Goal: Information Seeking & Learning: Learn about a topic

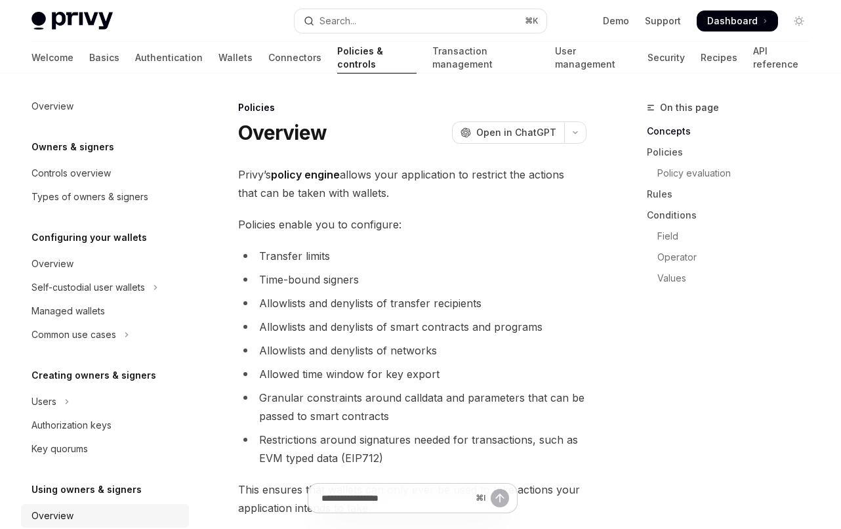
scroll to position [395, 0]
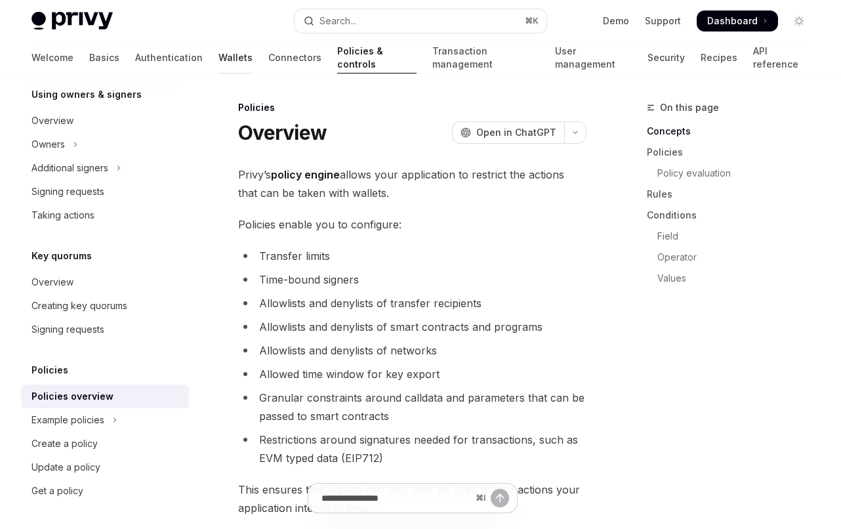
click at [219, 55] on link "Wallets" at bounding box center [236, 58] width 34 height 32
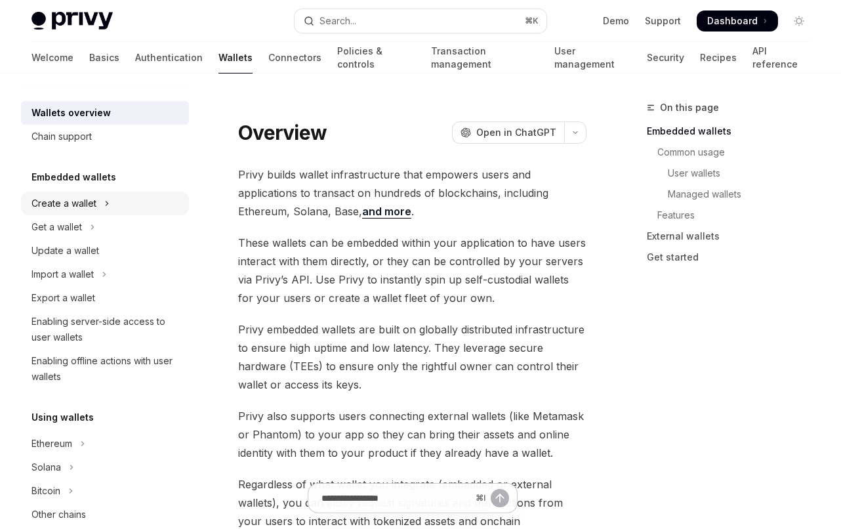
click at [83, 207] on div "Create a wallet" at bounding box center [64, 204] width 65 height 16
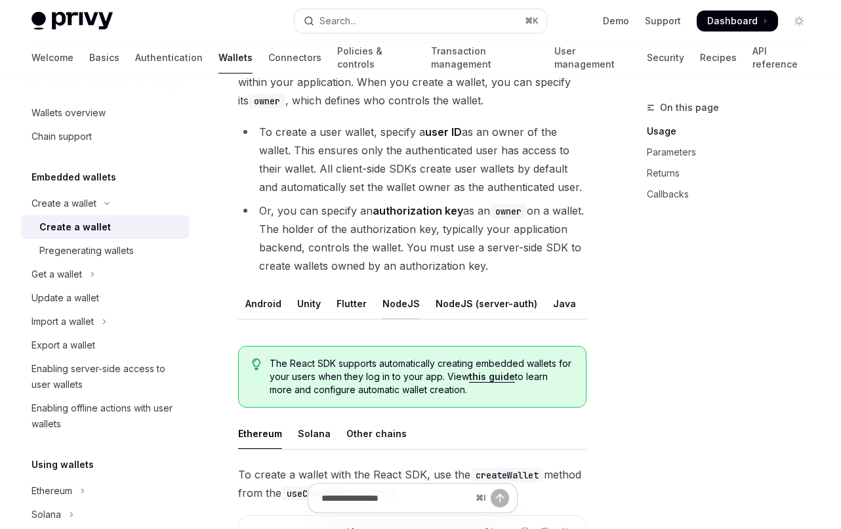
scroll to position [0, 214]
click at [536, 303] on div "REST API" at bounding box center [548, 303] width 41 height 31
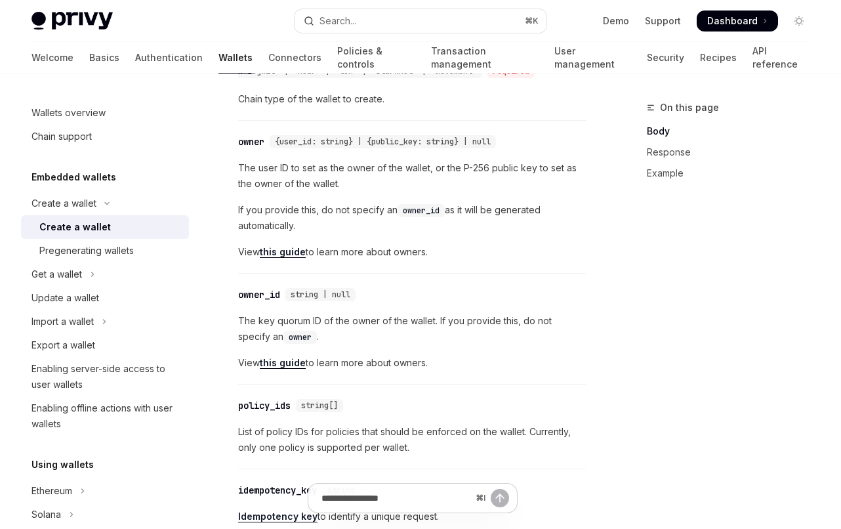
click at [247, 137] on div "owner" at bounding box center [251, 141] width 26 height 13
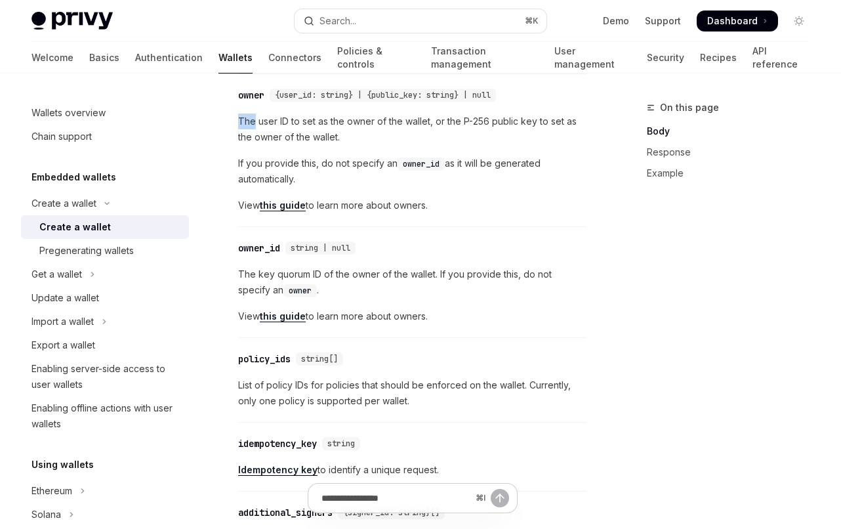
click at [247, 137] on span "The user ID to set as the owner of the wallet, or the P-256 public key to set a…" at bounding box center [412, 130] width 348 height 32
click at [282, 130] on span "The user ID to set as the owner of the wallet, or the P-256 public key to set a…" at bounding box center [412, 130] width 348 height 32
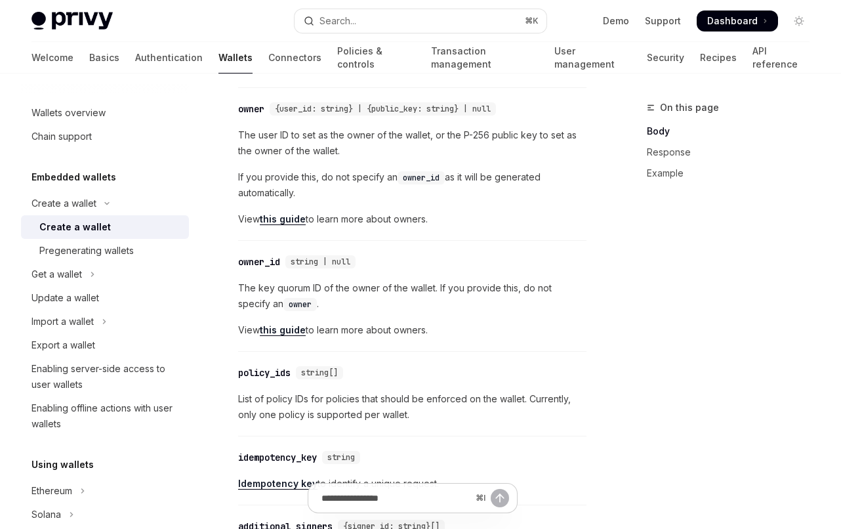
scroll to position [713, 0]
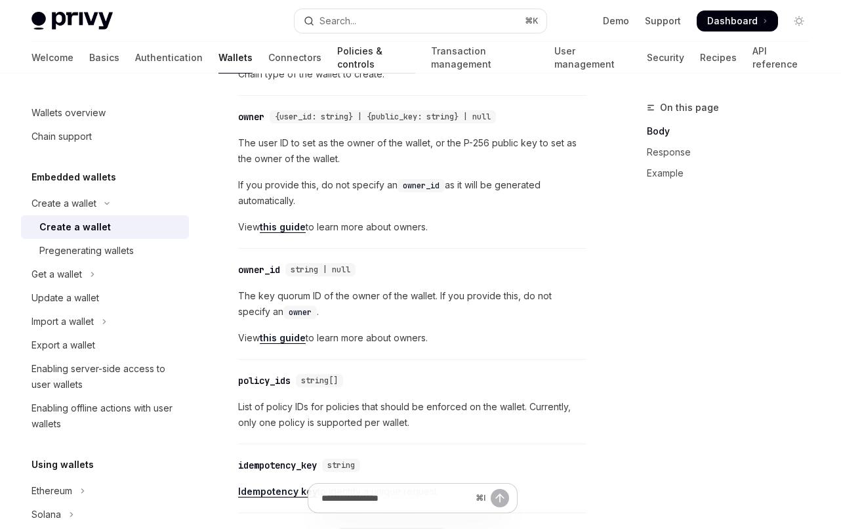
click at [337, 52] on link "Policies & controls" at bounding box center [376, 58] width 78 height 32
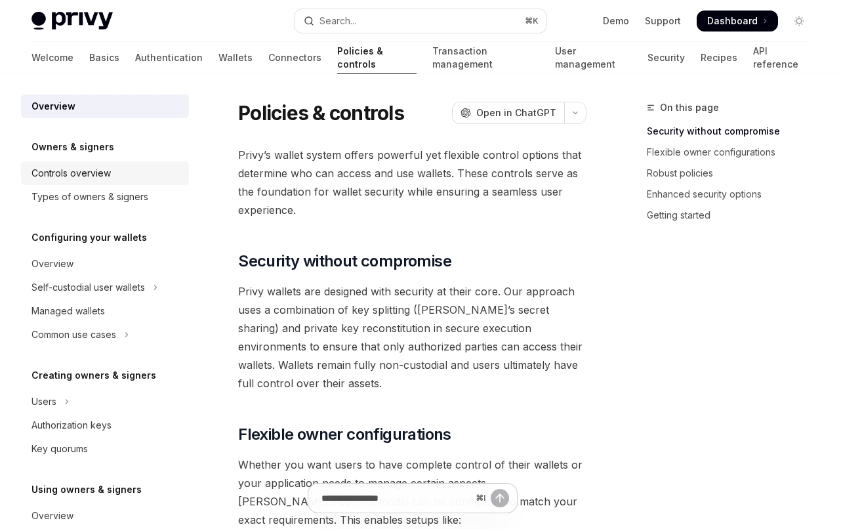
click at [134, 177] on div "Controls overview" at bounding box center [107, 173] width 150 height 16
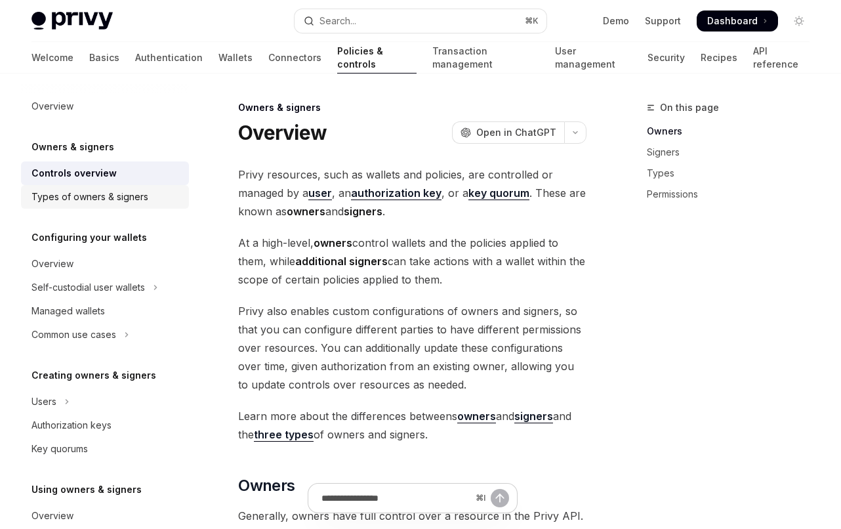
click at [137, 195] on div "Types of owners & signers" at bounding box center [90, 197] width 117 height 16
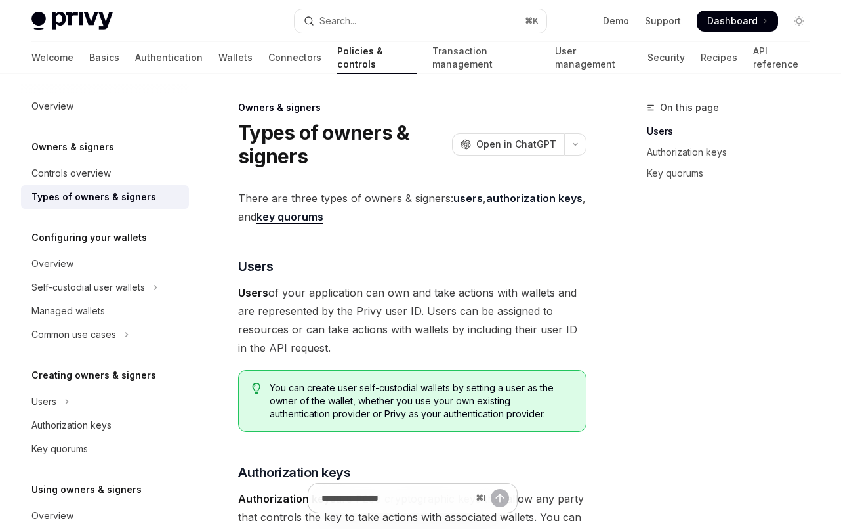
type textarea "*"
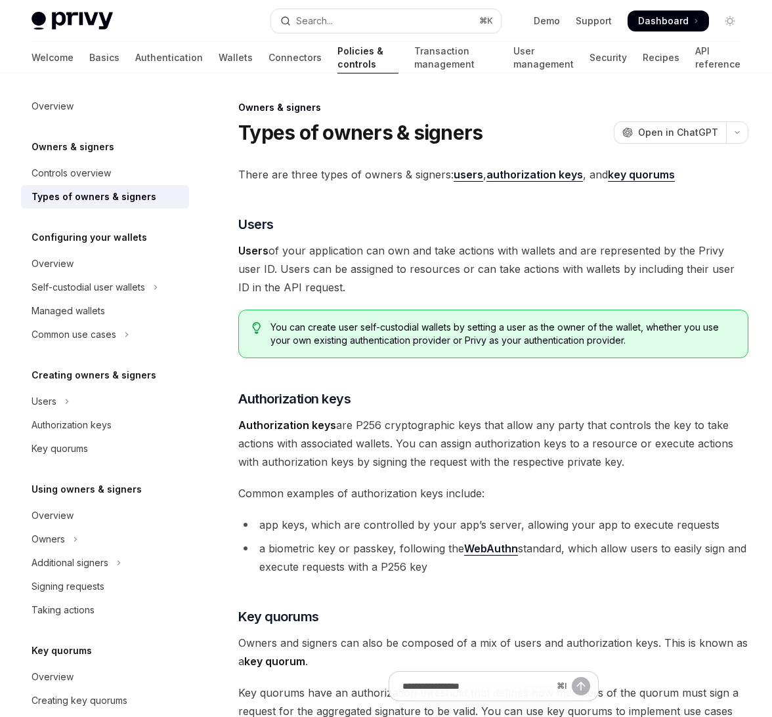
click at [653, 180] on link "key quorums" at bounding box center [641, 175] width 67 height 14
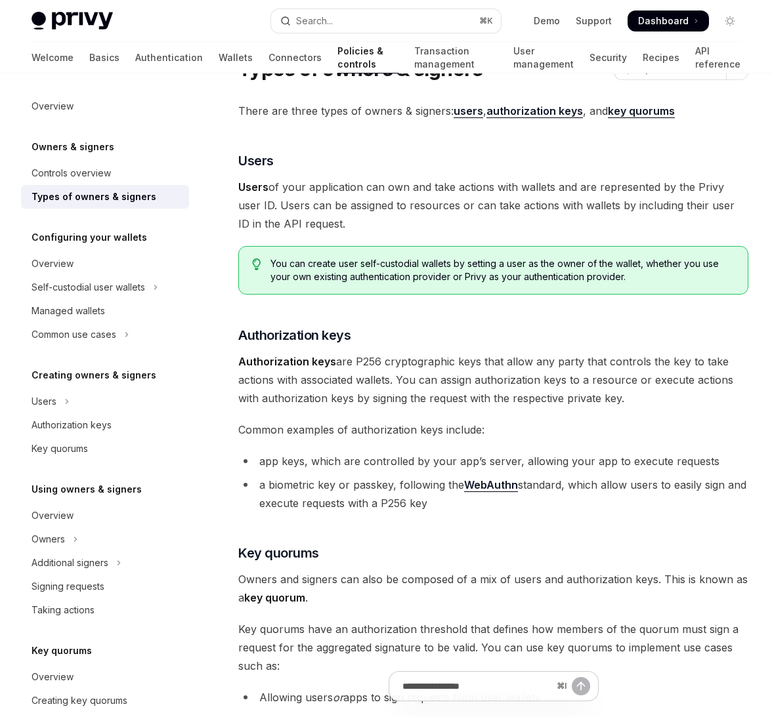
scroll to position [65, 0]
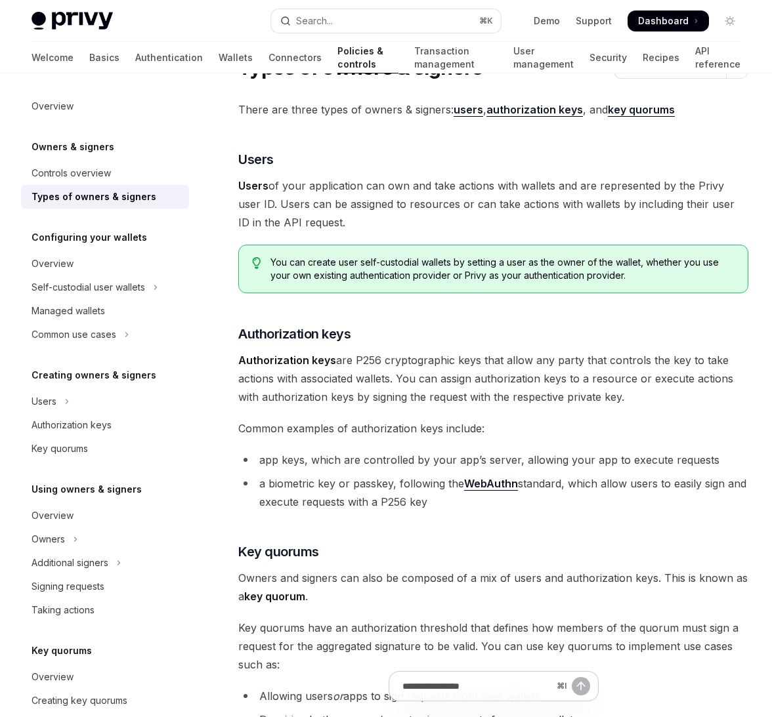
click at [631, 487] on li "a biometric key or passkey, following the WebAuthn standard, which allow users …" at bounding box center [493, 492] width 510 height 37
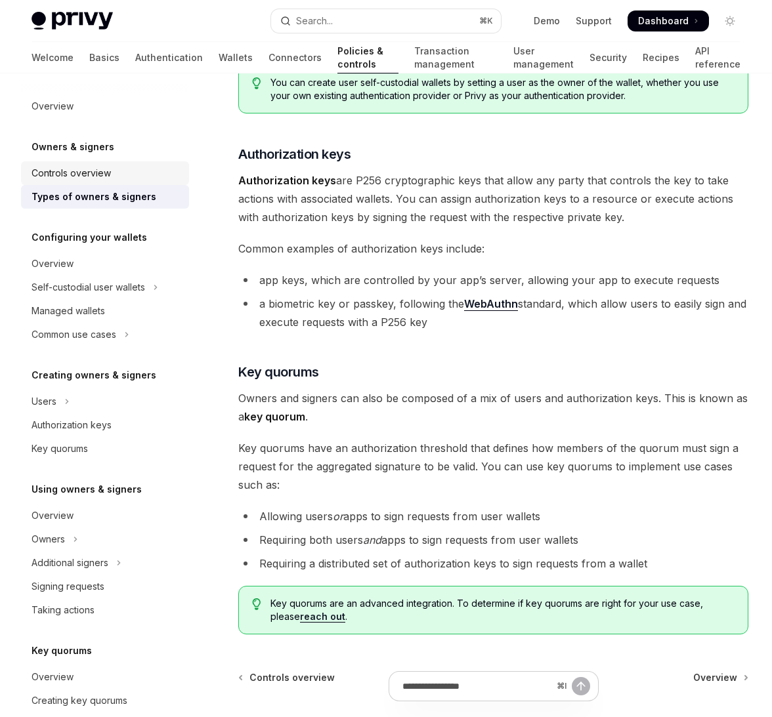
scroll to position [242, 0]
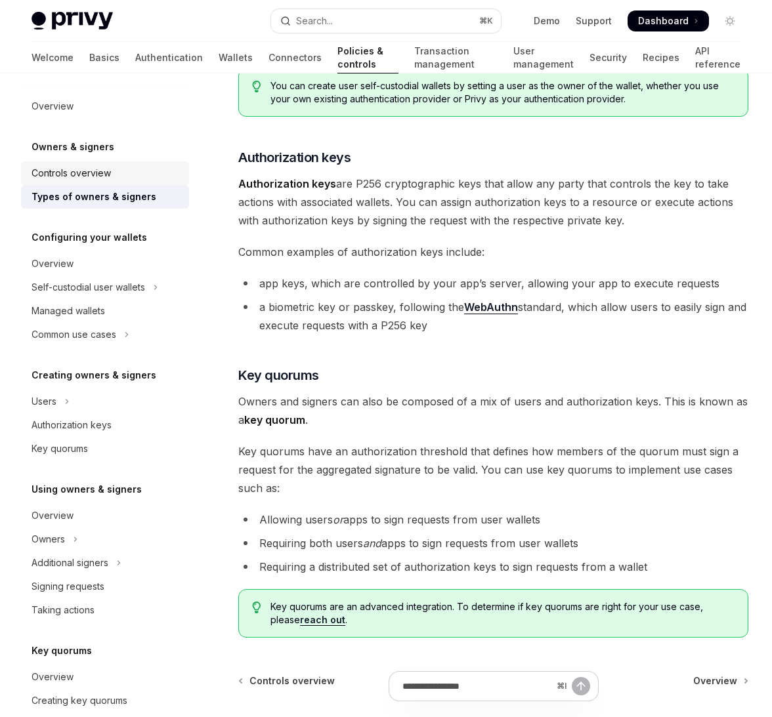
click at [80, 170] on div "Controls overview" at bounding box center [71, 173] width 79 height 16
type textarea "*"
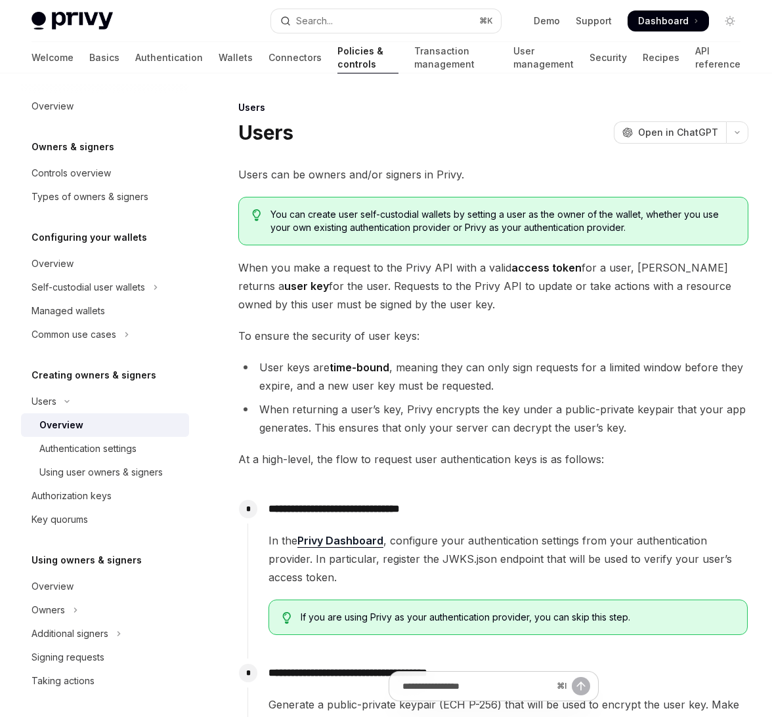
click at [441, 308] on span "When you make a request to the Privy API with a valid access token for a user, …" at bounding box center [493, 286] width 510 height 55
click at [51, 619] on button "Owners" at bounding box center [105, 611] width 168 height 24
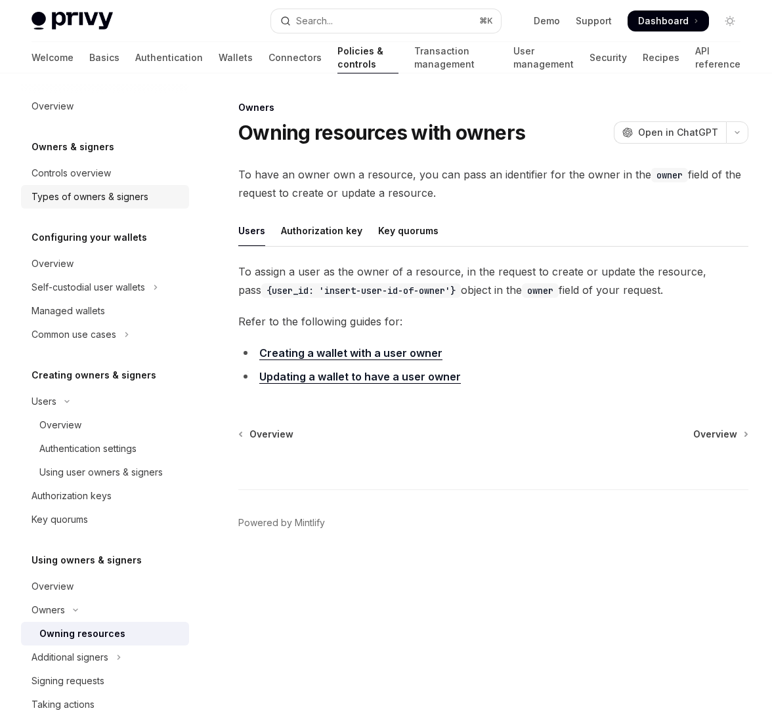
click at [70, 205] on link "Types of owners & signers" at bounding box center [105, 197] width 168 height 24
type textarea "*"
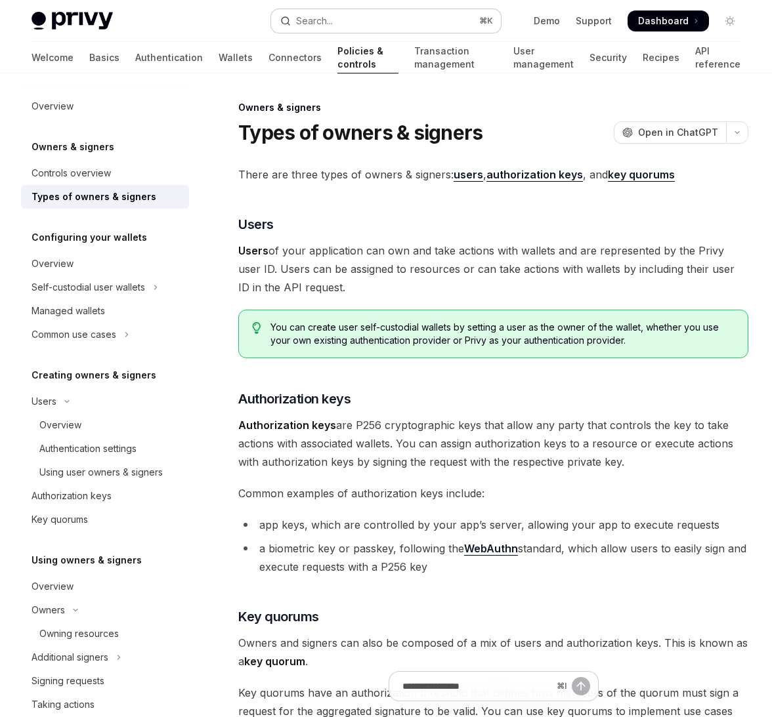
click at [330, 25] on div "Search..." at bounding box center [314, 21] width 37 height 16
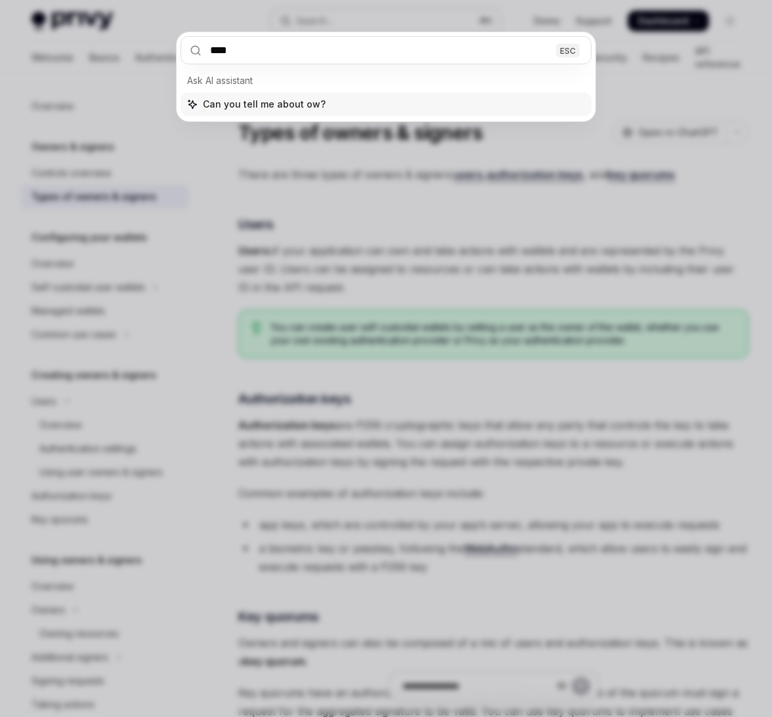
type input "*****"
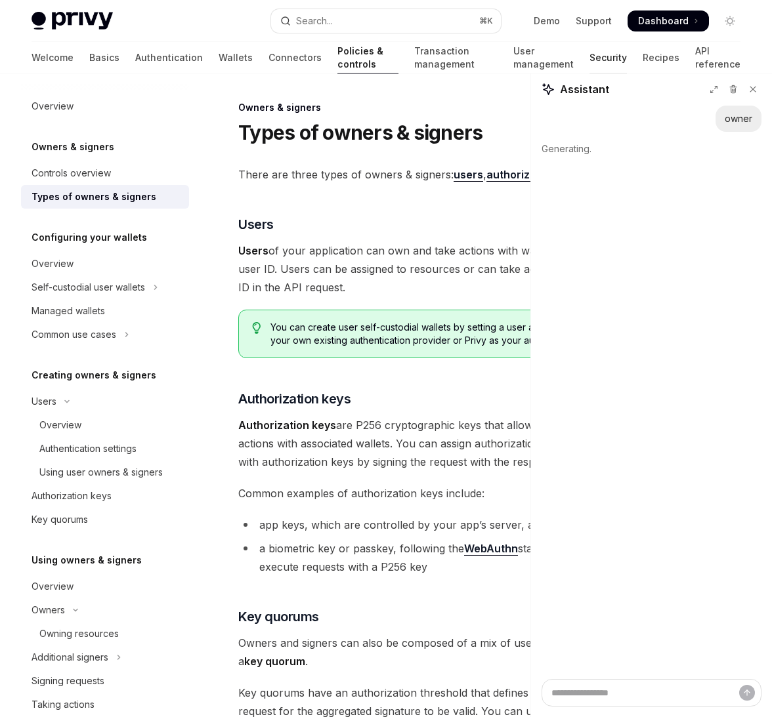
click at [599, 54] on link "Security" at bounding box center [607, 58] width 37 height 32
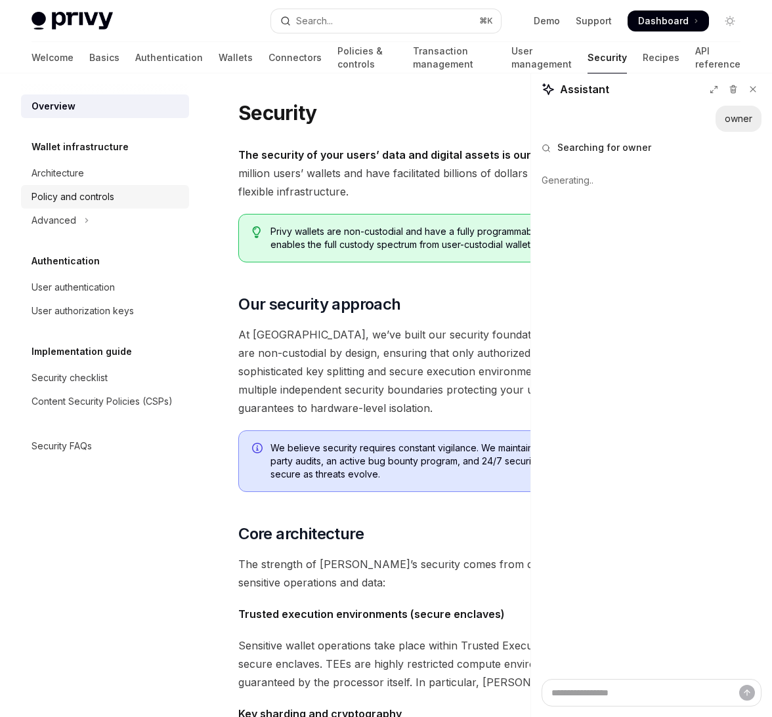
click at [69, 207] on link "Policy and controls" at bounding box center [105, 197] width 168 height 24
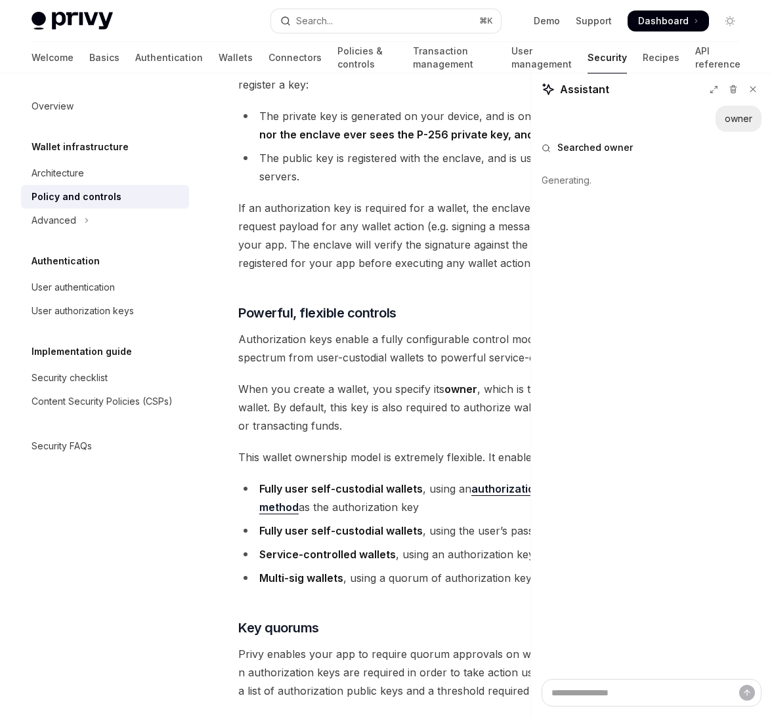
scroll to position [402, 0]
click at [749, 90] on icon at bounding box center [752, 89] width 9 height 9
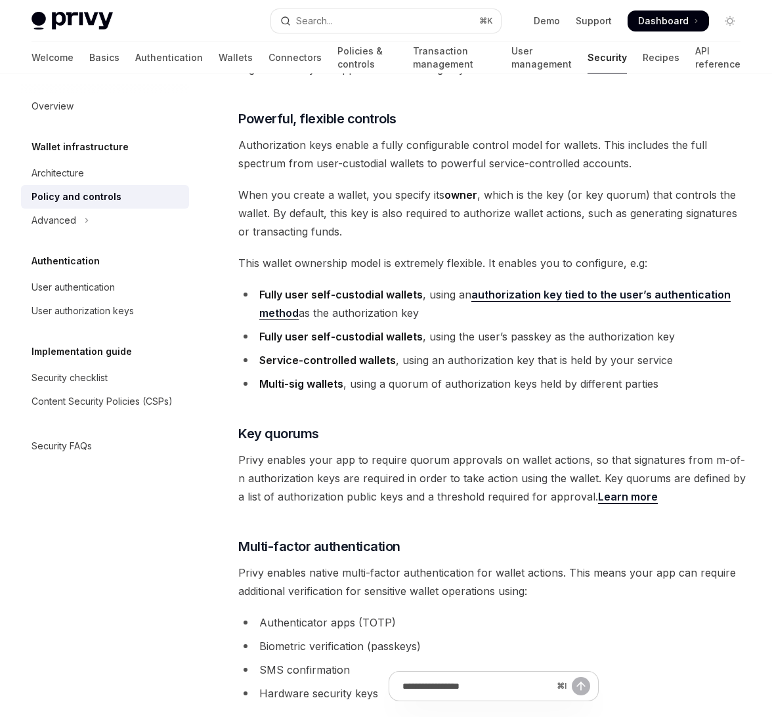
scroll to position [596, 0]
click at [431, 537] on h3 "​ Multi-factor authentication" at bounding box center [493, 546] width 510 height 18
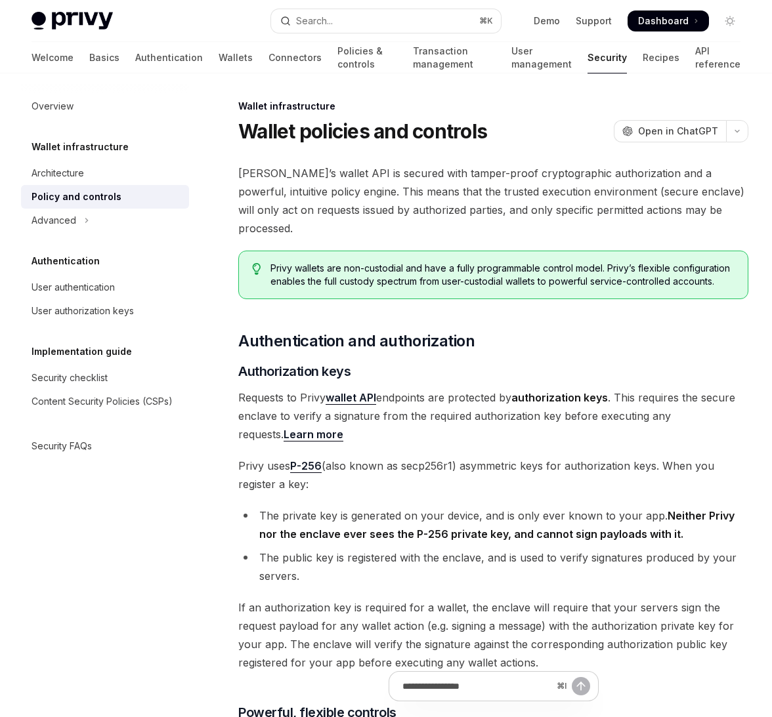
scroll to position [0, 0]
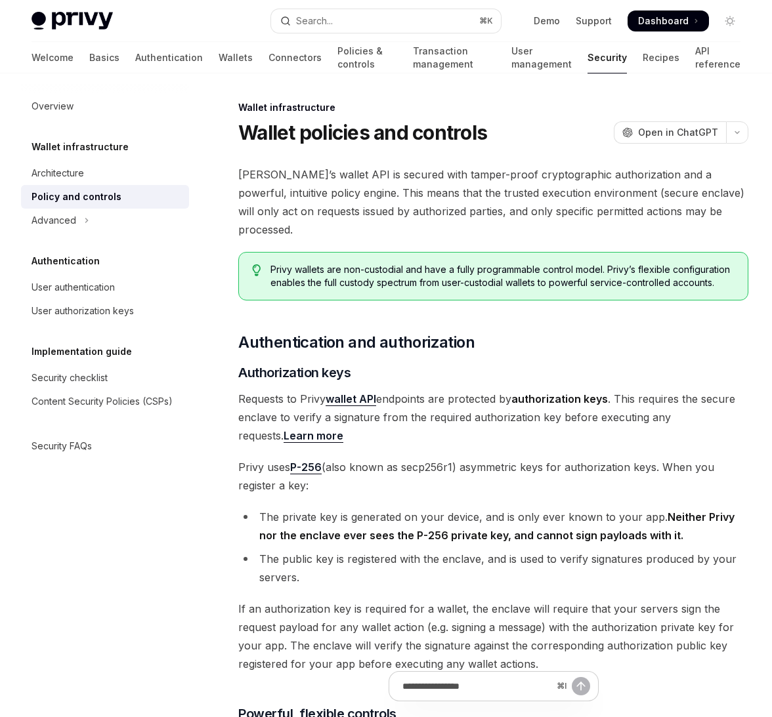
click at [578, 474] on span "Privy uses P-256 (also known as secp256r1) asymmetric keys for authorization ke…" at bounding box center [493, 476] width 510 height 37
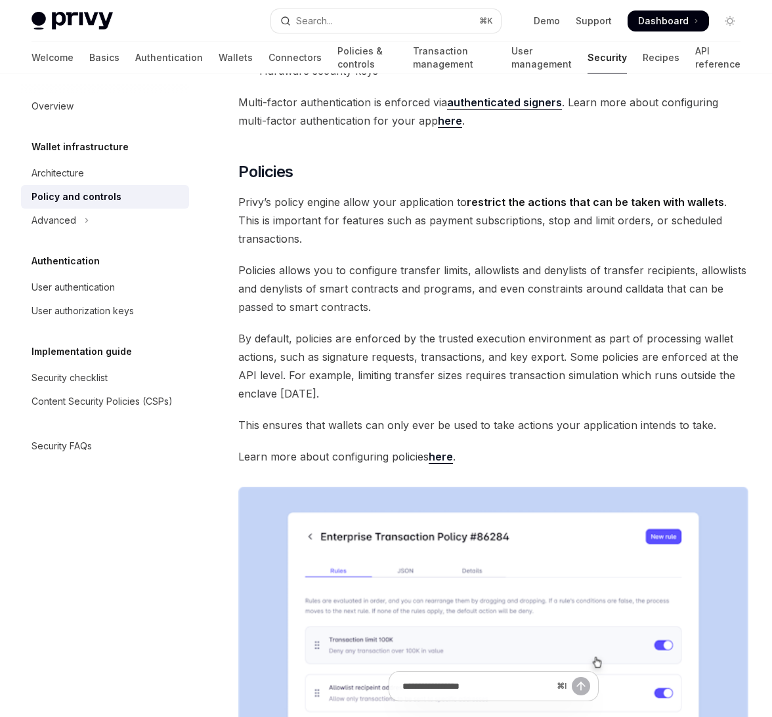
scroll to position [1546, 0]
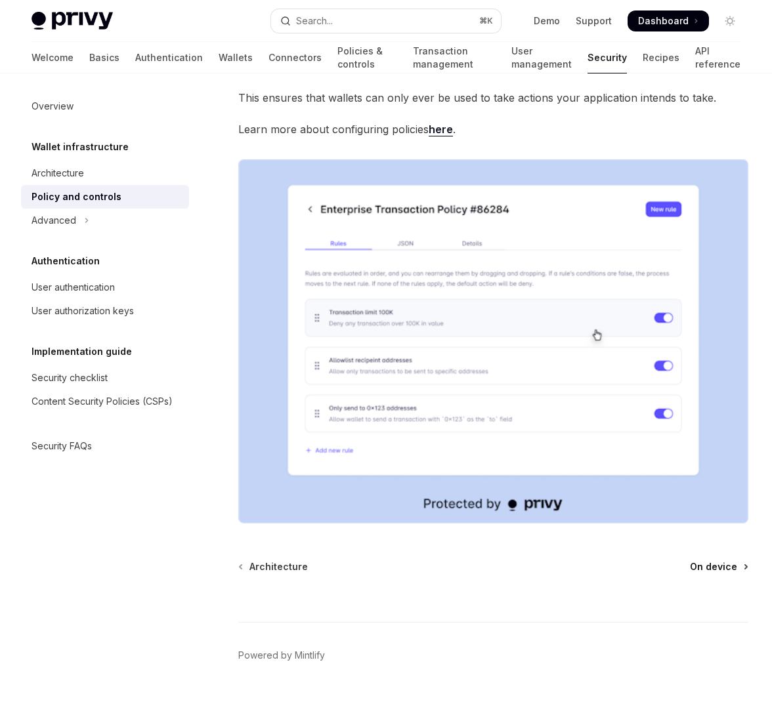
click at [711, 560] on span "On device" at bounding box center [713, 566] width 47 height 13
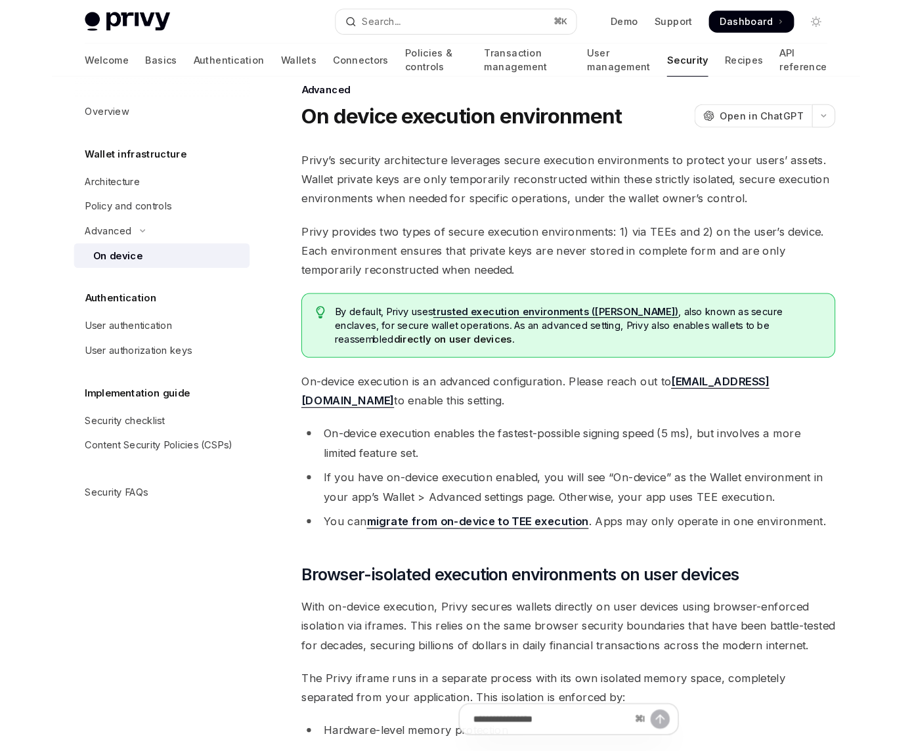
scroll to position [30, 0]
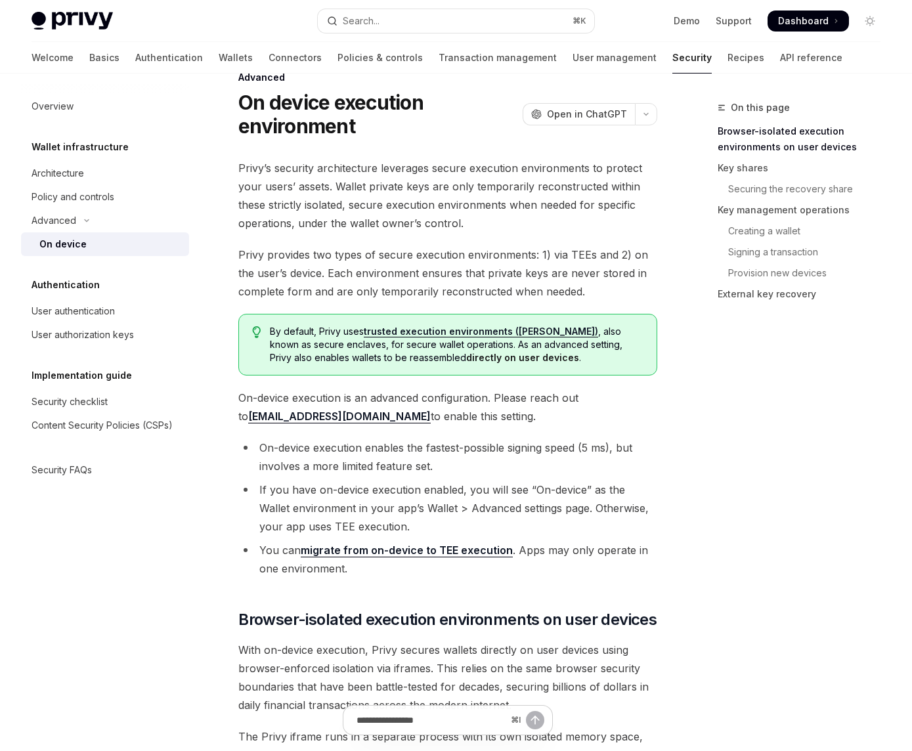
click at [387, 466] on li "On-device execution enables the fastest-possible signing speed (5 ms), but invo…" at bounding box center [447, 456] width 419 height 37
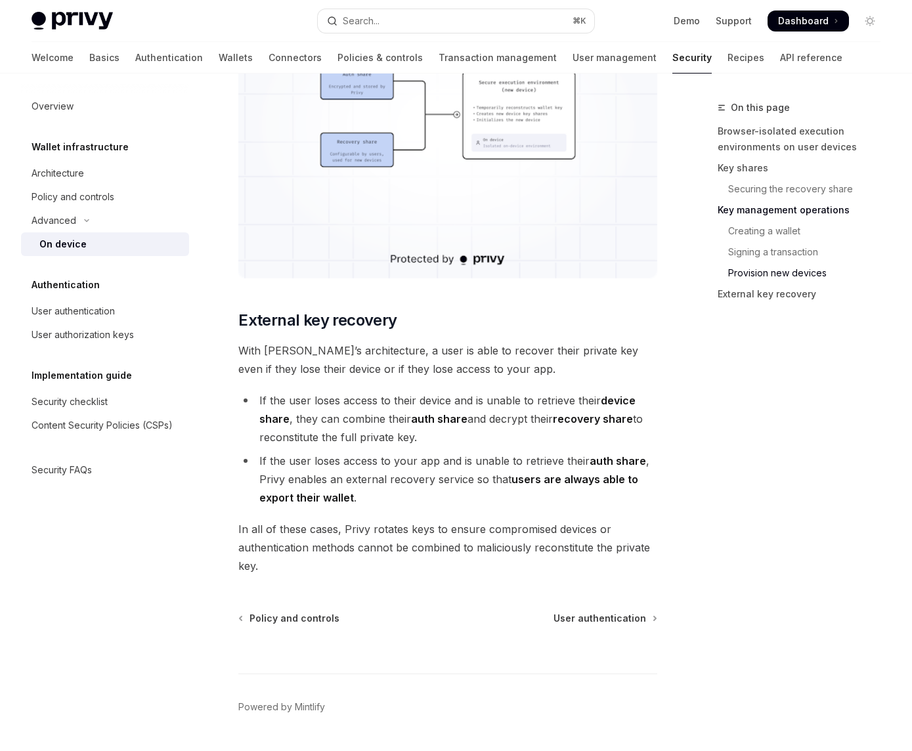
scroll to position [3584, 0]
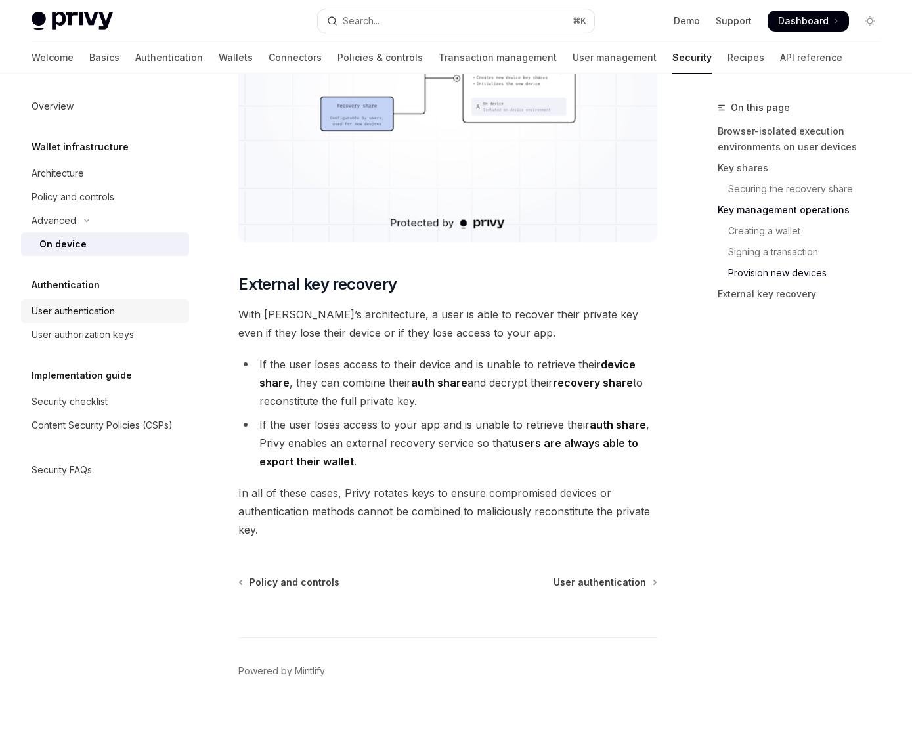
click at [67, 307] on div "User authentication" at bounding box center [73, 311] width 83 height 16
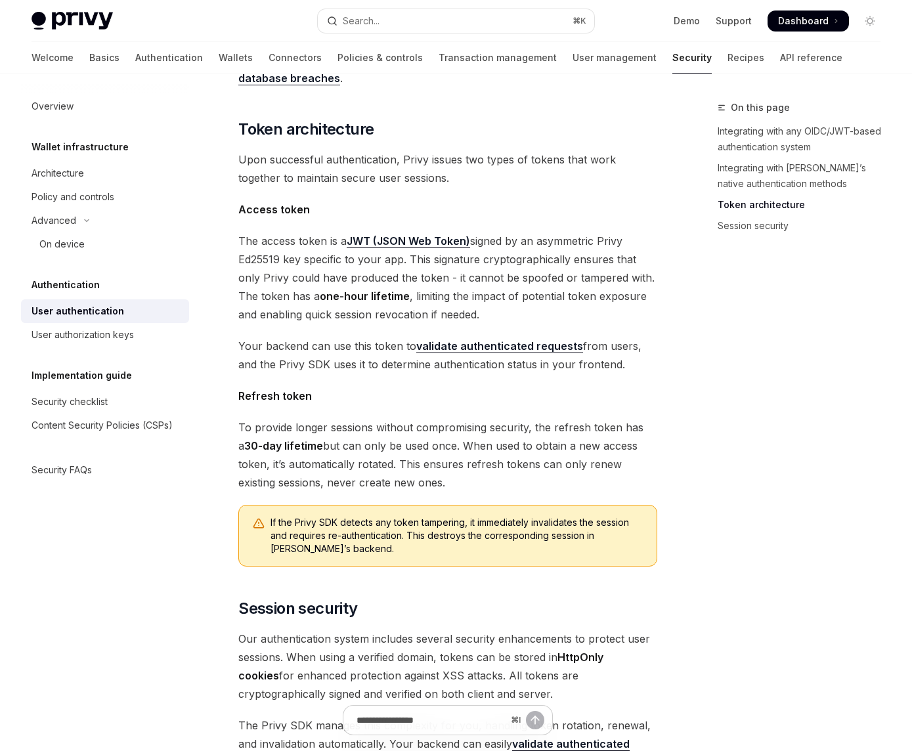
scroll to position [1015, 0]
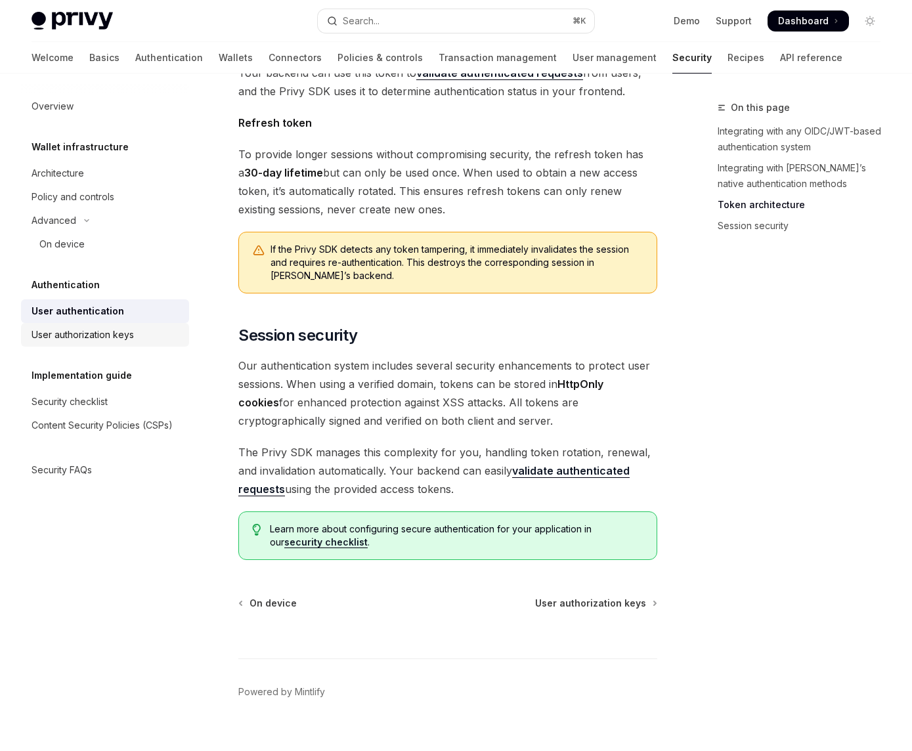
click at [117, 333] on div "User authorization keys" at bounding box center [83, 335] width 102 height 16
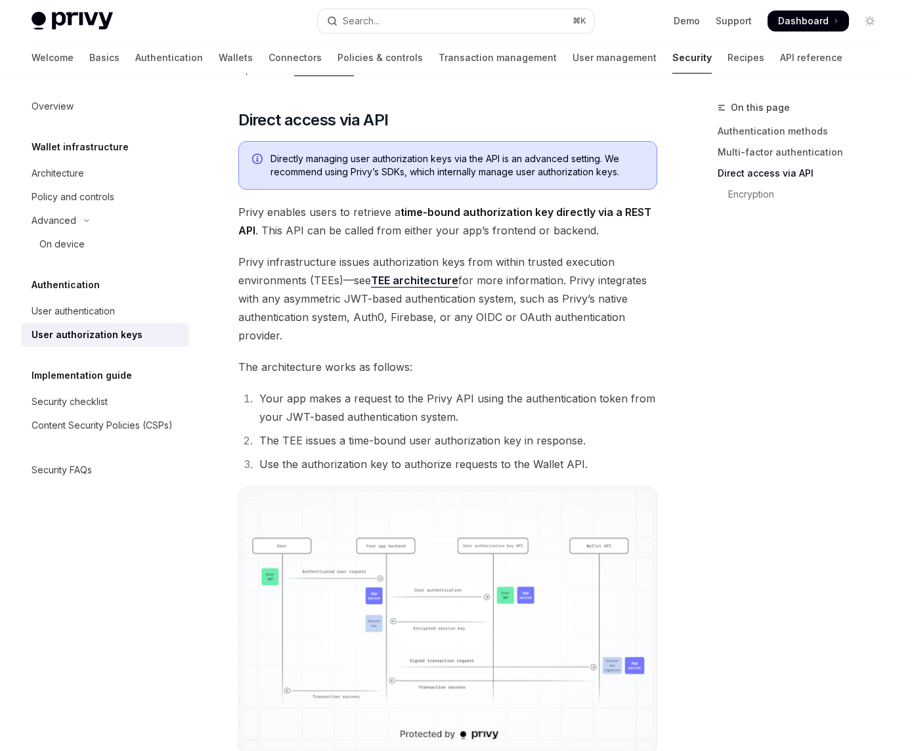
scroll to position [1034, 0]
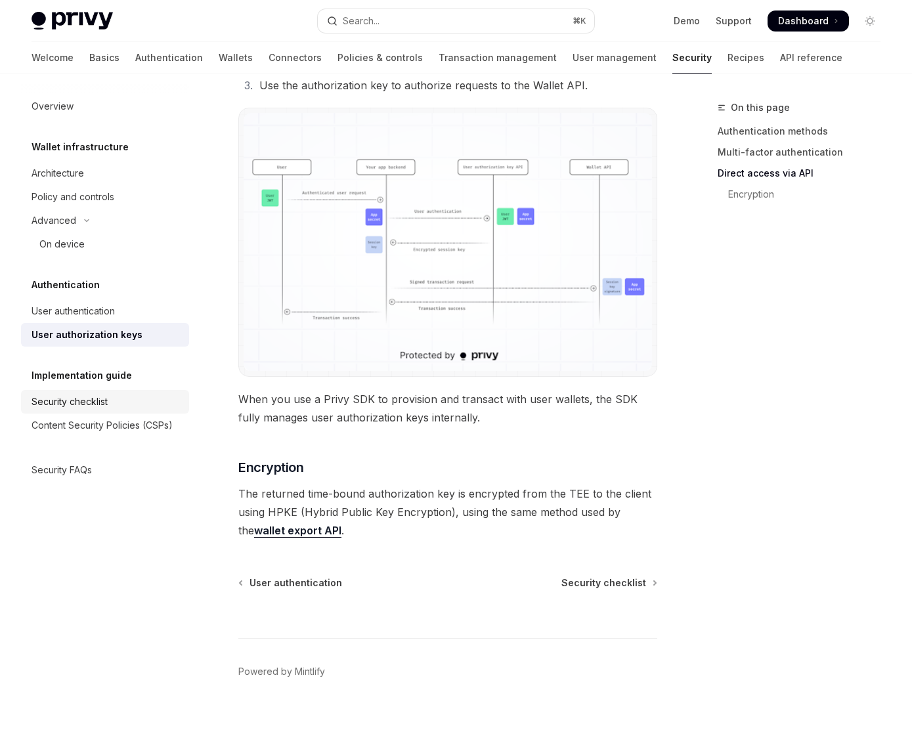
click at [82, 398] on div "Security checklist" at bounding box center [70, 402] width 76 height 16
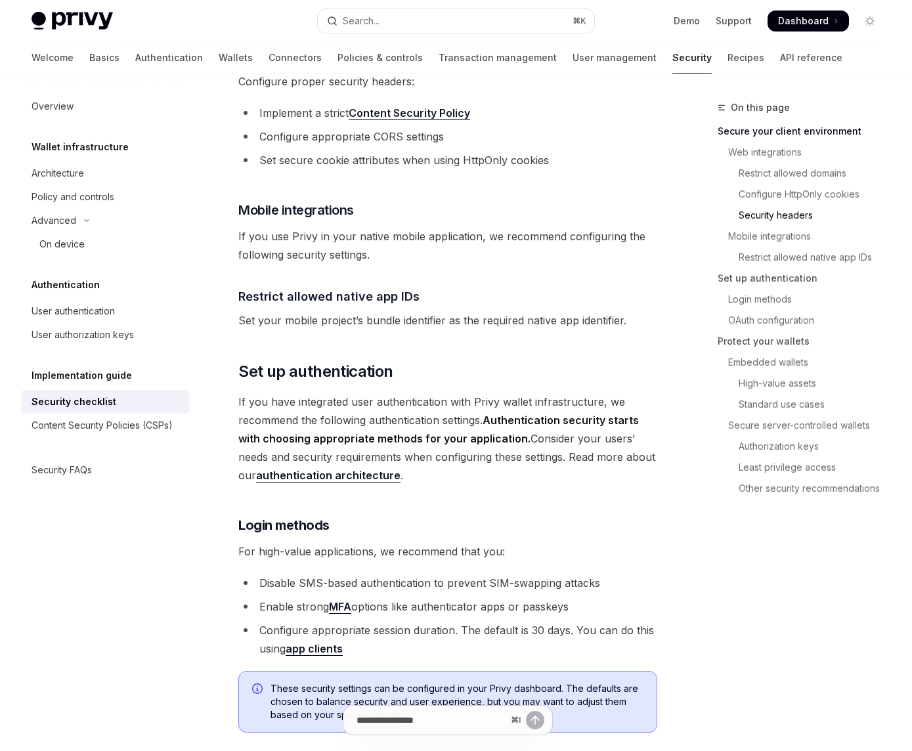
scroll to position [835, 0]
click at [734, 422] on link "Secure server-controlled wallets" at bounding box center [803, 425] width 173 height 21
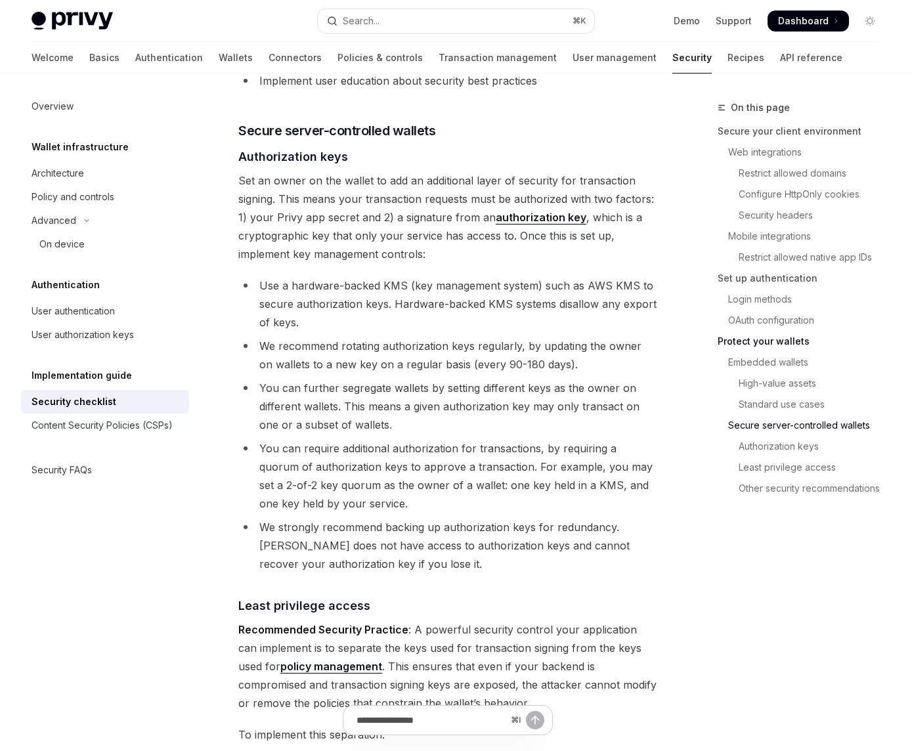
scroll to position [2160, 0]
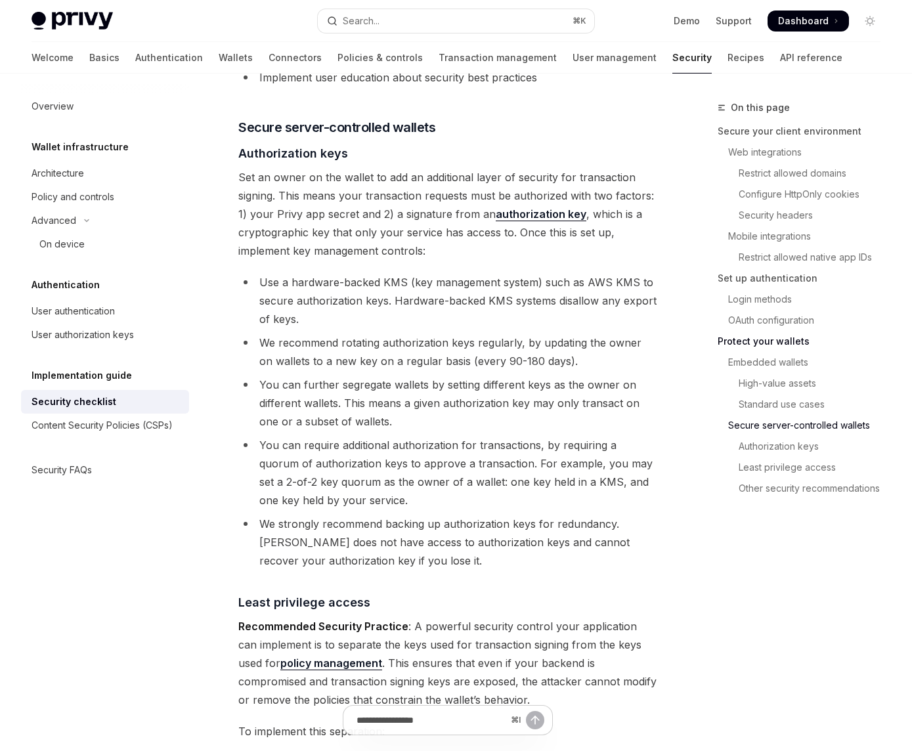
click at [371, 375] on li "You can further segregate wallets by setting different keys as the owner on dif…" at bounding box center [447, 402] width 419 height 55
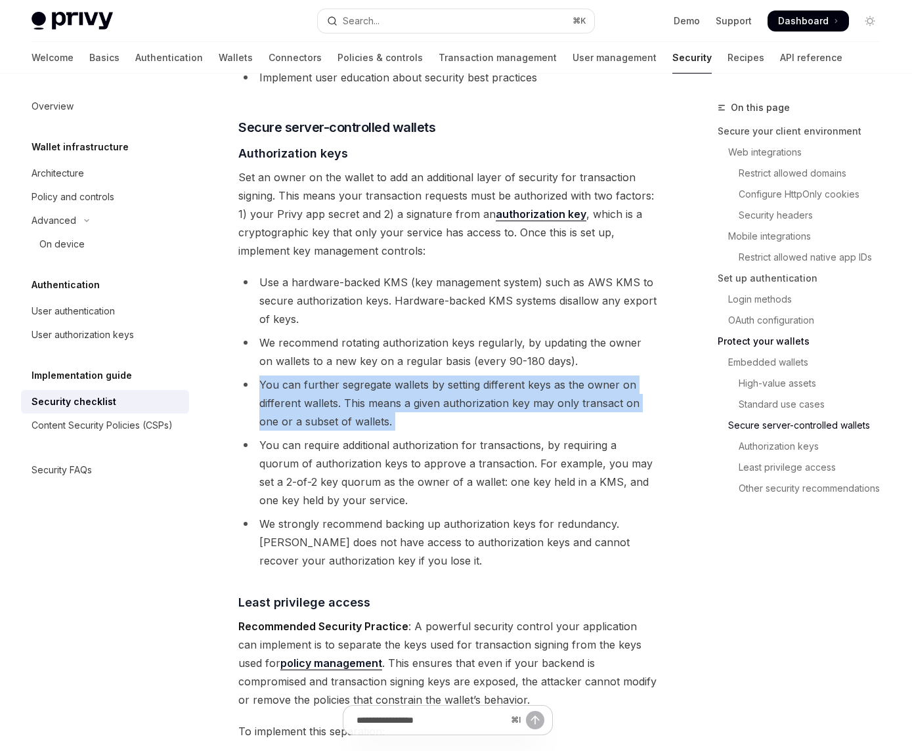
click at [371, 375] on li "You can further segregate wallets by setting different keys as the owner on dif…" at bounding box center [447, 402] width 419 height 55
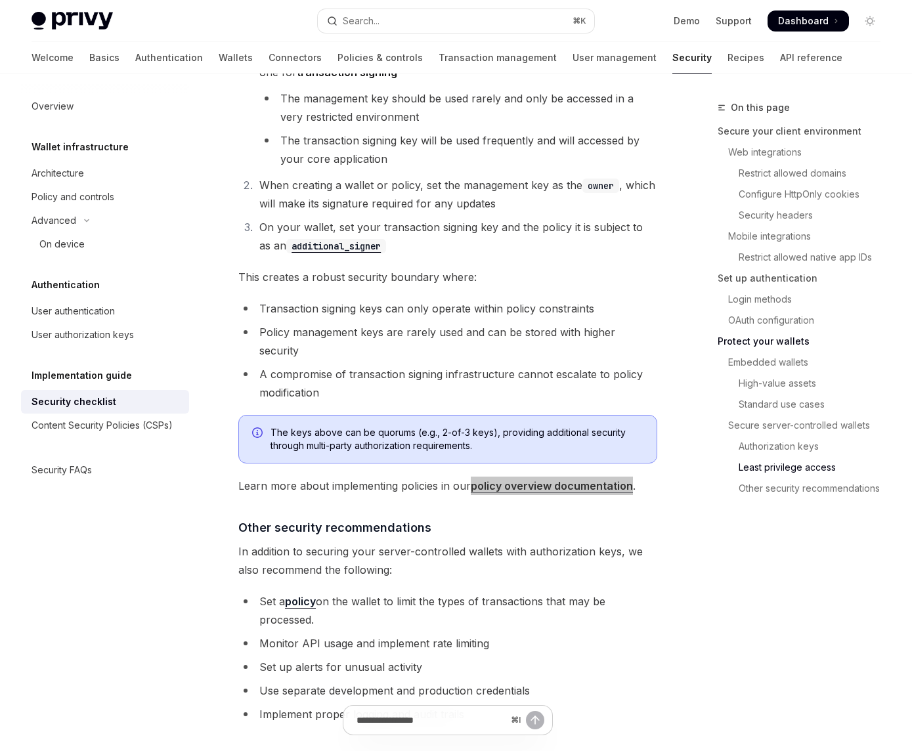
scroll to position [3017, 0]
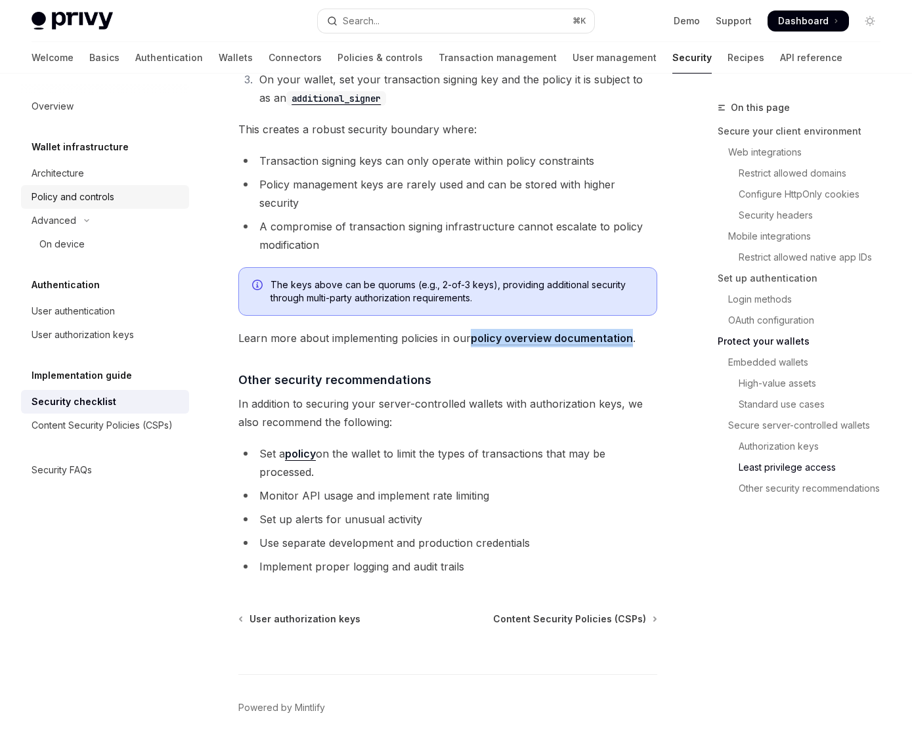
click at [83, 207] on link "Policy and controls" at bounding box center [105, 197] width 168 height 24
type textarea "*"
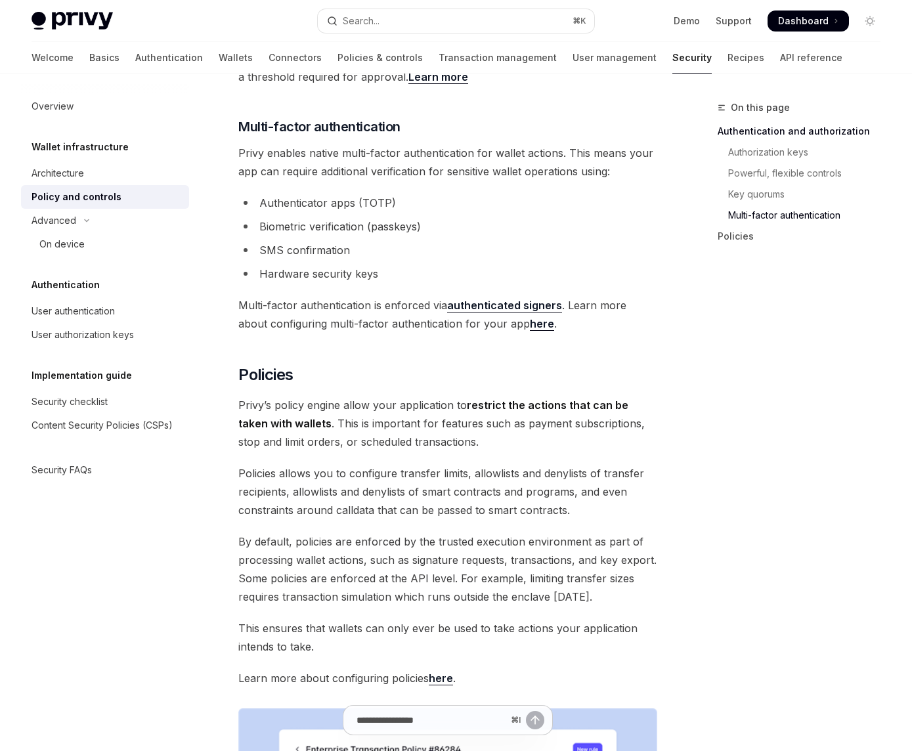
scroll to position [1158, 0]
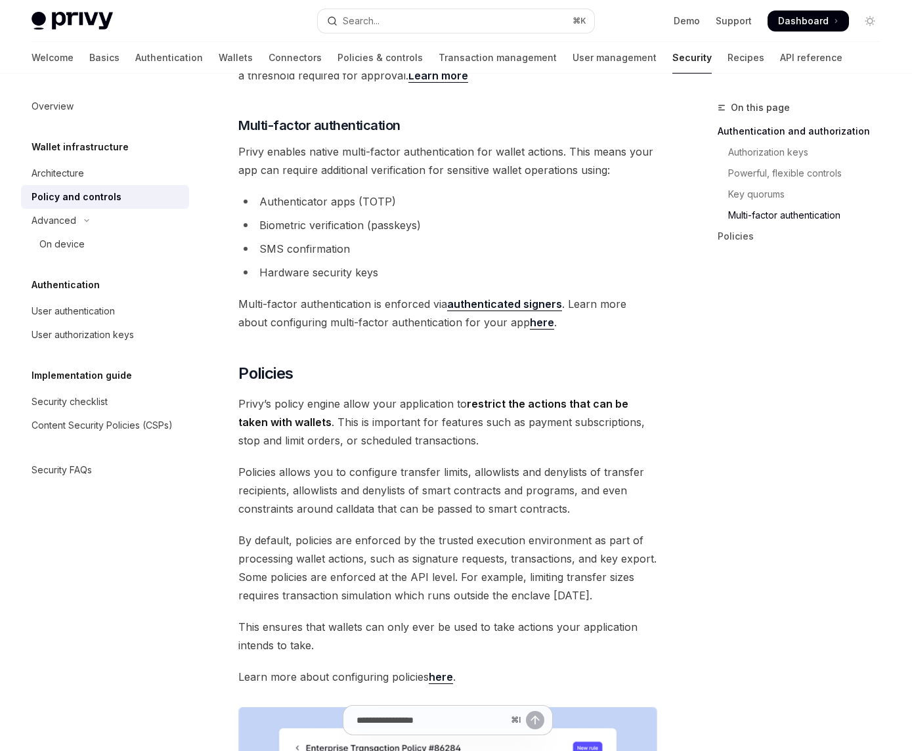
click at [320, 463] on span "Policies allows you to configure transfer limits, allowlists and denylists of t…" at bounding box center [447, 490] width 419 height 55
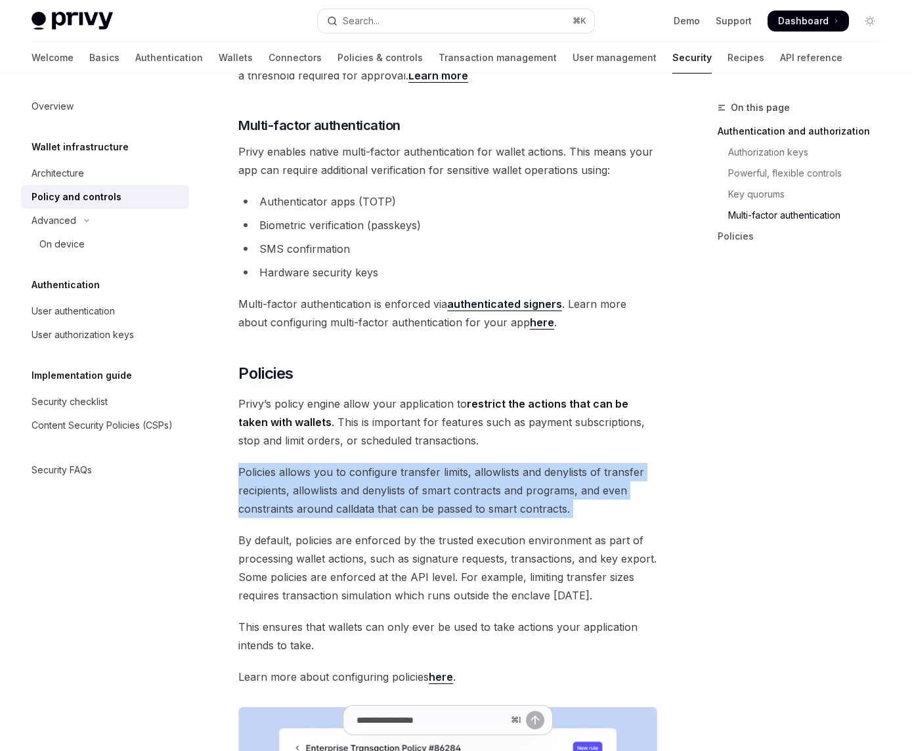
click at [320, 463] on span "Policies allows you to configure transfer limits, allowlists and denylists of t…" at bounding box center [447, 490] width 419 height 55
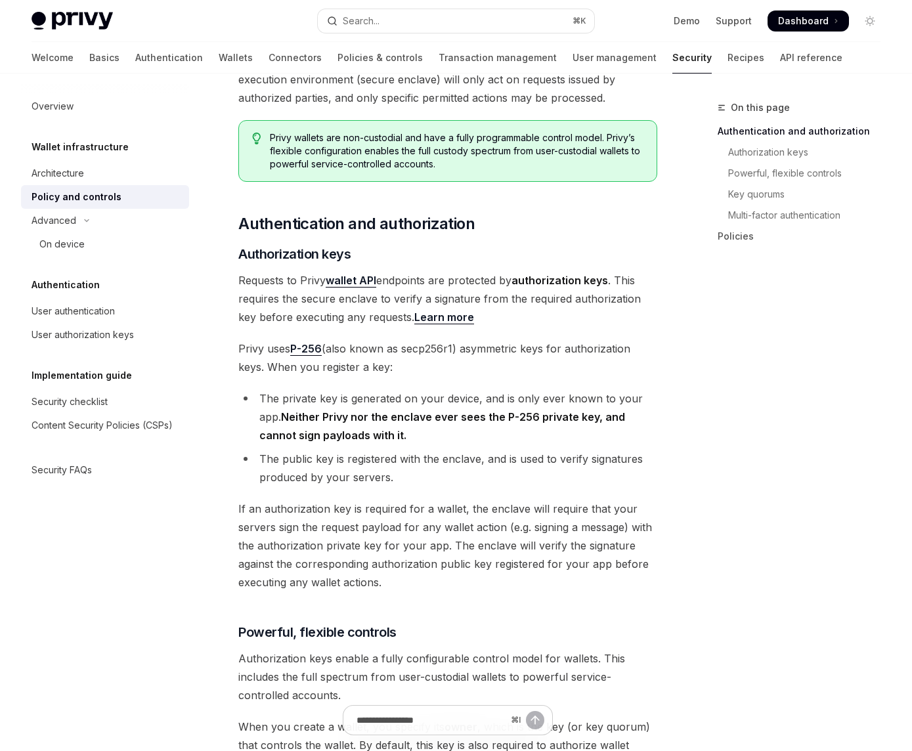
scroll to position [138, 0]
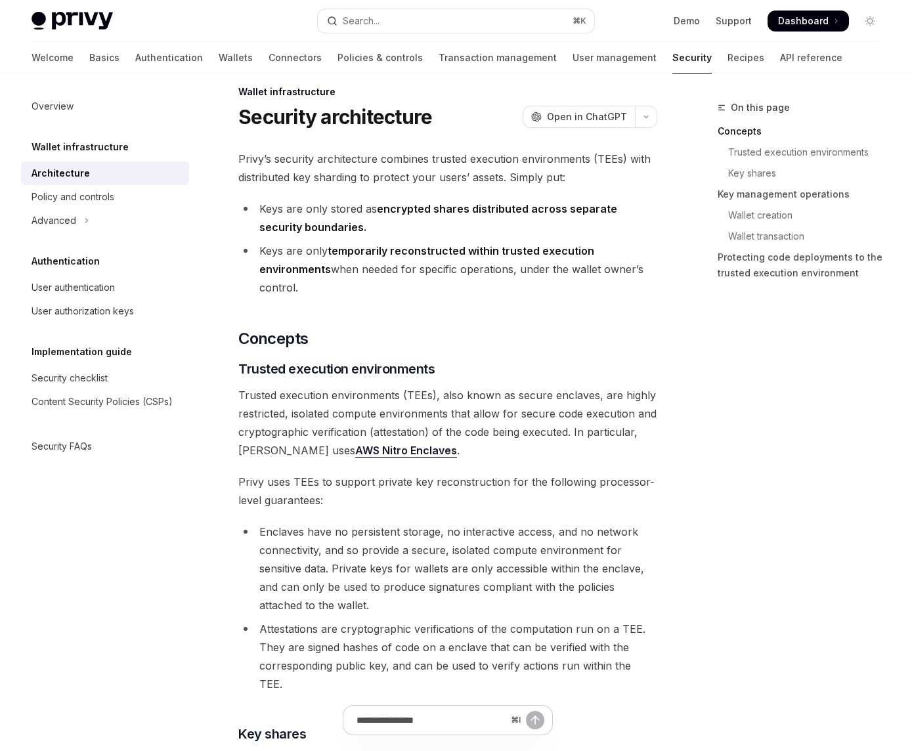
scroll to position [16, 0]
click at [87, 194] on div "Policy and controls" at bounding box center [73, 197] width 83 height 16
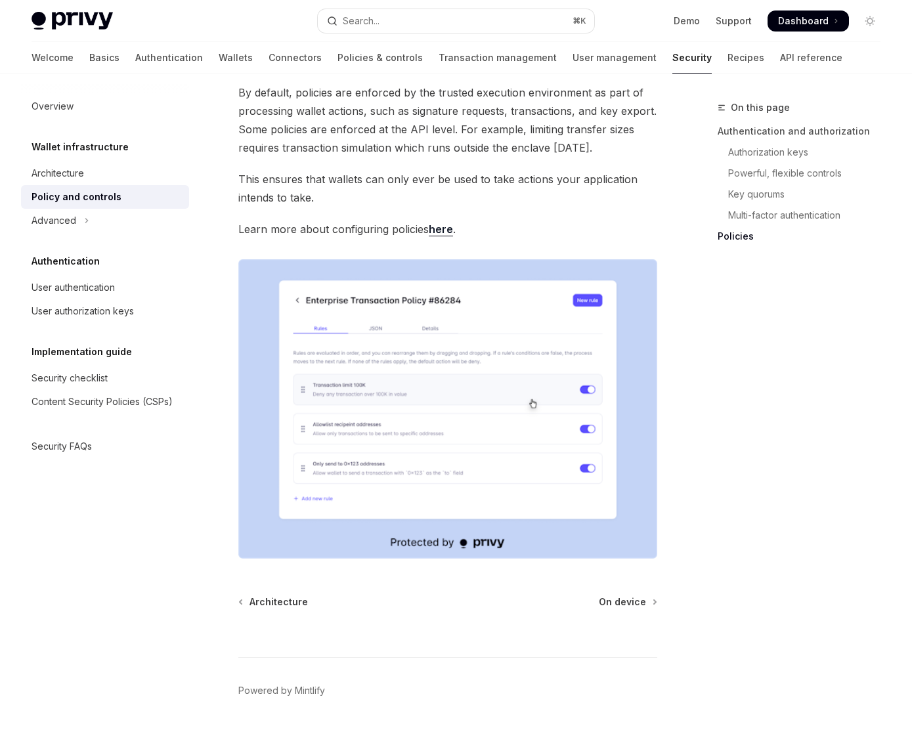
scroll to position [1607, 0]
click at [45, 454] on link "Security FAQs" at bounding box center [105, 446] width 168 height 24
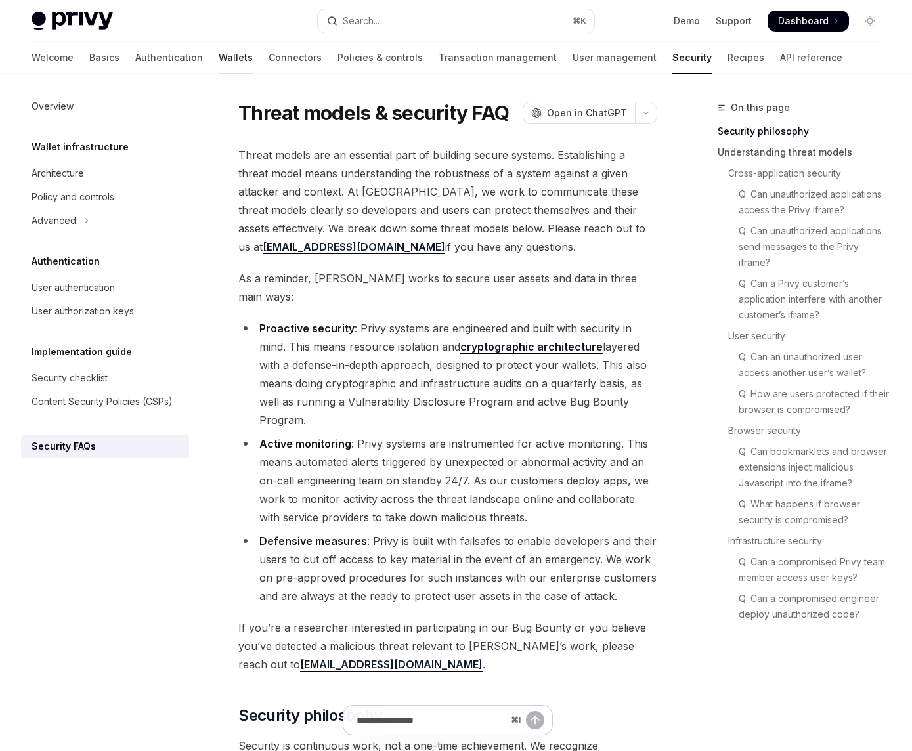
click at [219, 56] on link "Wallets" at bounding box center [236, 58] width 34 height 32
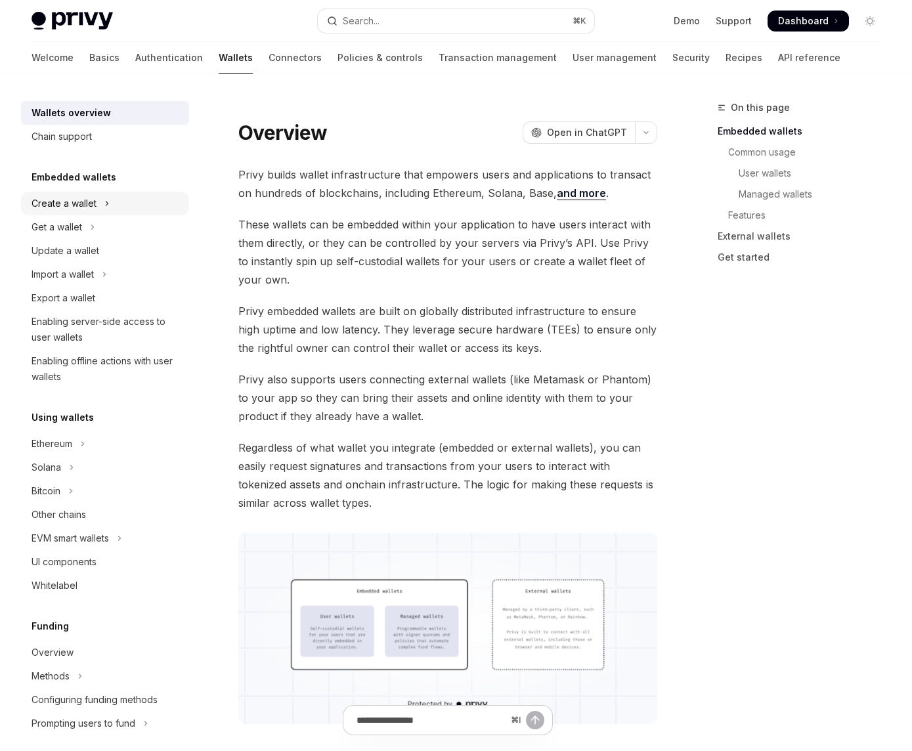
click at [96, 210] on button "Create a wallet" at bounding box center [105, 204] width 168 height 24
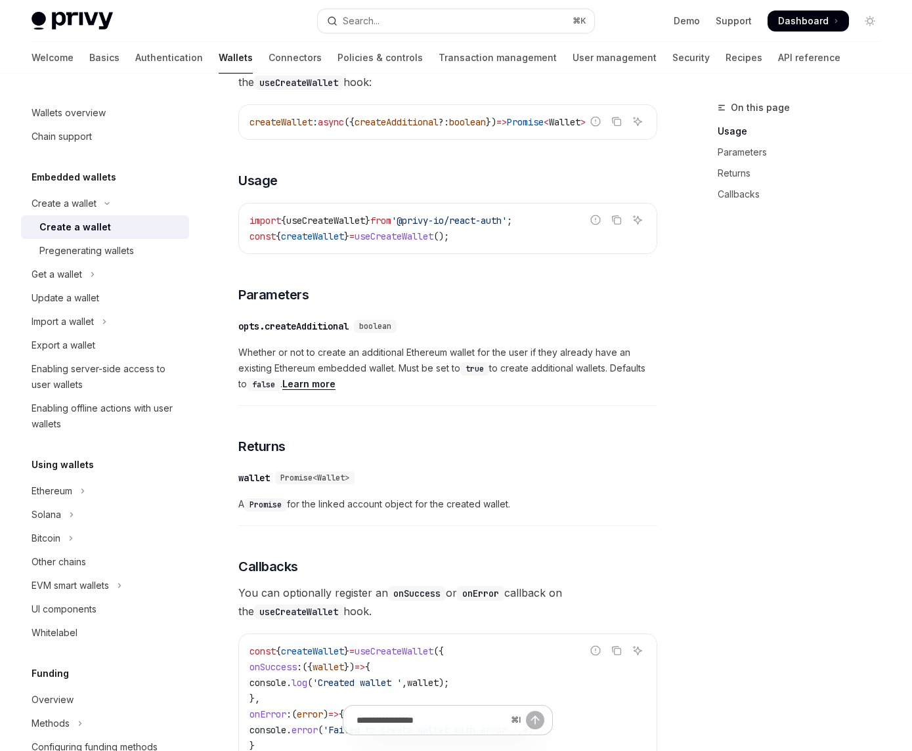
scroll to position [648, 0]
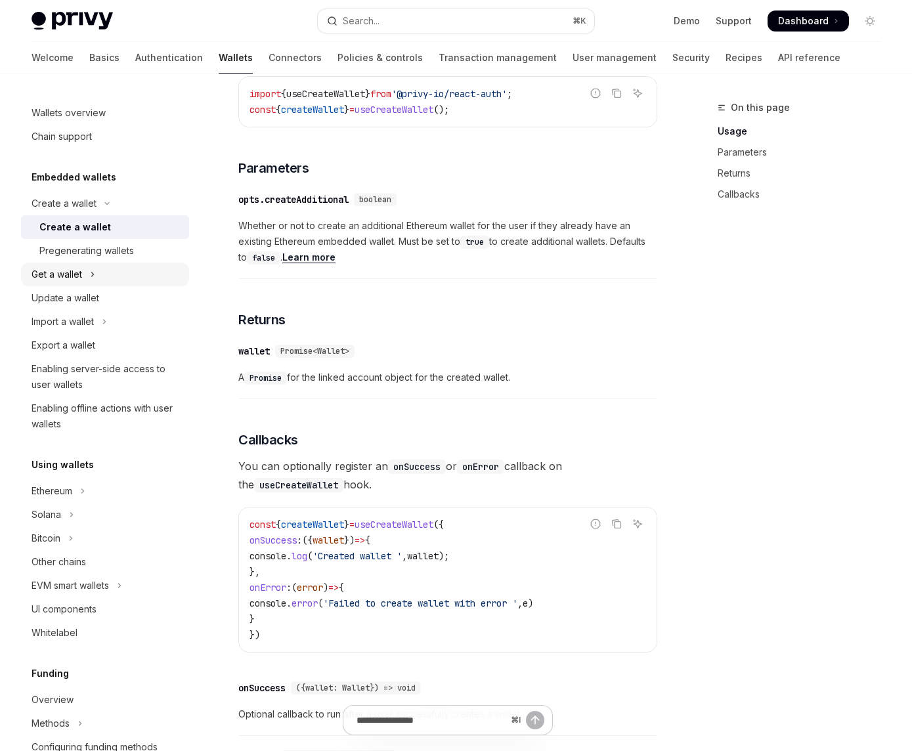
click at [69, 272] on div "Get a wallet" at bounding box center [57, 274] width 51 height 16
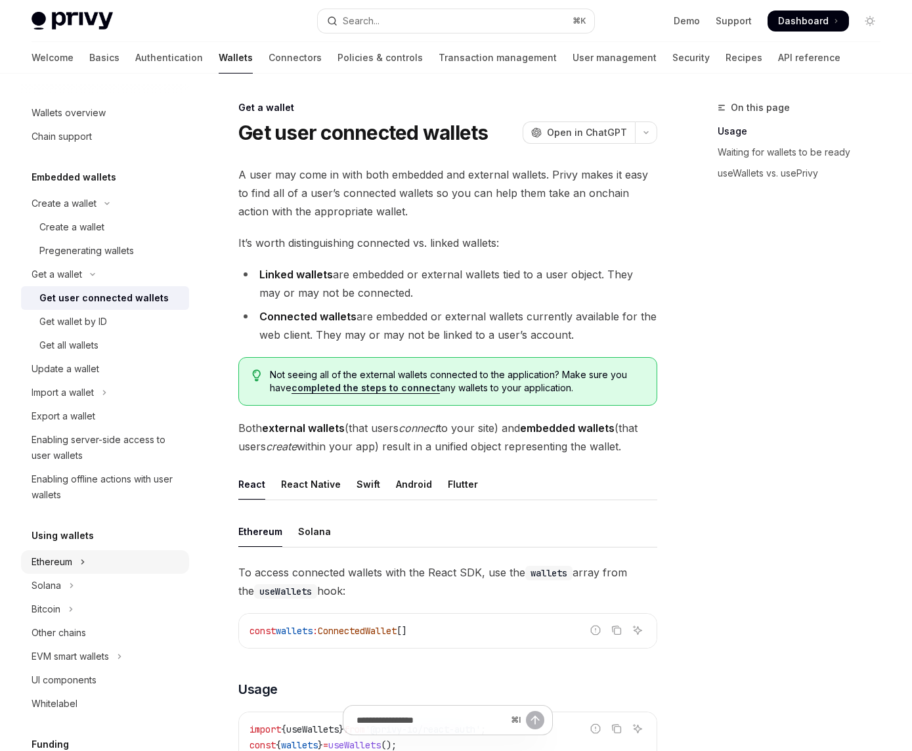
click at [53, 556] on div "Ethereum" at bounding box center [52, 562] width 41 height 16
type textarea "*"
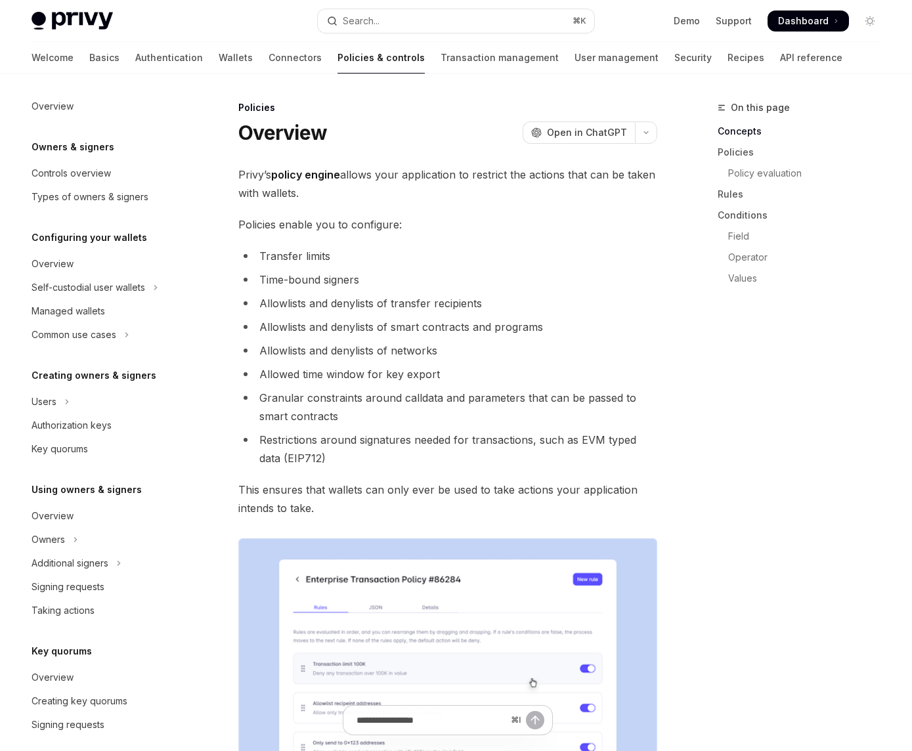
scroll to position [173, 0]
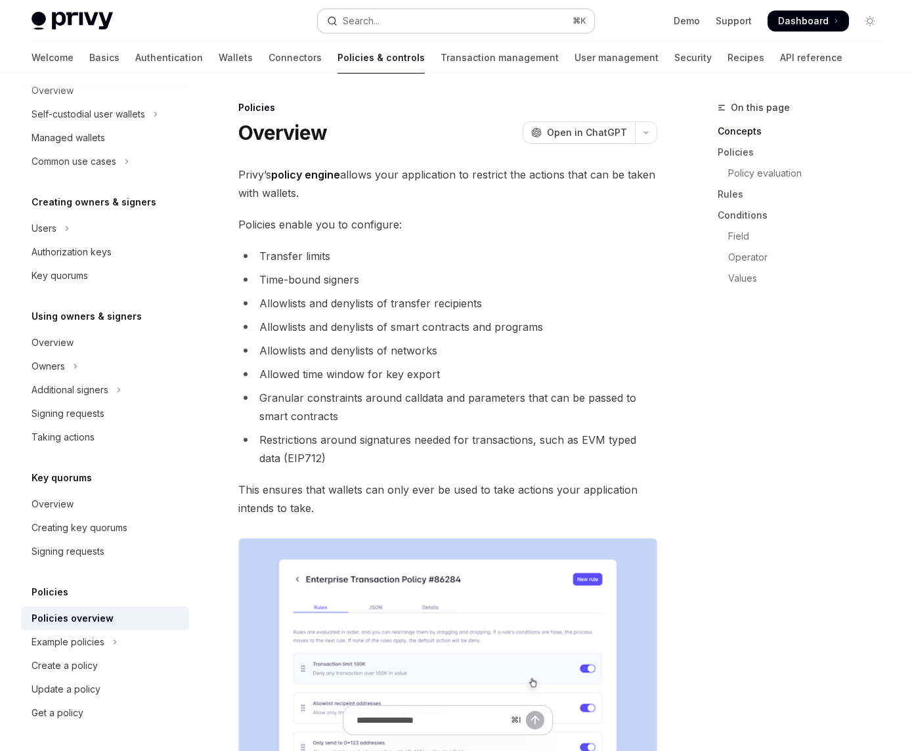
click at [472, 25] on button "Search... ⌘ K" at bounding box center [456, 21] width 276 height 24
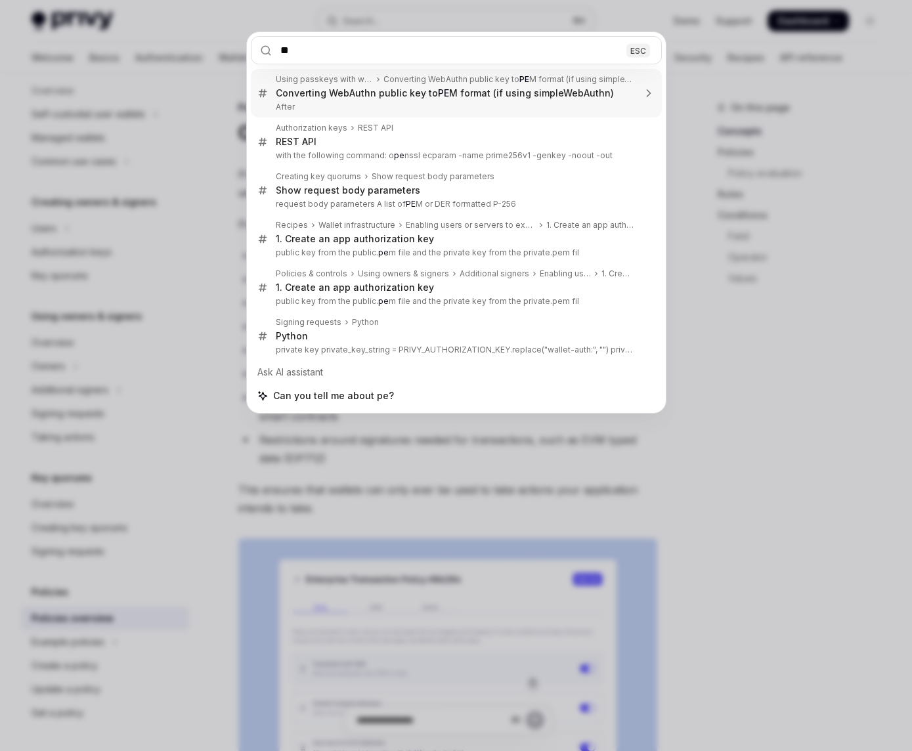
type input "*"
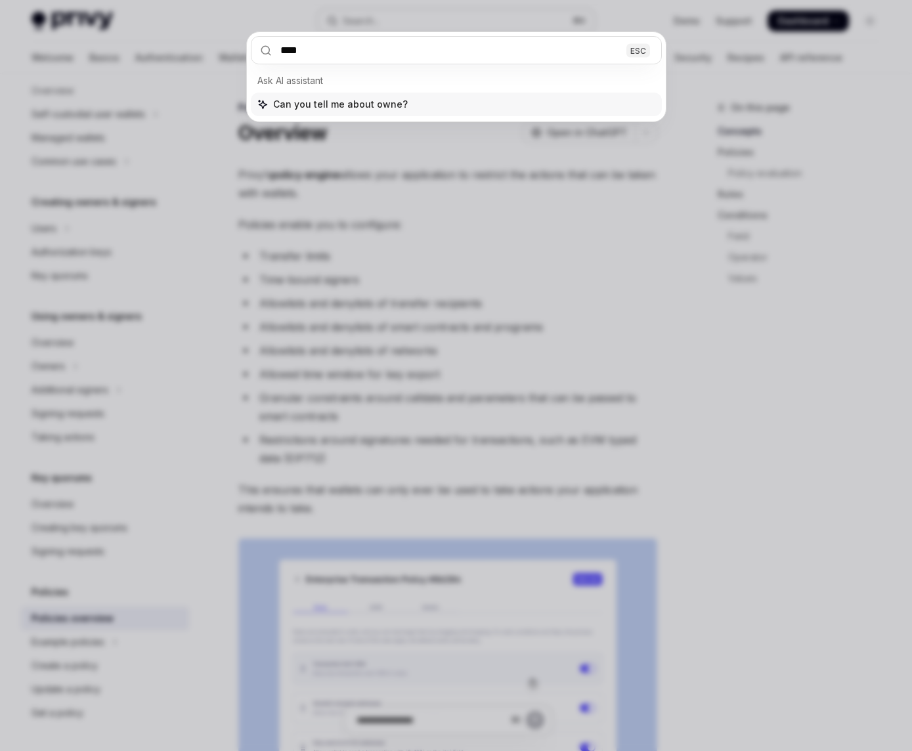
type input "*****"
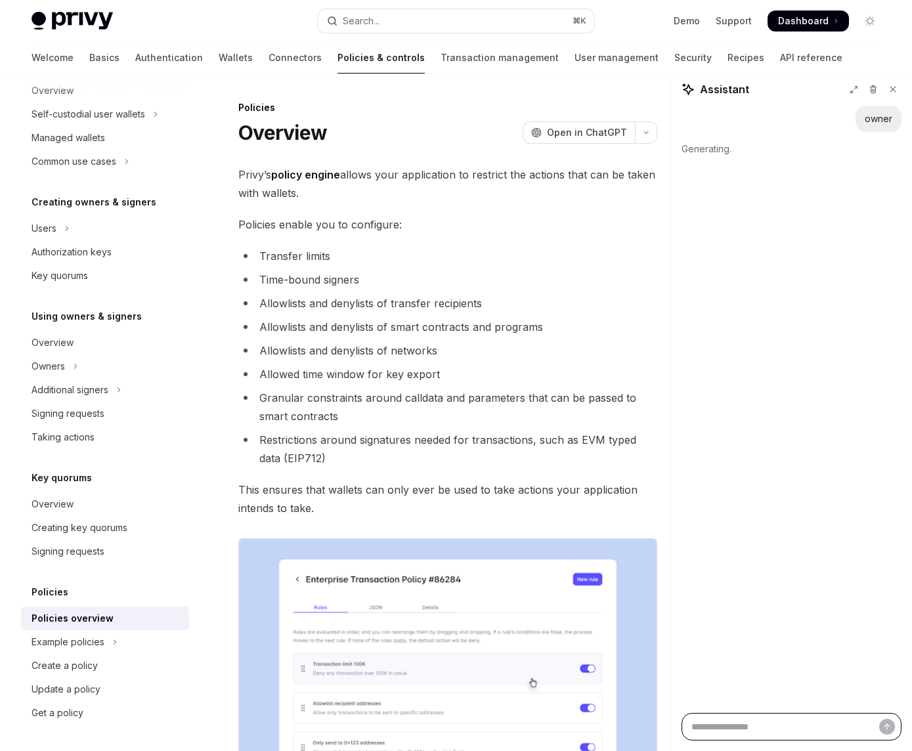
click at [744, 722] on textarea "Ask a question..." at bounding box center [791, 727] width 220 height 28
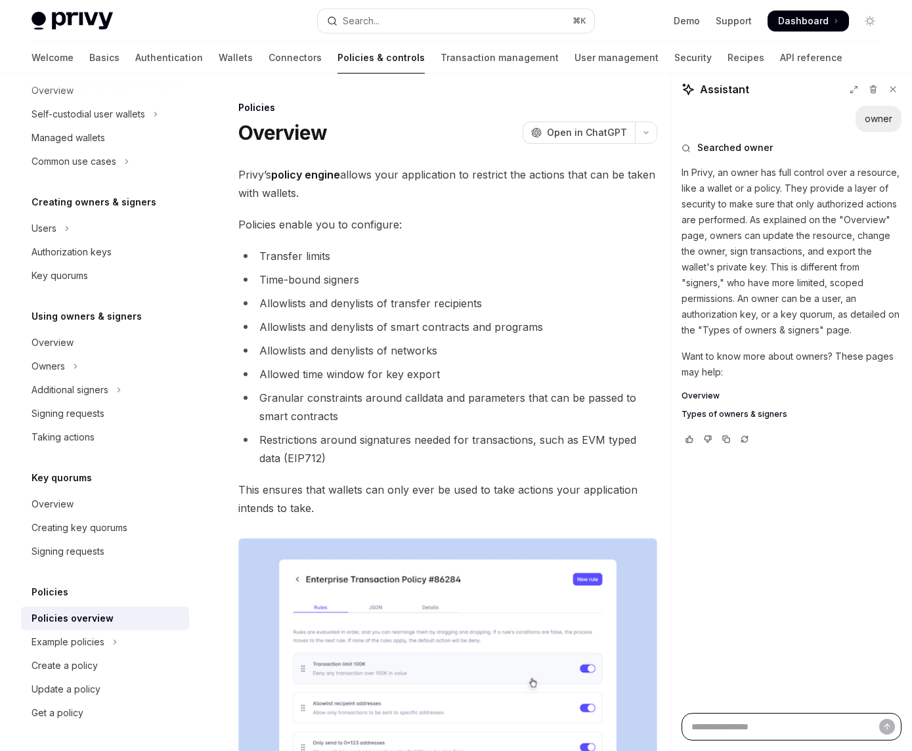
type textarea "*"
click at [719, 725] on textarea "Ask a question..." at bounding box center [791, 727] width 220 height 28
type textarea "*"
type textarea "**"
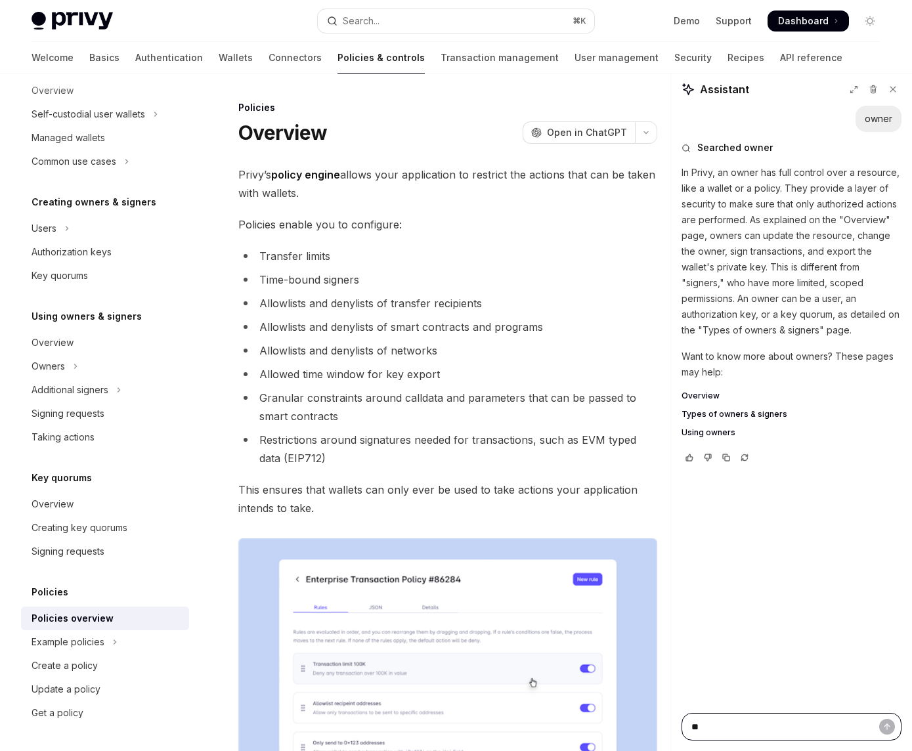
type textarea "*"
type textarea "***"
type textarea "*"
type textarea "***"
type textarea "*"
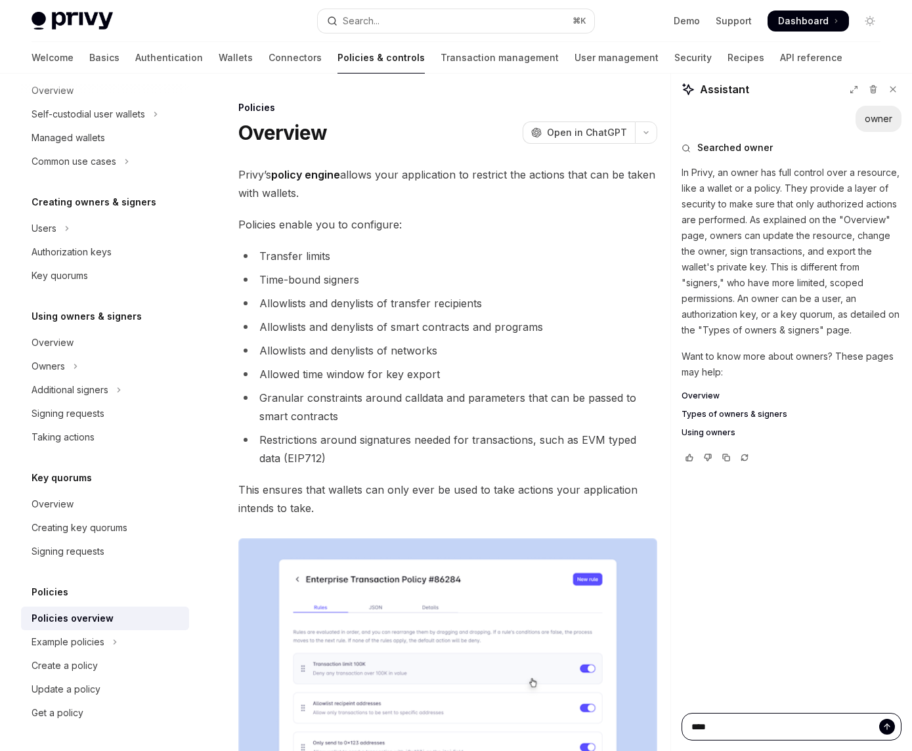
type textarea "*****"
type textarea "*"
type textarea "******"
type textarea "*"
type textarea "******"
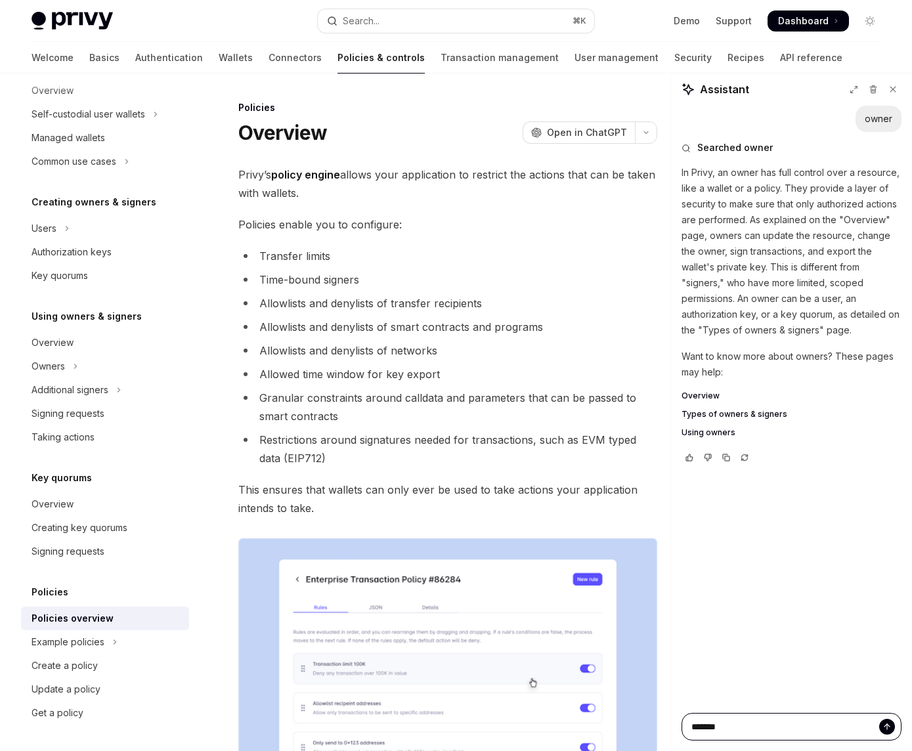
type textarea "*"
type textarea "********"
type textarea "*"
type textarea "*********"
type textarea "*"
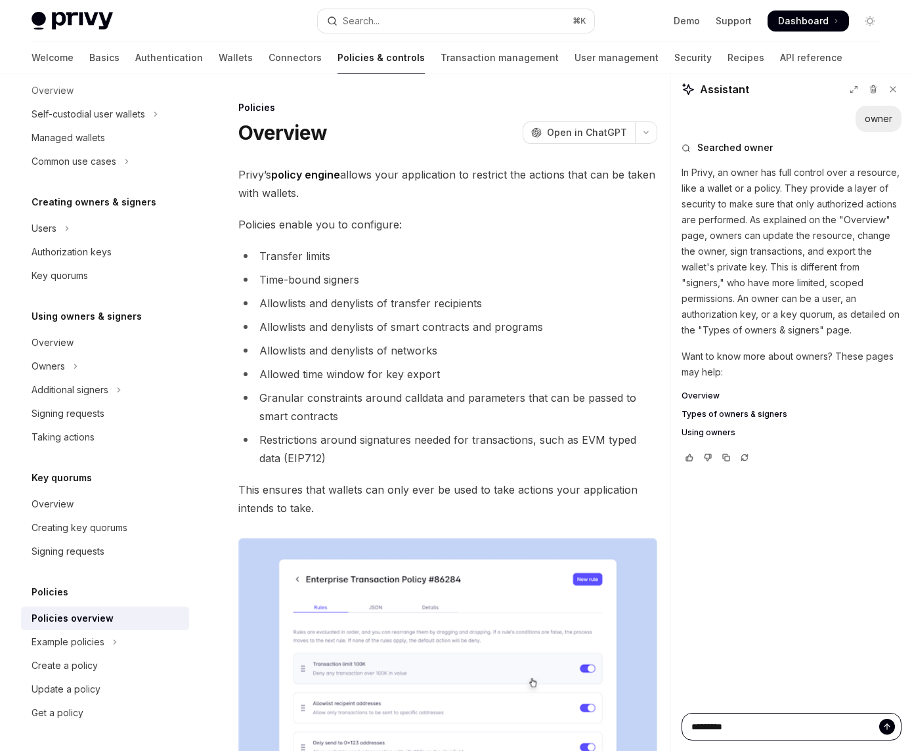
type textarea "**********"
type textarea "*"
type textarea "**********"
type textarea "*"
type textarea "**********"
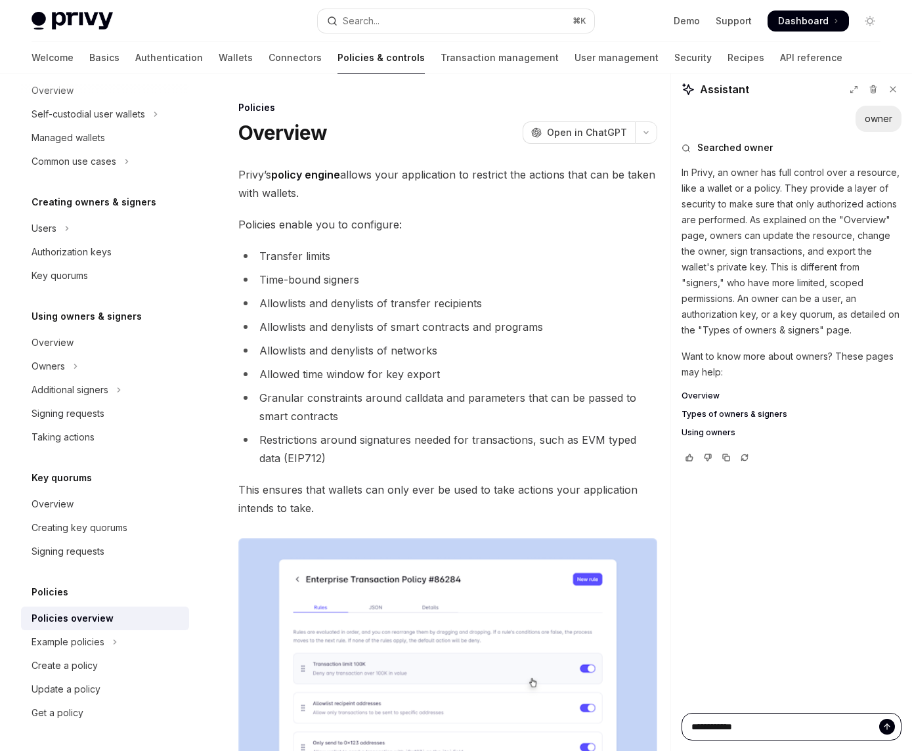
type textarea "*"
type textarea "**********"
type textarea "*"
type textarea "**********"
type textarea "*"
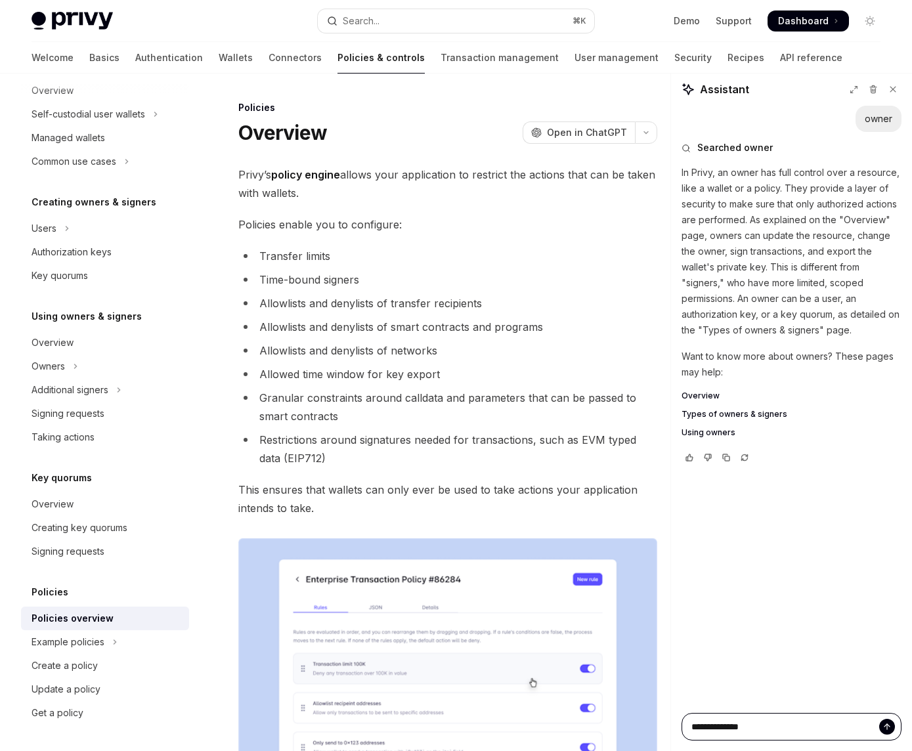
type textarea "**********"
type textarea "*"
type textarea "**********"
type textarea "*"
type textarea "**********"
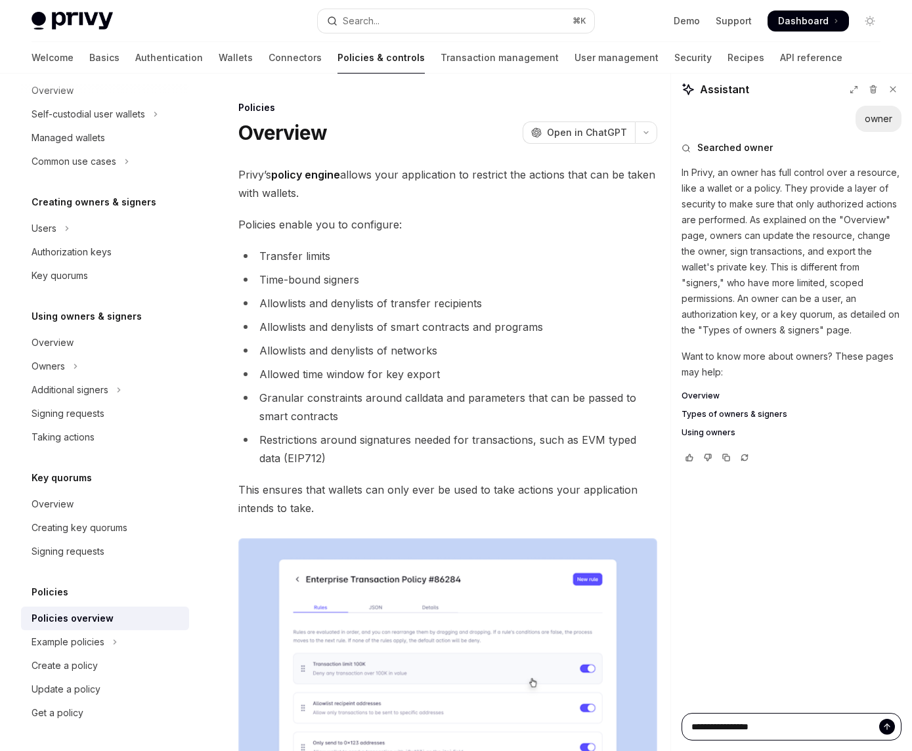
type textarea "*"
type textarea "**********"
type textarea "*"
type textarea "**********"
type textarea "*"
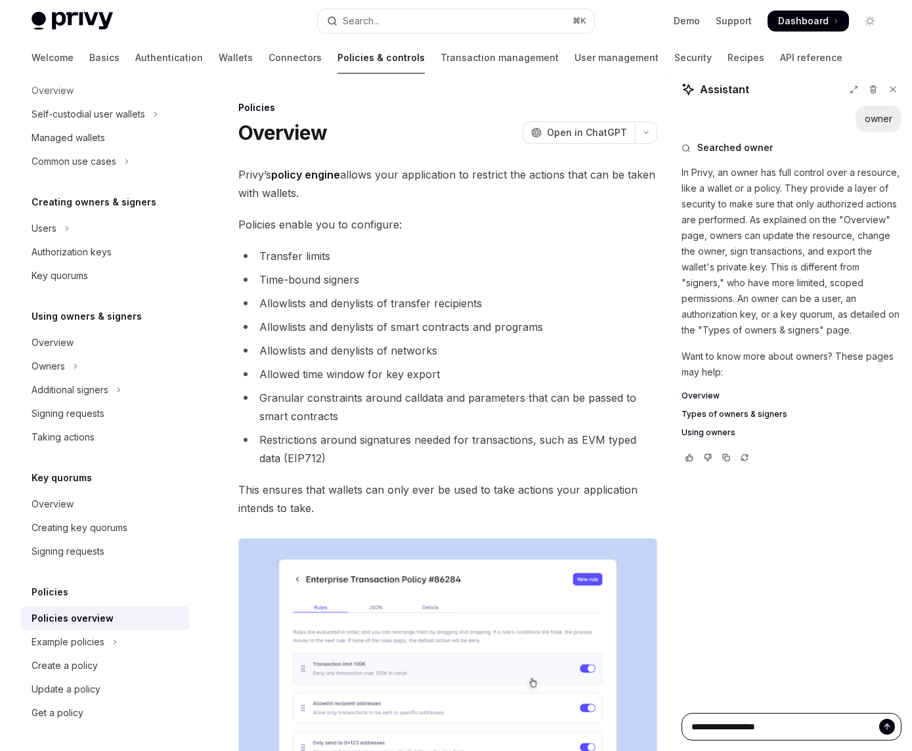
type textarea "**********"
type textarea "*"
type textarea "**********"
type textarea "*"
type textarea "**********"
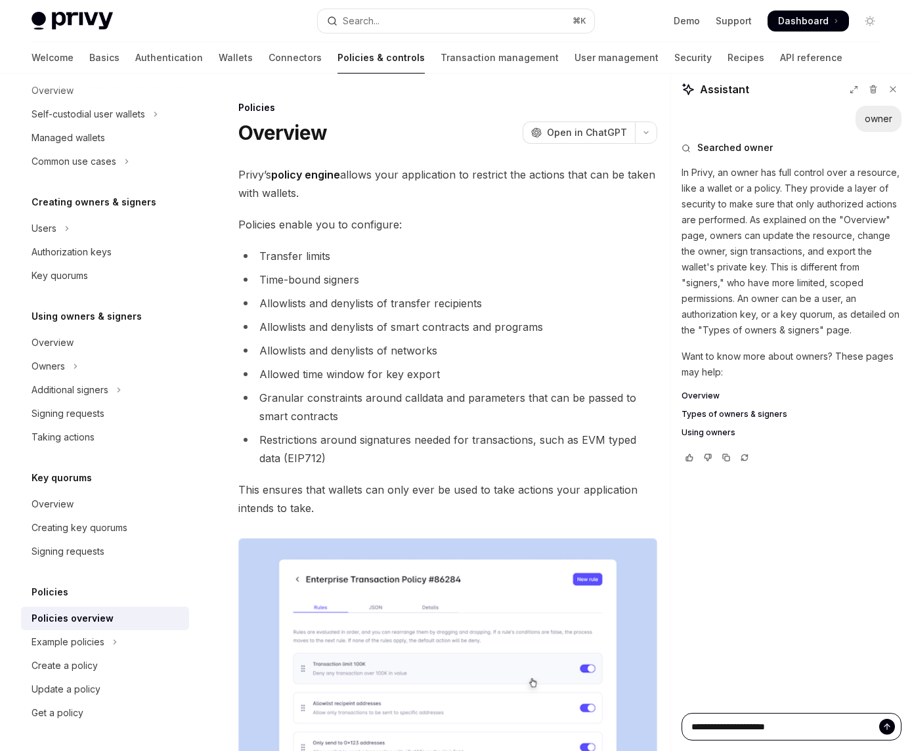
type textarea "*"
type textarea "**********"
type textarea "*"
type textarea "**********"
type textarea "*"
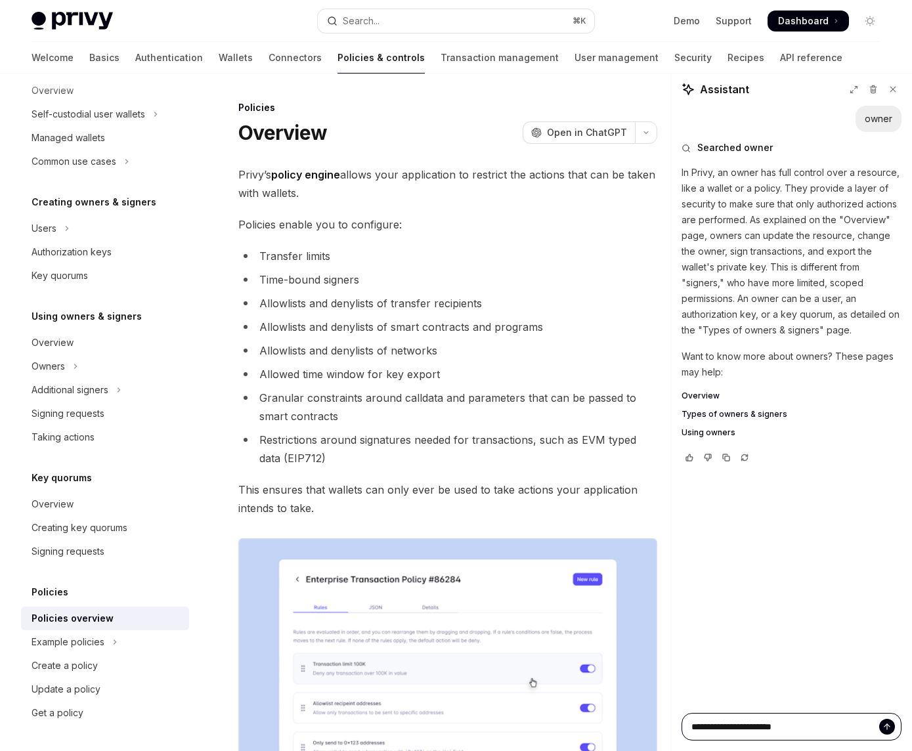
type textarea "**********"
type textarea "*"
type textarea "**********"
type textarea "*"
type textarea "**********"
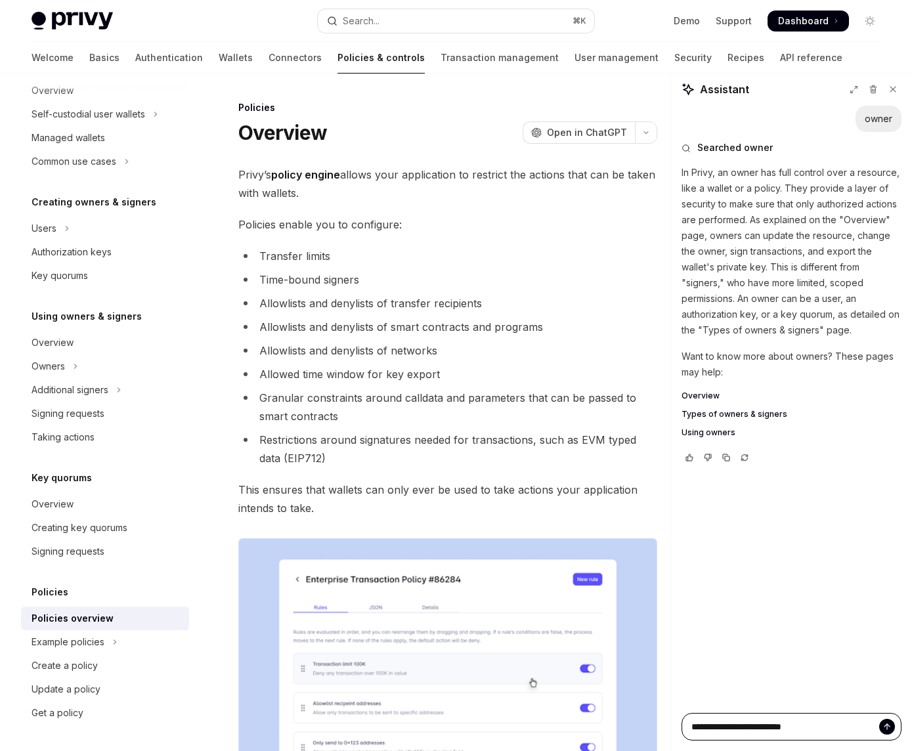
type textarea "*"
type textarea "**********"
type textarea "*"
type textarea "**********"
type textarea "*"
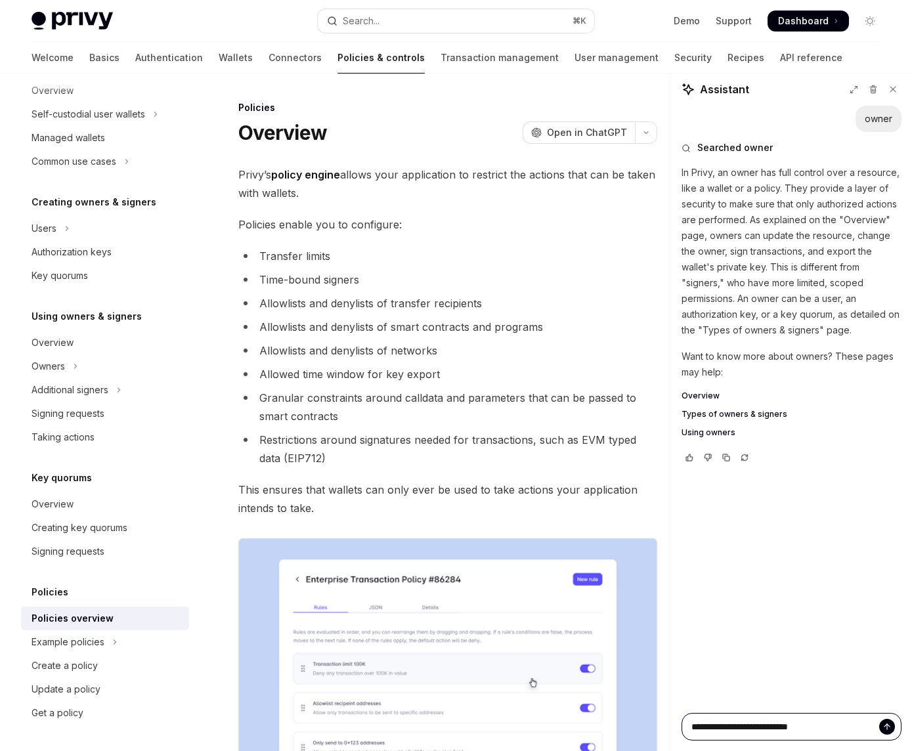
type textarea "**********"
type textarea "*"
type textarea "**********"
type textarea "*"
type textarea "**********"
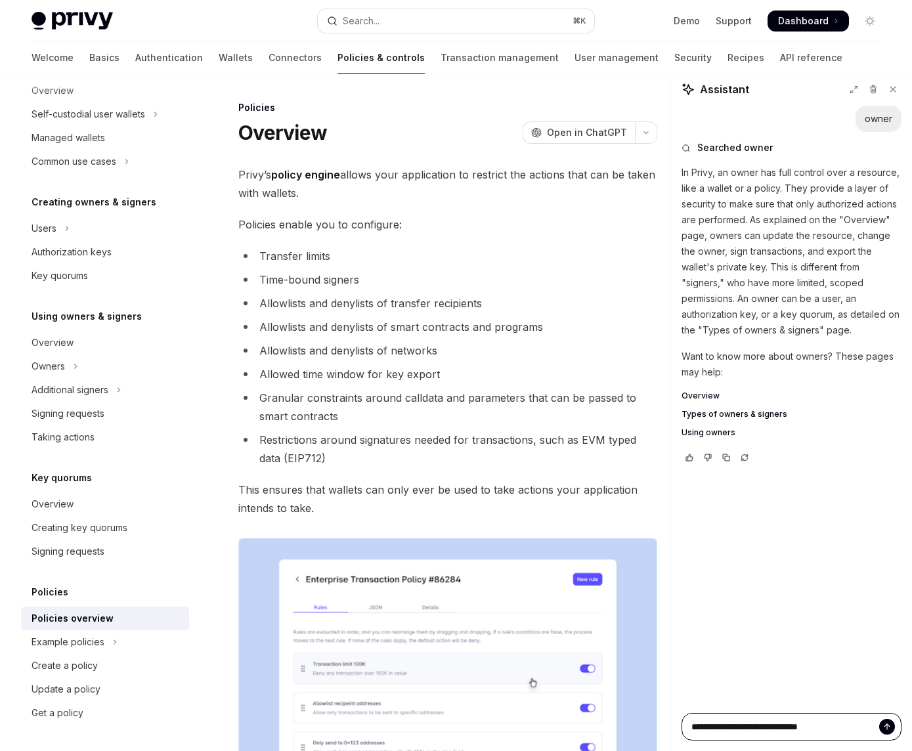
type textarea "*"
type textarea "**********"
type textarea "*"
type textarea "**********"
type textarea "*"
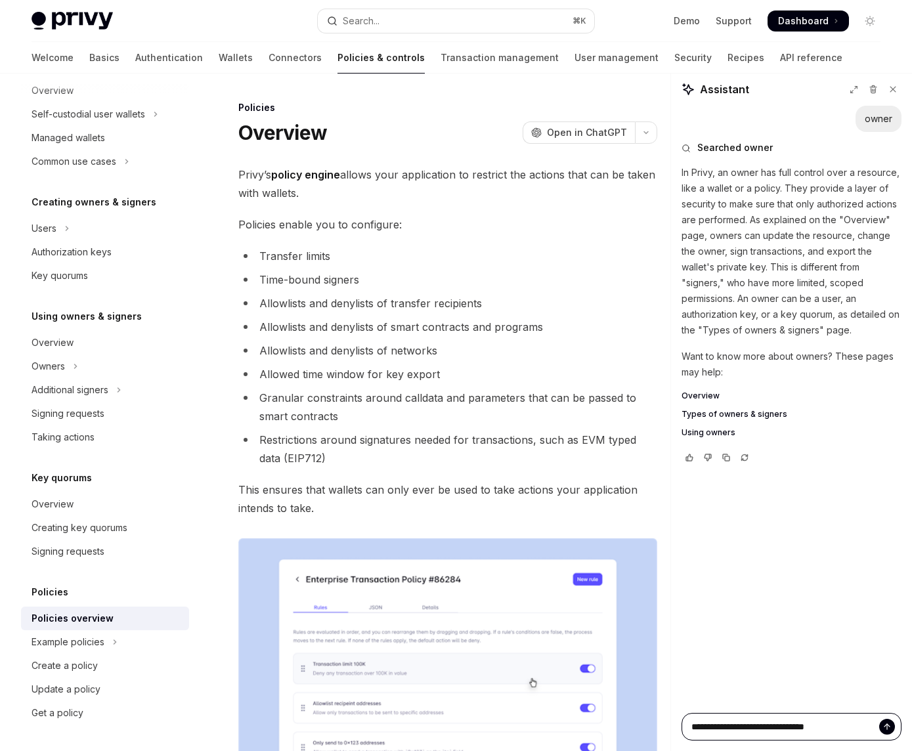
type textarea "**********"
type textarea "*"
type textarea "**********"
type textarea "*"
type textarea "**********"
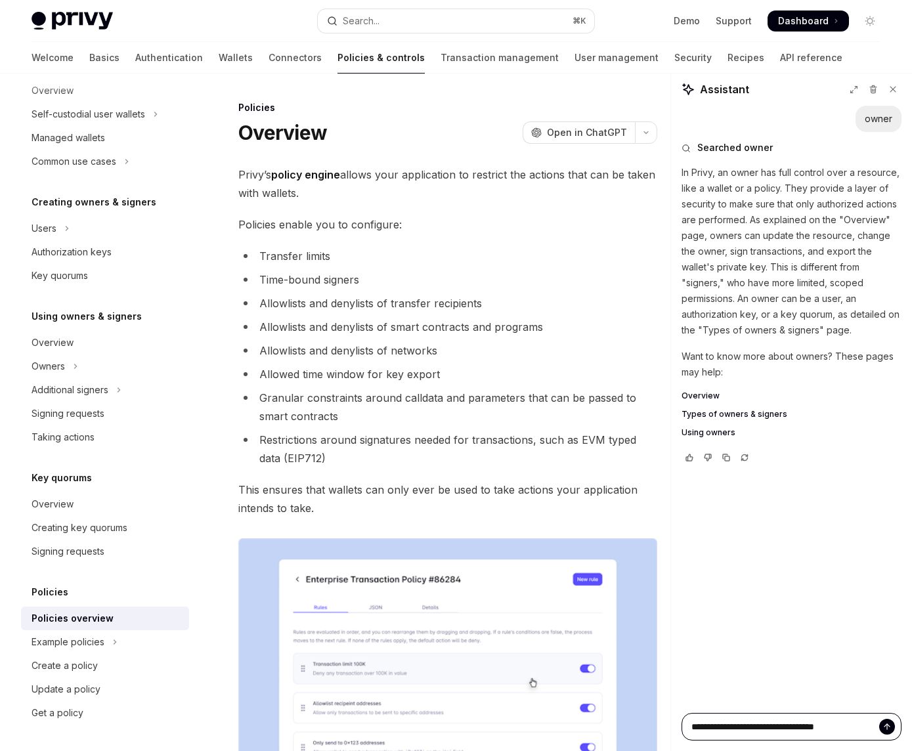
type textarea "*"
type textarea "**********"
type textarea "*"
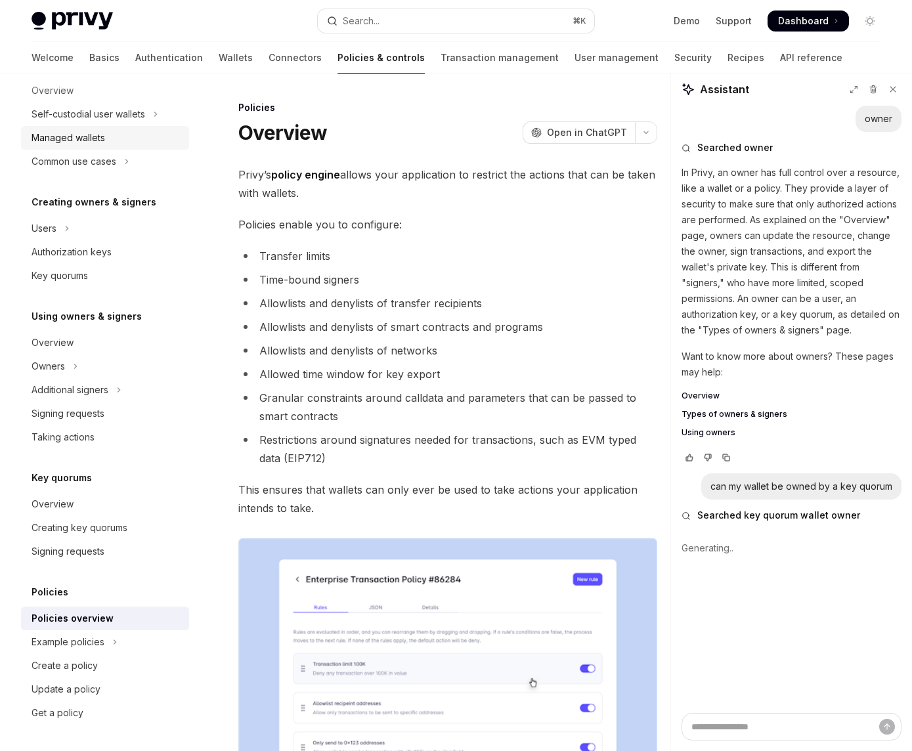
click at [56, 139] on div "Managed wallets" at bounding box center [69, 138] width 74 height 16
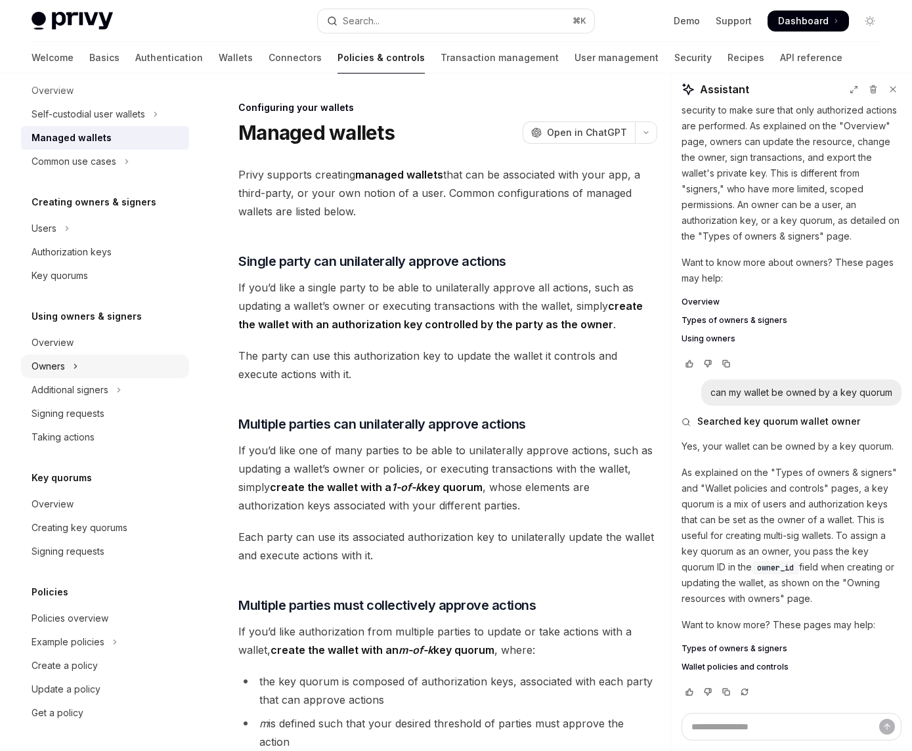
type textarea "*"
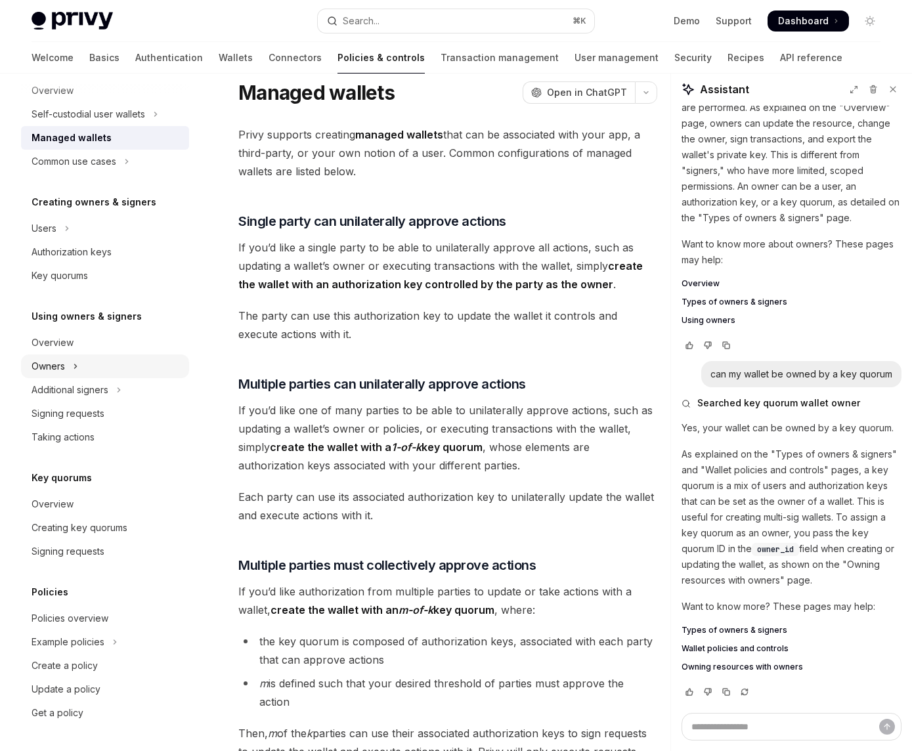
scroll to position [39, 0]
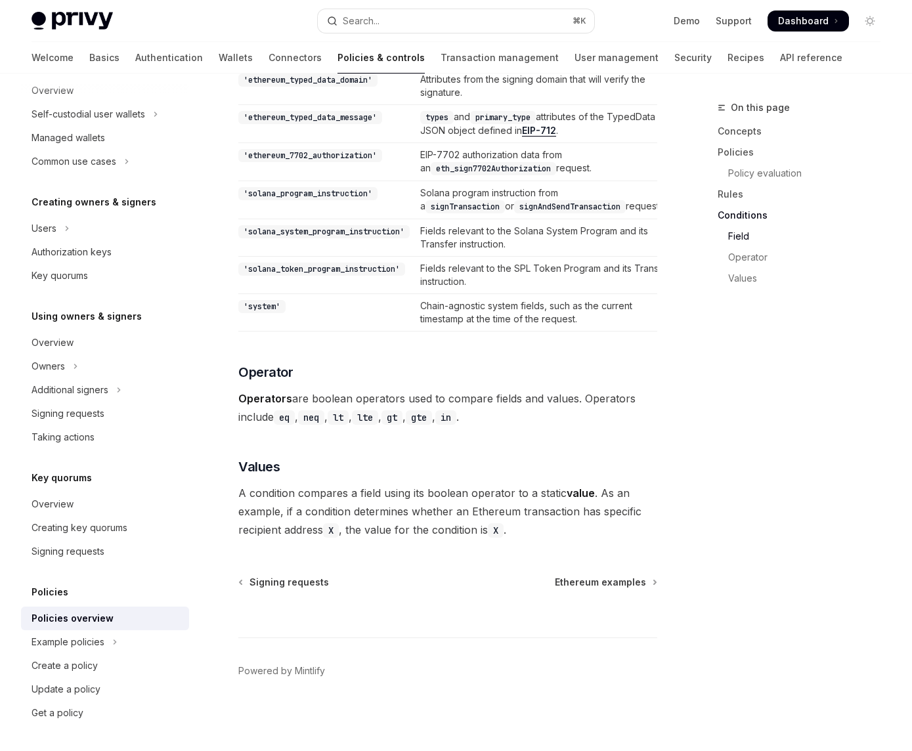
scroll to position [4153, 0]
click at [93, 637] on div "Example policies" at bounding box center [68, 642] width 73 height 16
type textarea "*"
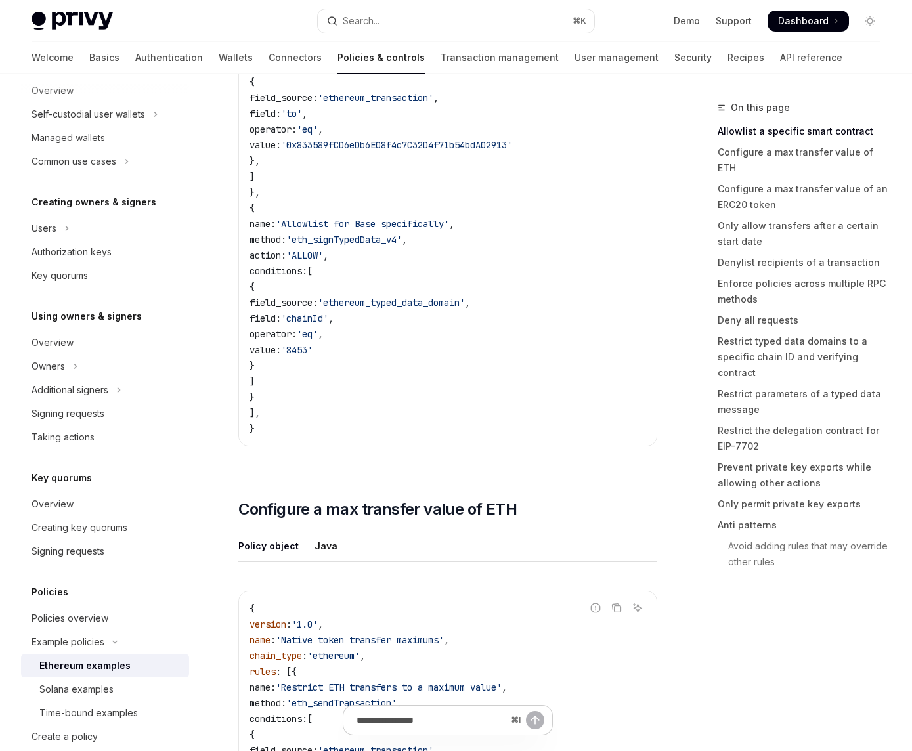
scroll to position [351, 0]
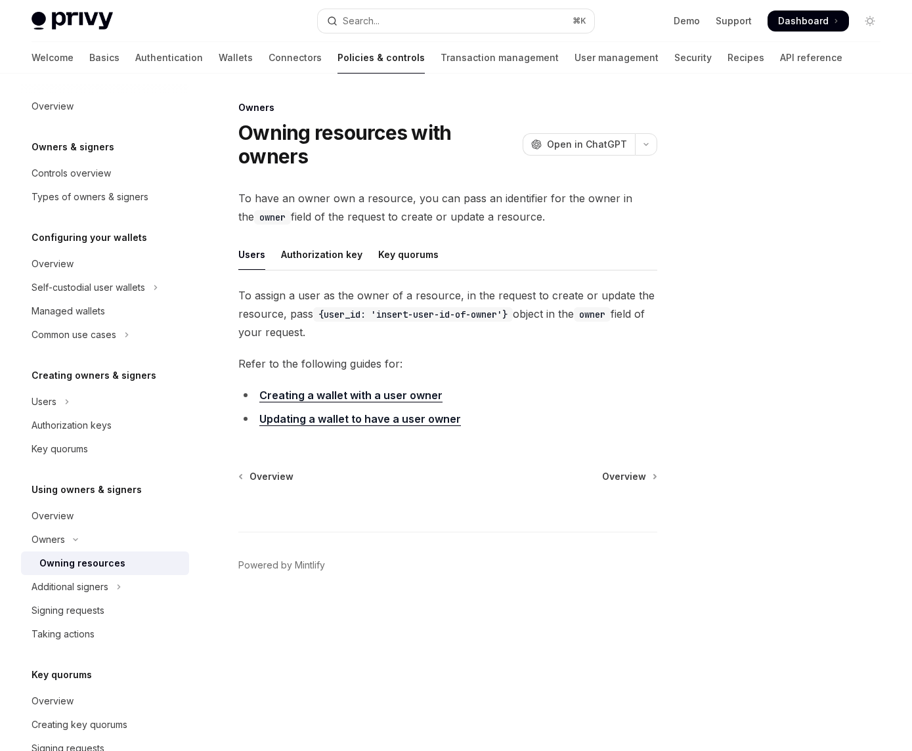
click at [317, 393] on link "Creating a wallet with a user owner" at bounding box center [350, 396] width 183 height 14
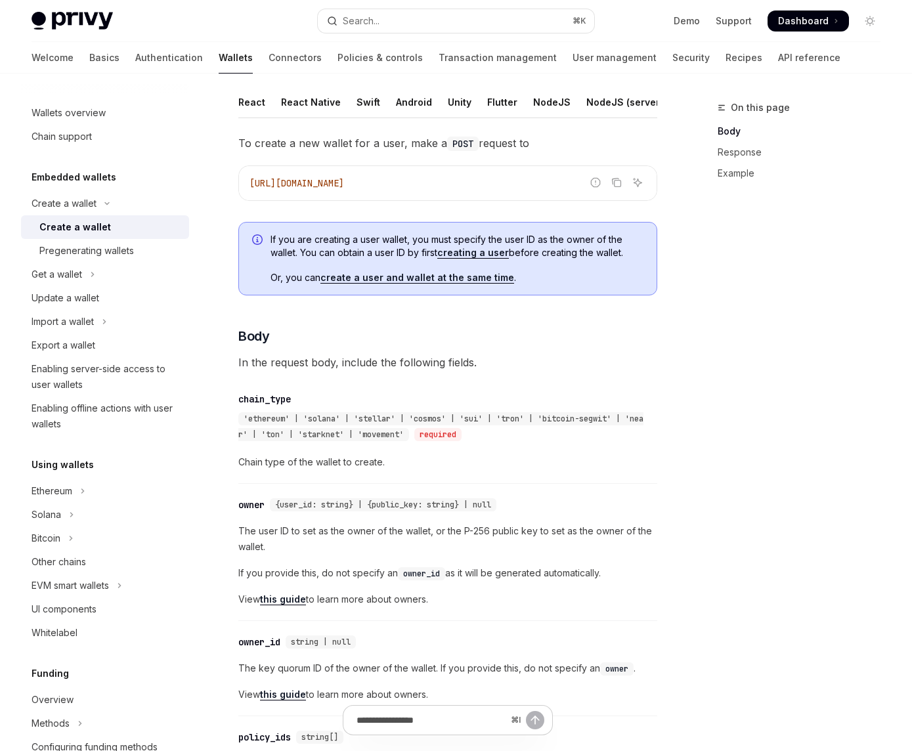
scroll to position [329, 0]
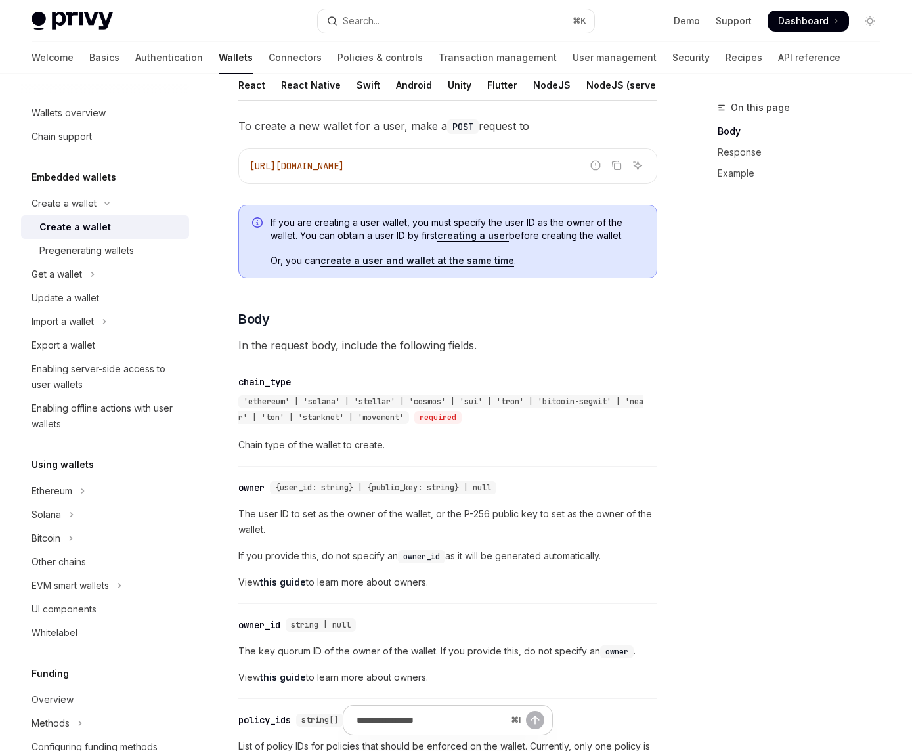
drag, startPoint x: 227, startPoint y: 621, endPoint x: 461, endPoint y: 685, distance: 242.8
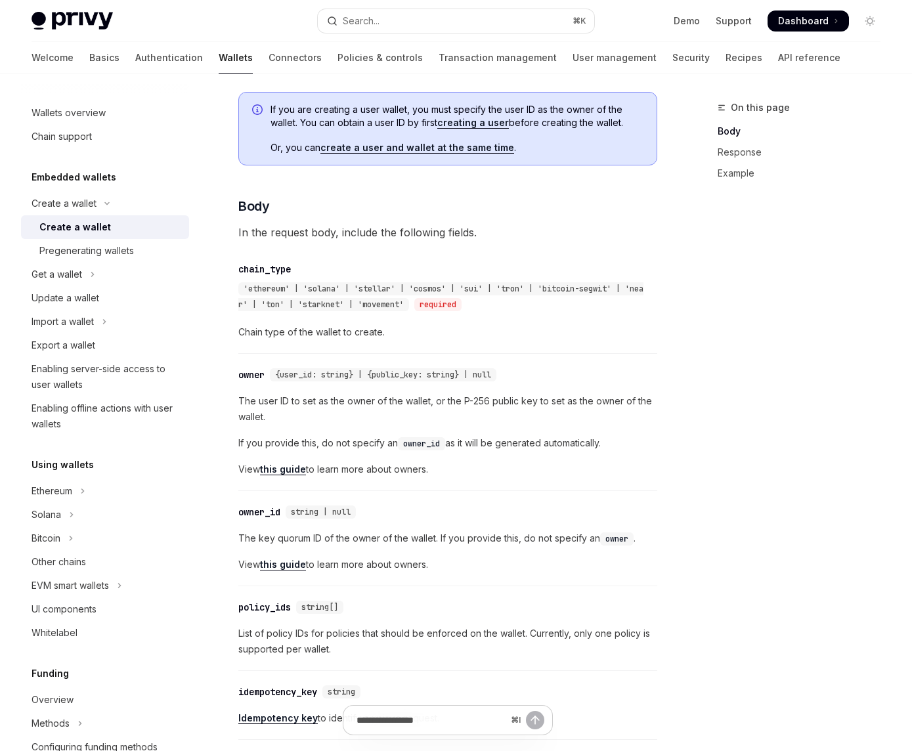
scroll to position [445, 0]
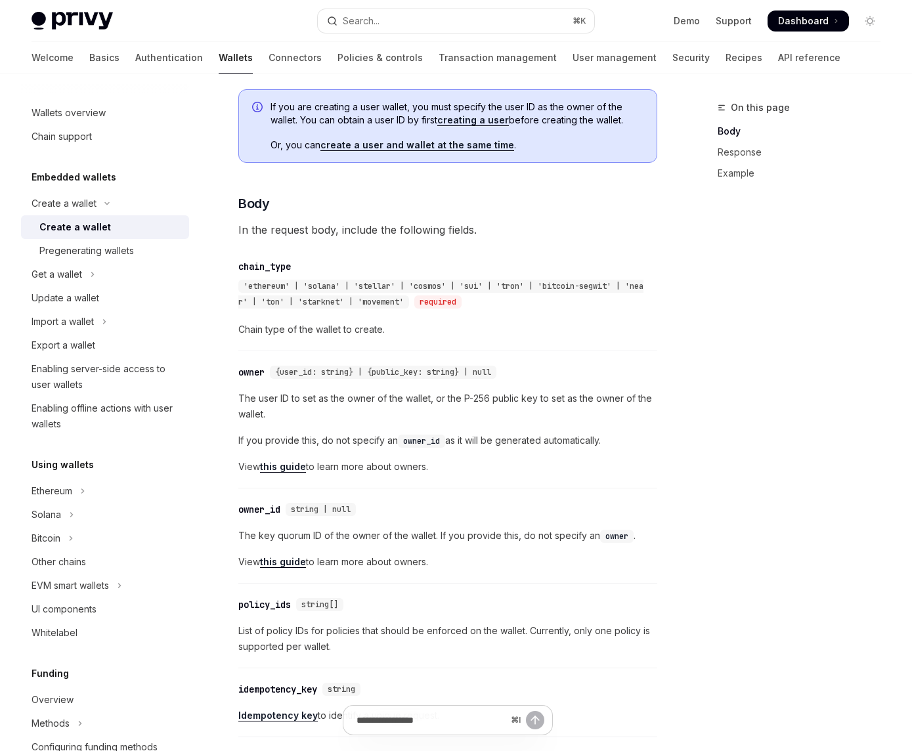
click at [546, 597] on div "​ policy_ids string[]" at bounding box center [441, 605] width 406 height 16
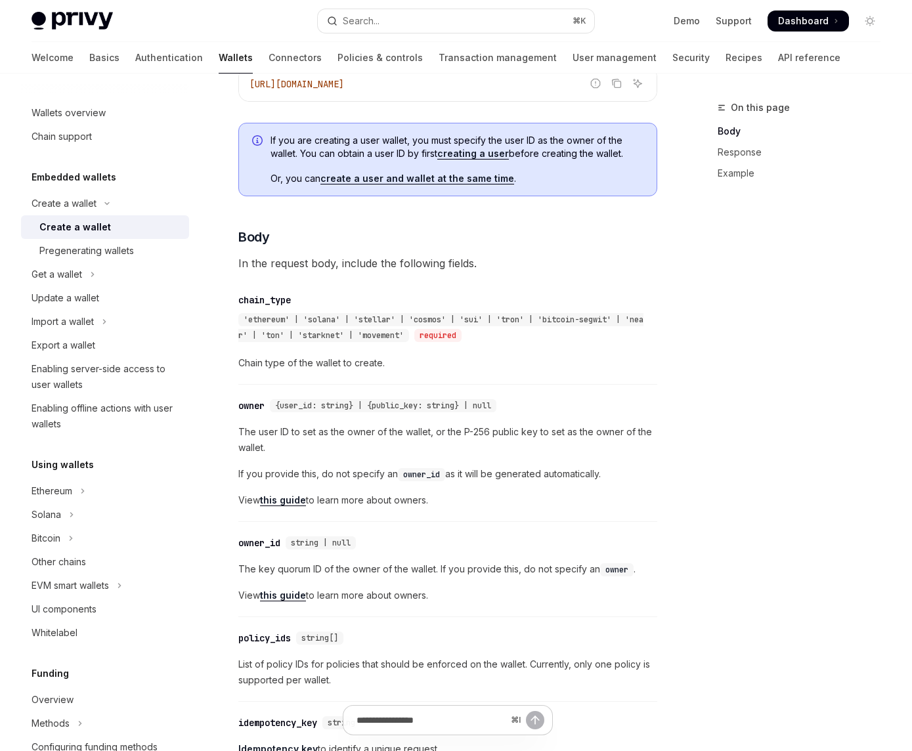
scroll to position [406, 0]
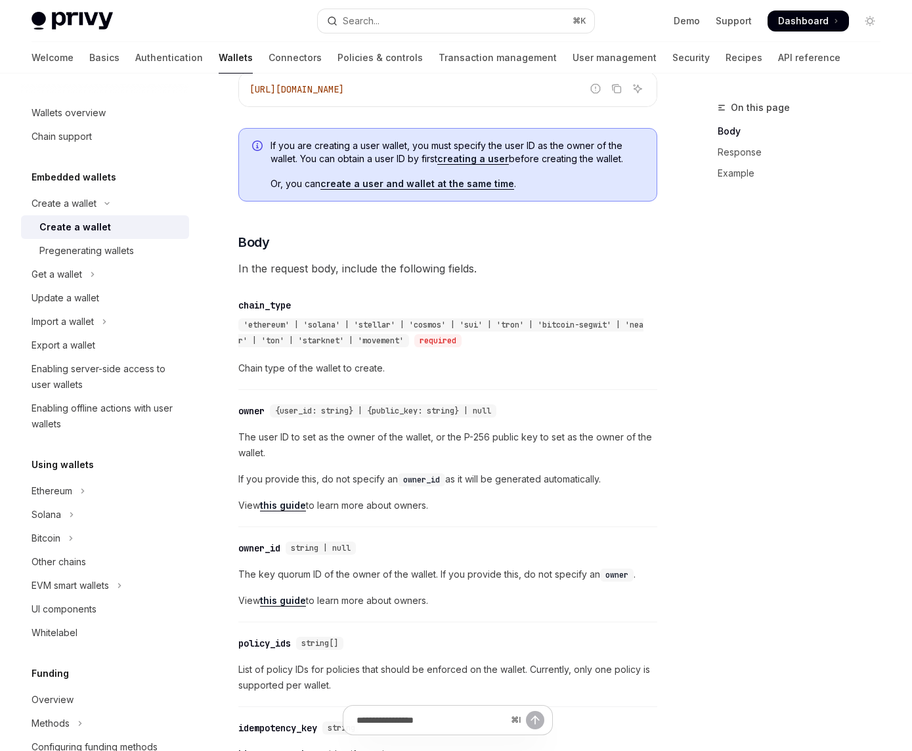
click at [290, 599] on link "this guide" at bounding box center [283, 601] width 46 height 12
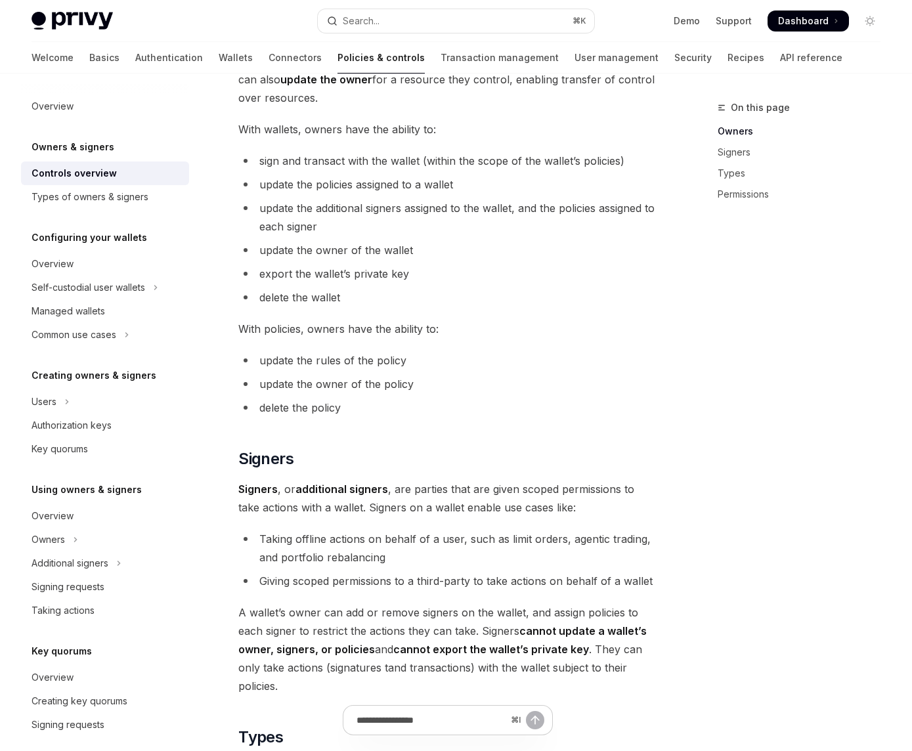
scroll to position [439, 0]
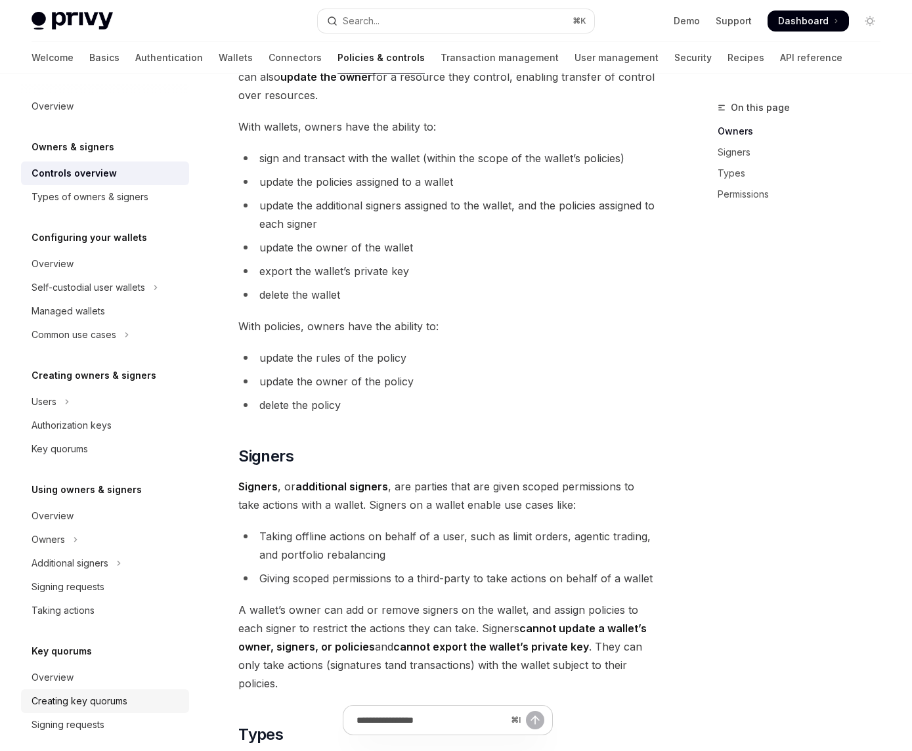
click at [105, 694] on div "Creating key quorums" at bounding box center [80, 701] width 96 height 16
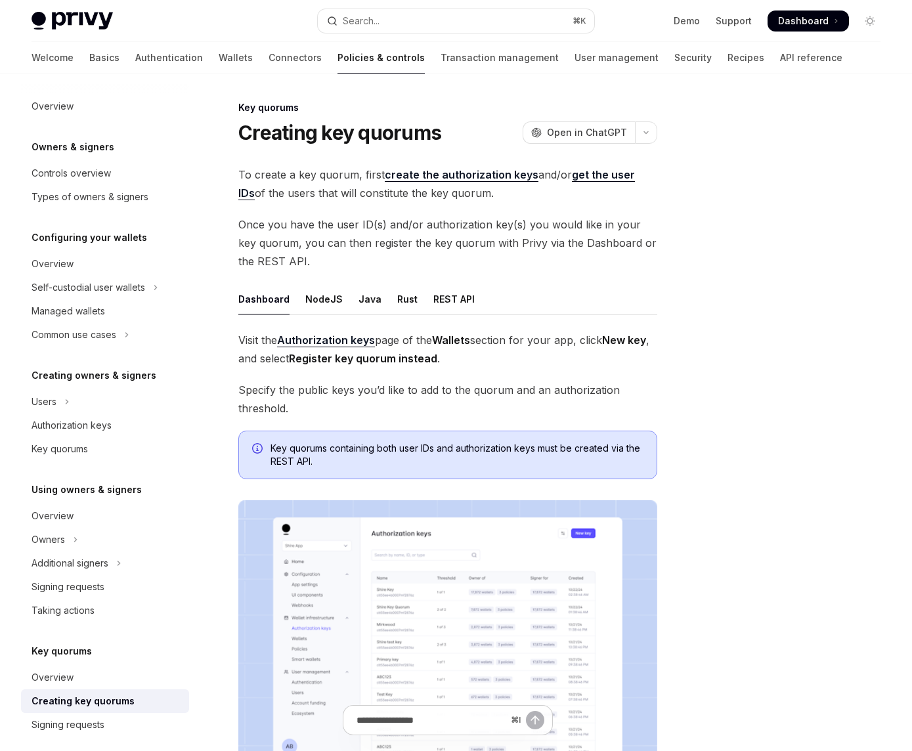
click at [410, 180] on link "create the authorization keys" at bounding box center [462, 175] width 154 height 14
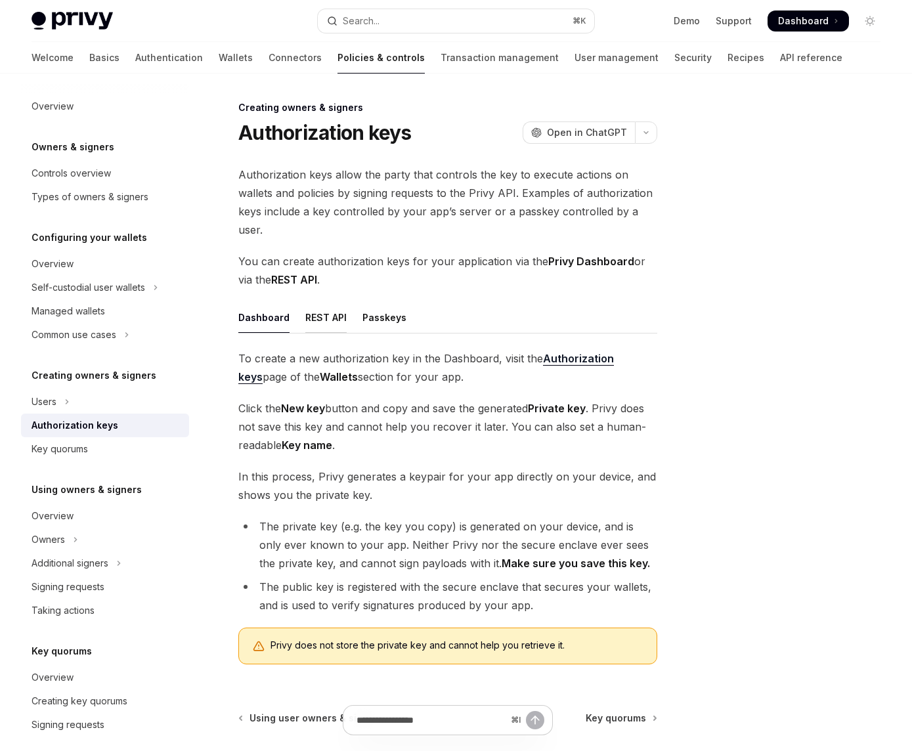
click at [313, 302] on div "REST API" at bounding box center [325, 317] width 41 height 31
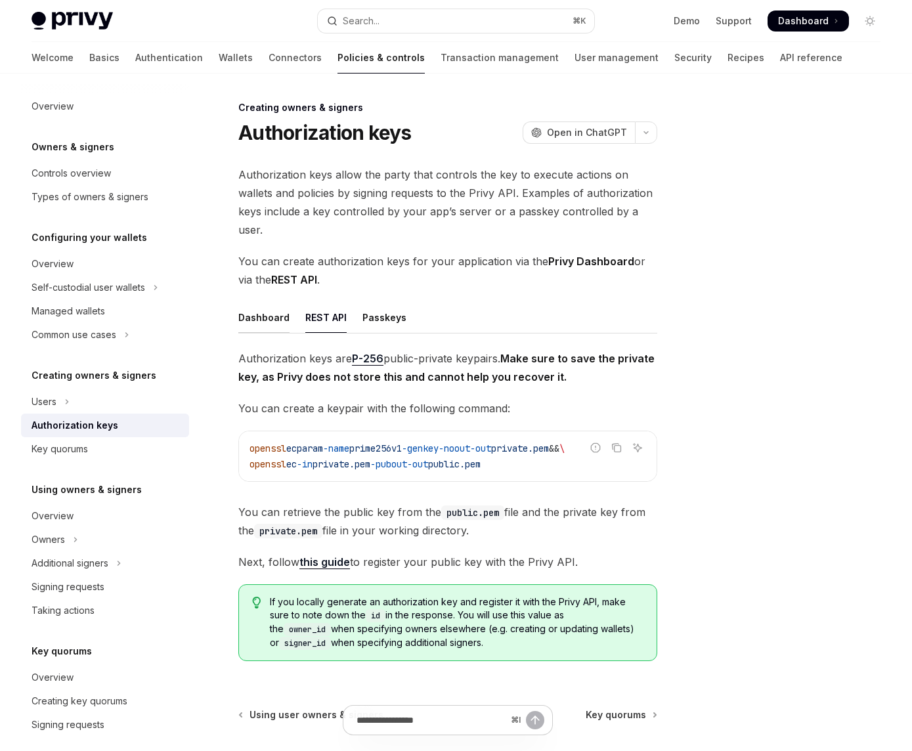
click at [251, 304] on div "Dashboard" at bounding box center [263, 317] width 51 height 31
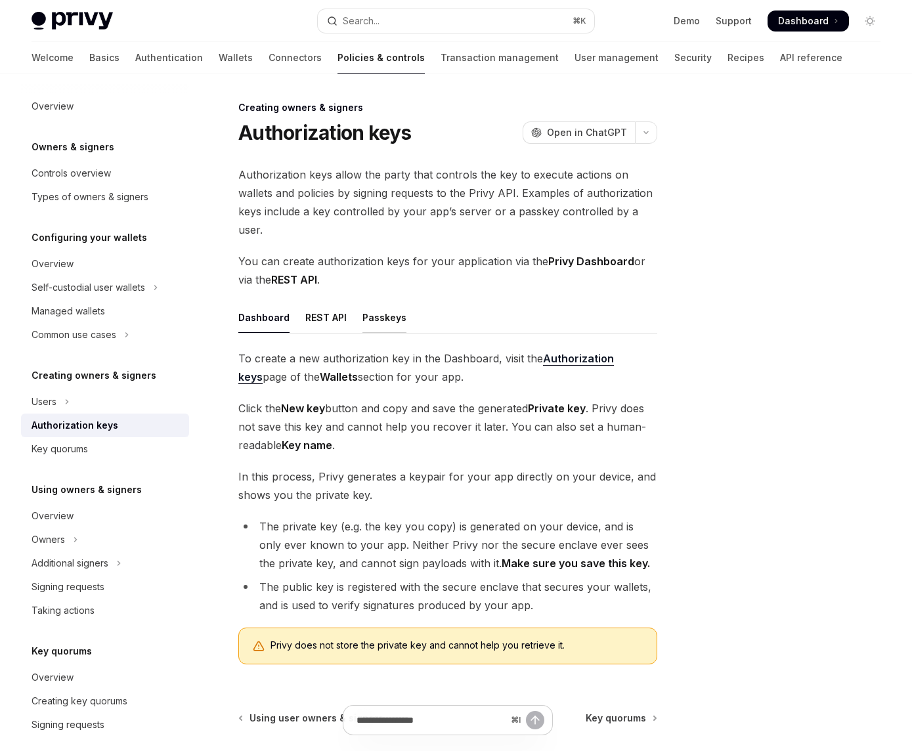
click at [366, 302] on div "Passkeys" at bounding box center [384, 317] width 44 height 31
type textarea "*"
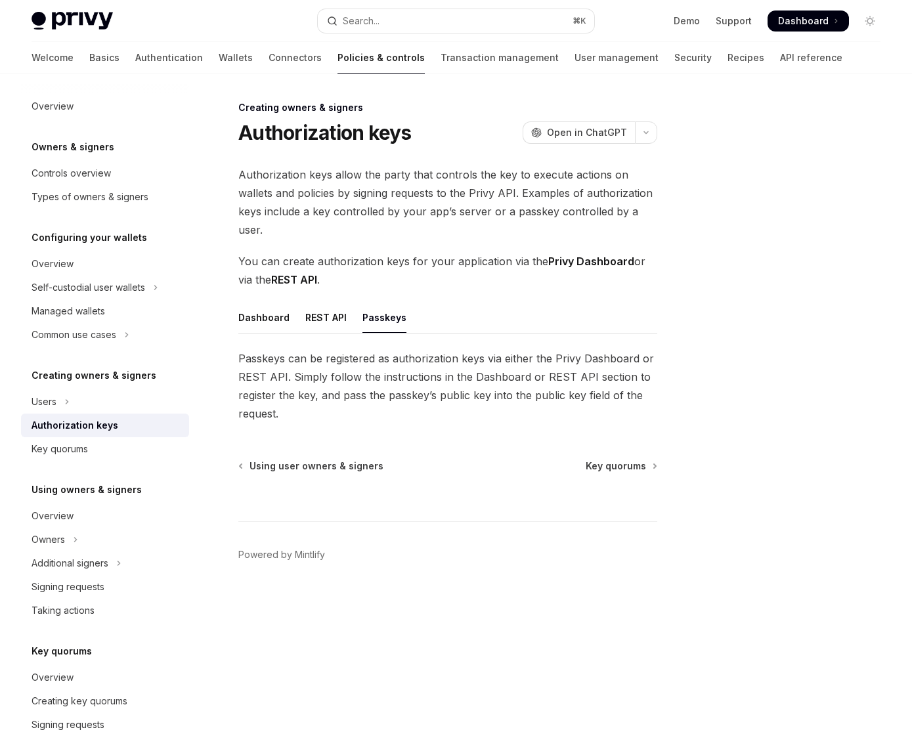
click at [566, 356] on span "Passkeys can be registered as authorization keys via either the Privy Dashboard…" at bounding box center [447, 386] width 419 height 74
click at [643, 200] on span "Authorization keys allow the party that controls the key to execute actions on …" at bounding box center [447, 202] width 419 height 74
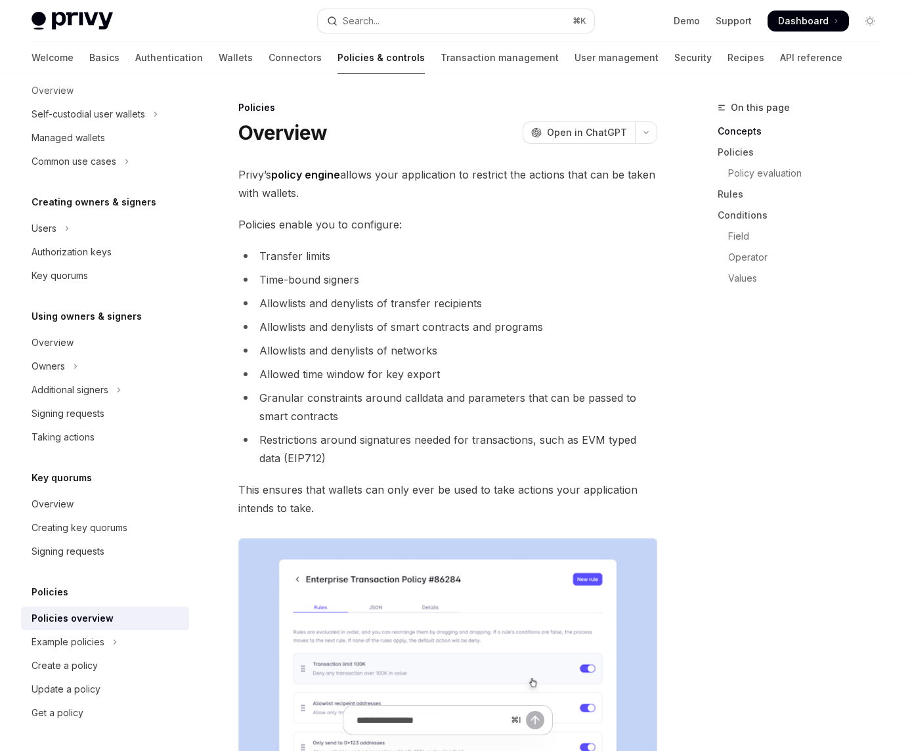
click at [805, 30] on span at bounding box center [807, 21] width 81 height 21
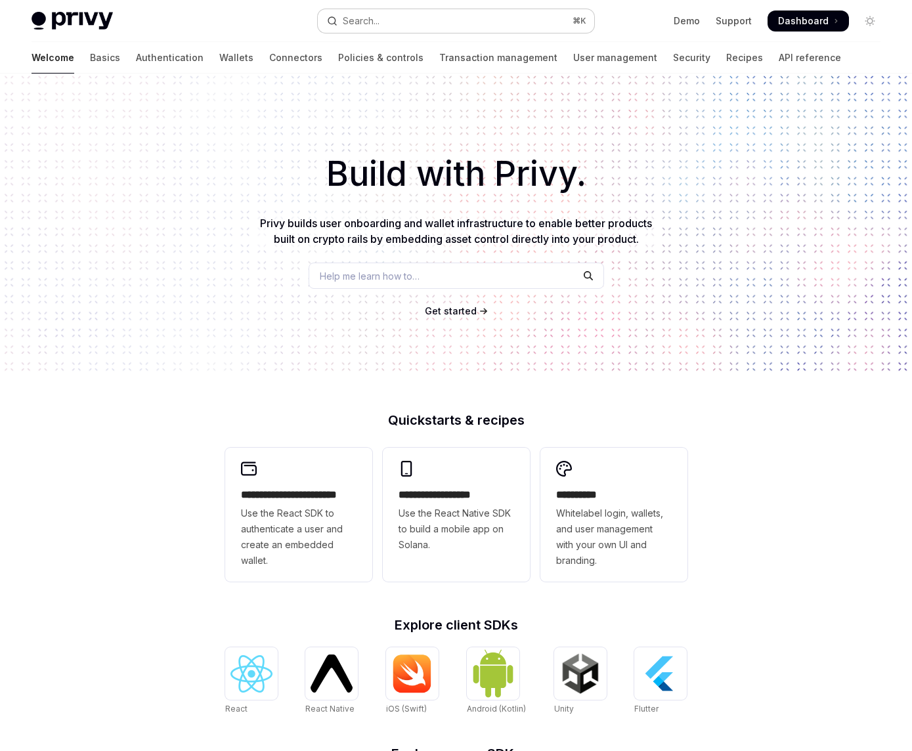
click at [384, 20] on button "Search... ⌘ K" at bounding box center [456, 21] width 276 height 24
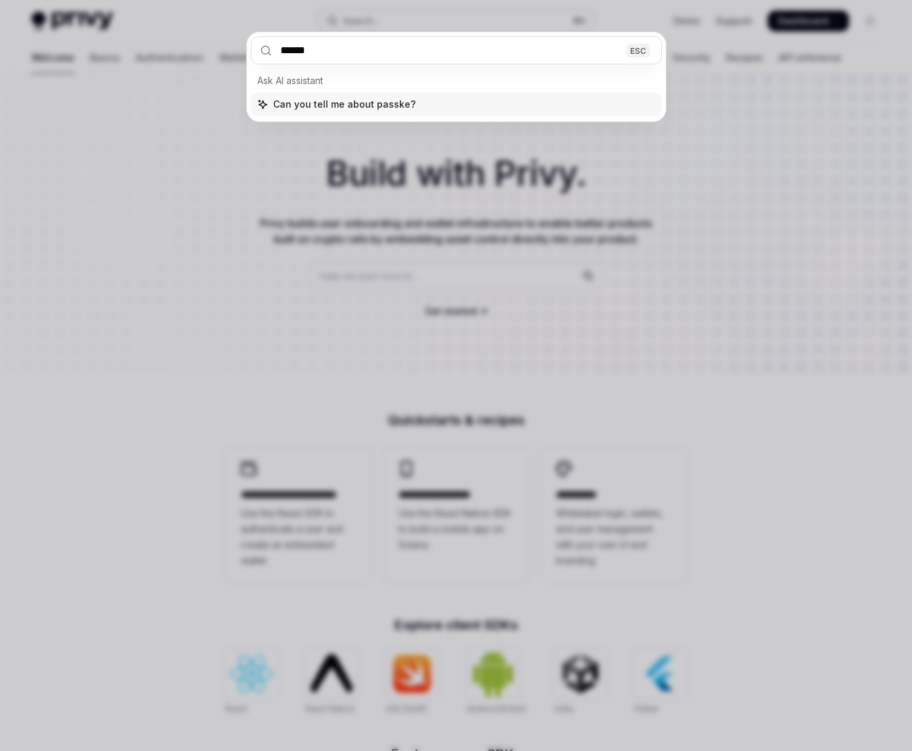
type input "*******"
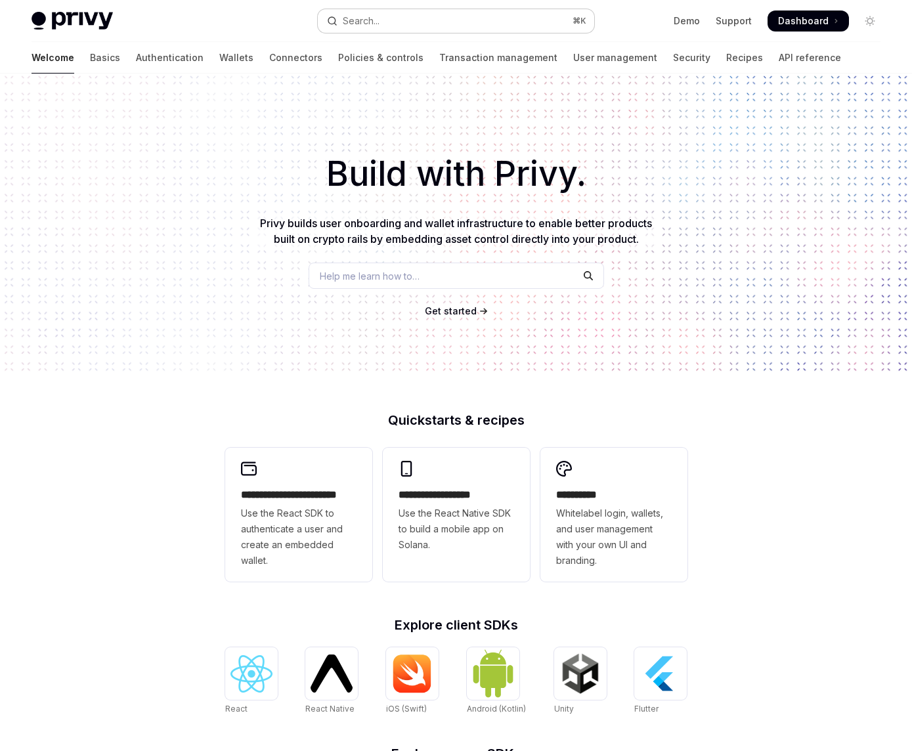
click at [394, 25] on button "Search... ⌘ K" at bounding box center [456, 21] width 276 height 24
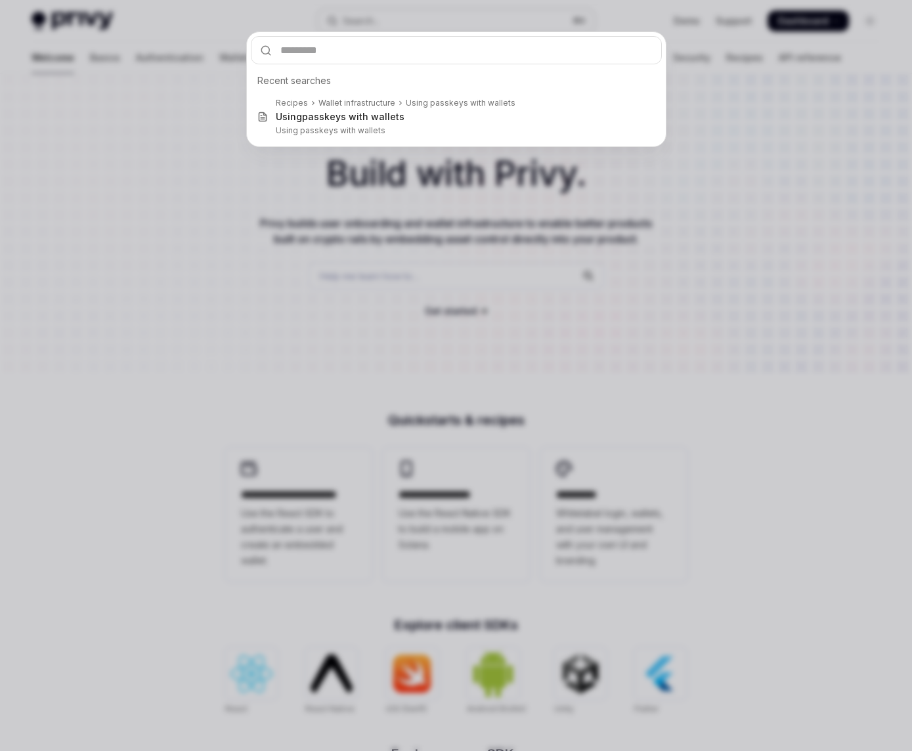
type textarea "*"
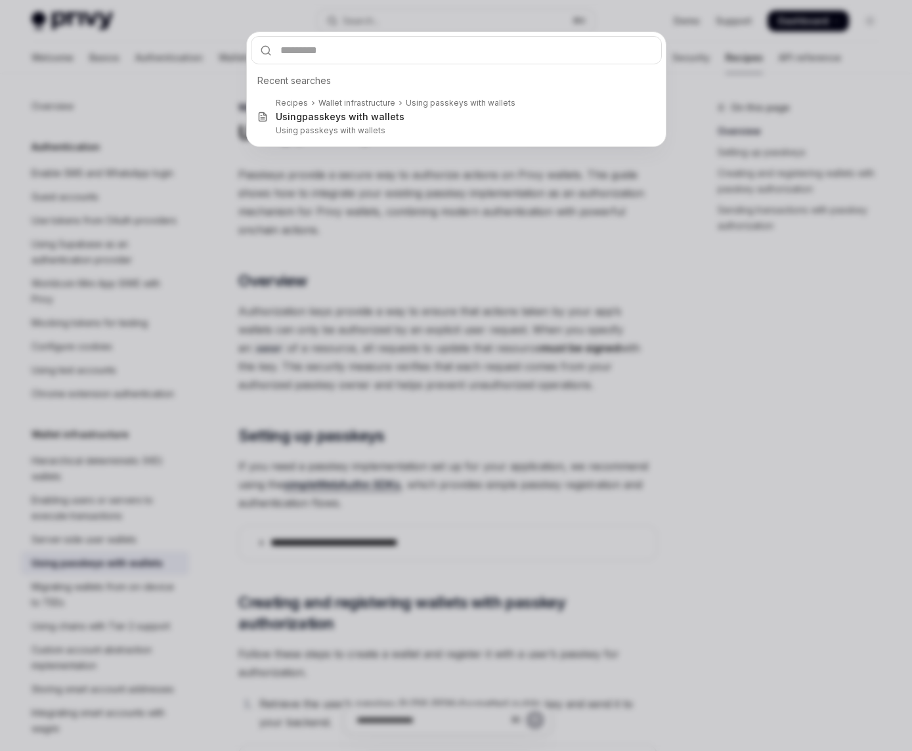
scroll to position [74, 0]
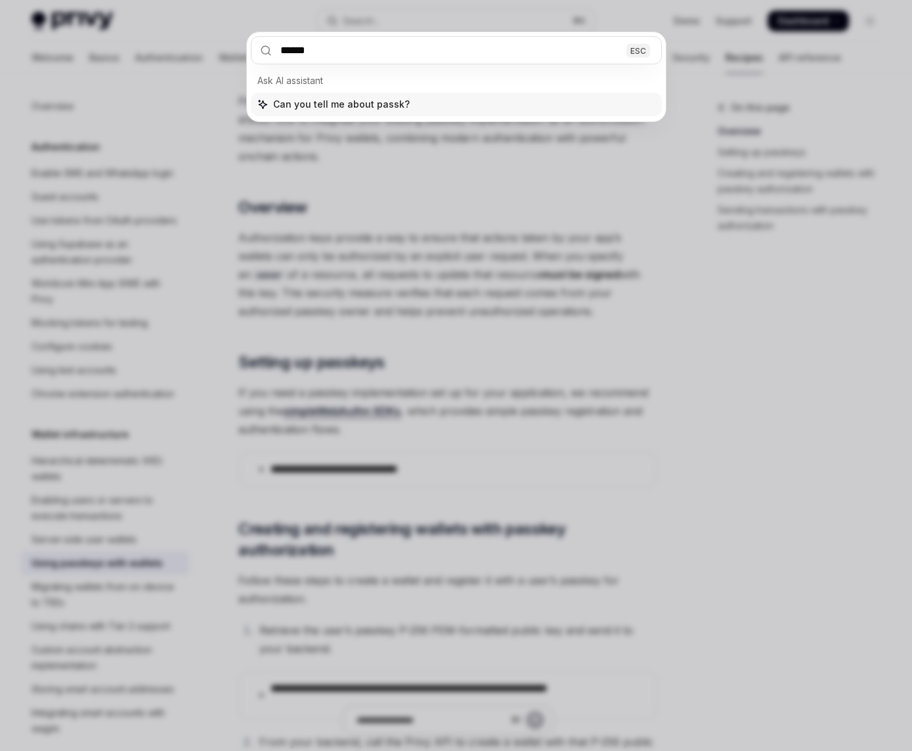
type input "*******"
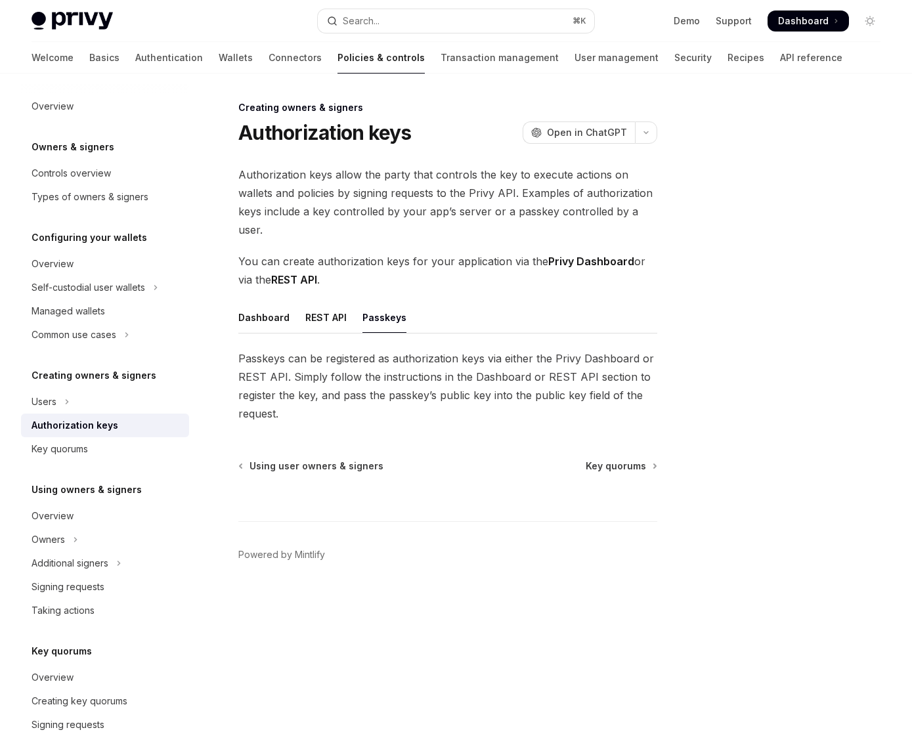
click at [807, 14] on span "Dashboard" at bounding box center [803, 20] width 51 height 13
click at [323, 302] on div "REST API" at bounding box center [325, 317] width 41 height 31
type textarea "*"
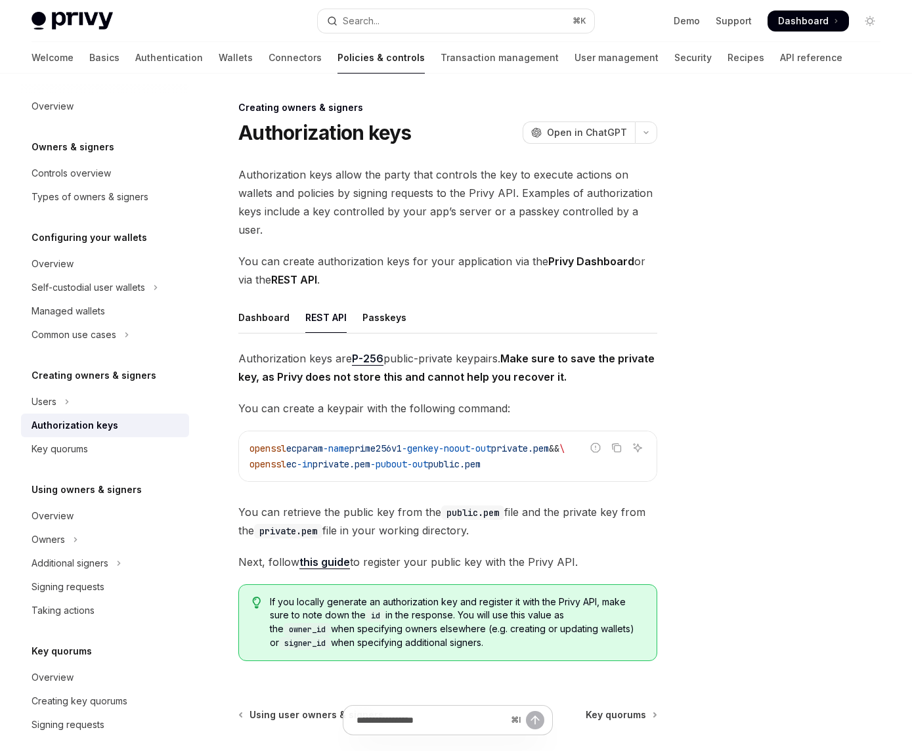
scroll to position [26, 0]
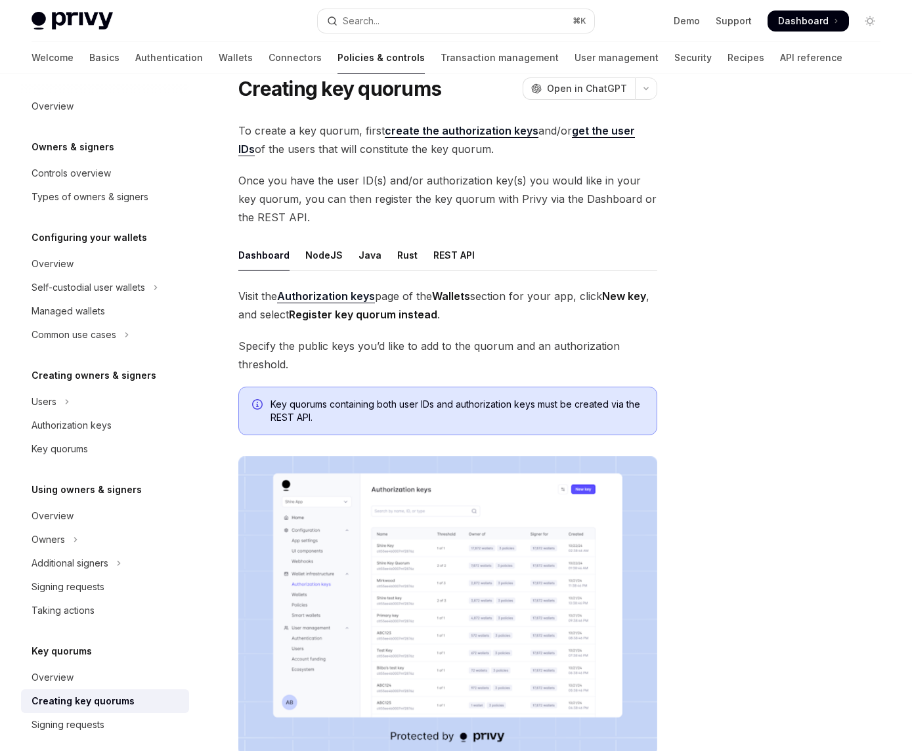
scroll to position [39, 0]
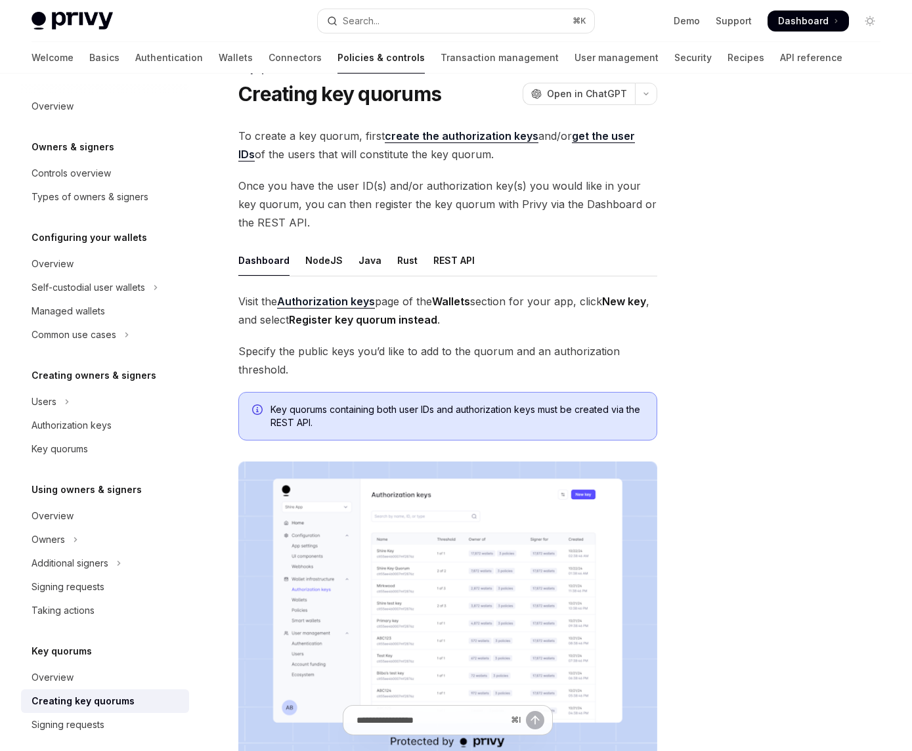
click at [678, 305] on div "Key quorums Creating key quorums OpenAI Open in ChatGPT OpenAI Open in ChatGPT …" at bounding box center [456, 514] width 870 height 959
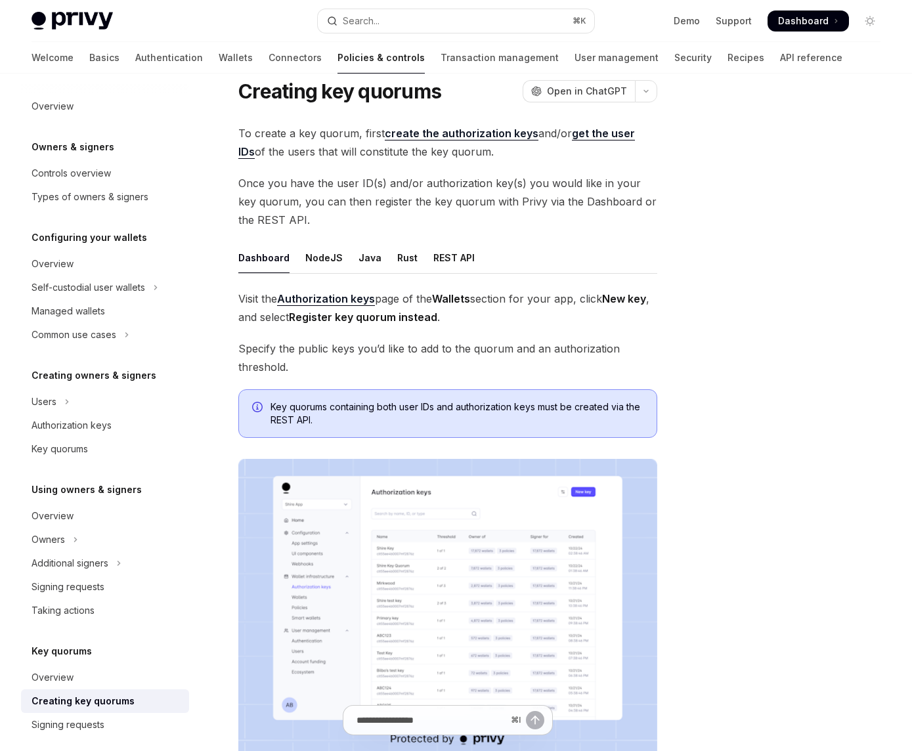
scroll to position [37, 0]
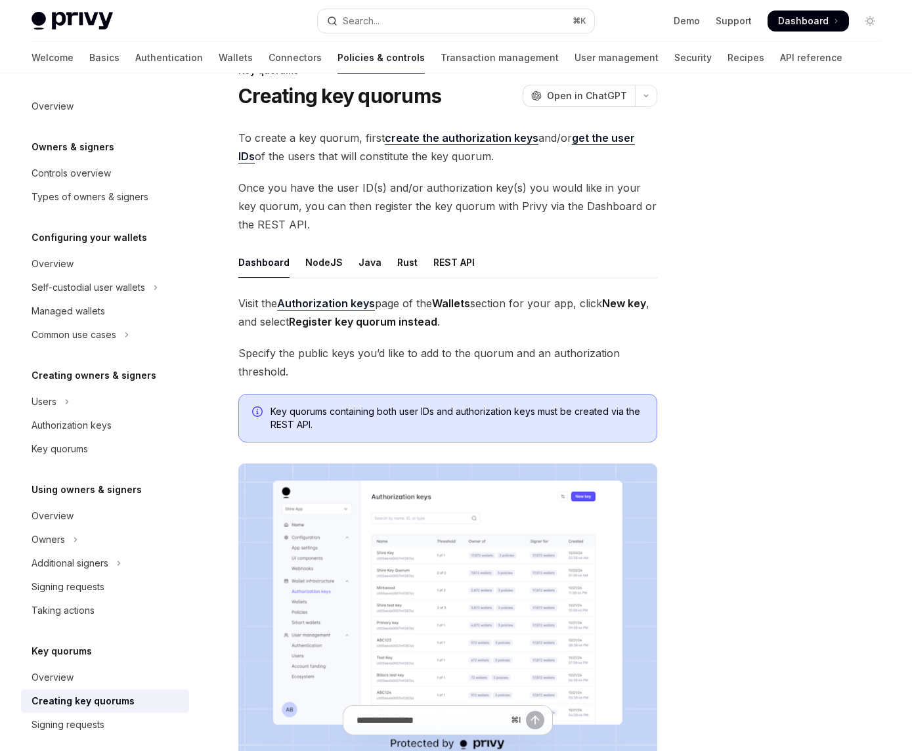
click at [467, 129] on span "To create a key quorum, first create the authorization keys and/or get the user…" at bounding box center [447, 147] width 419 height 37
click at [452, 140] on link "create the authorization keys" at bounding box center [462, 138] width 154 height 14
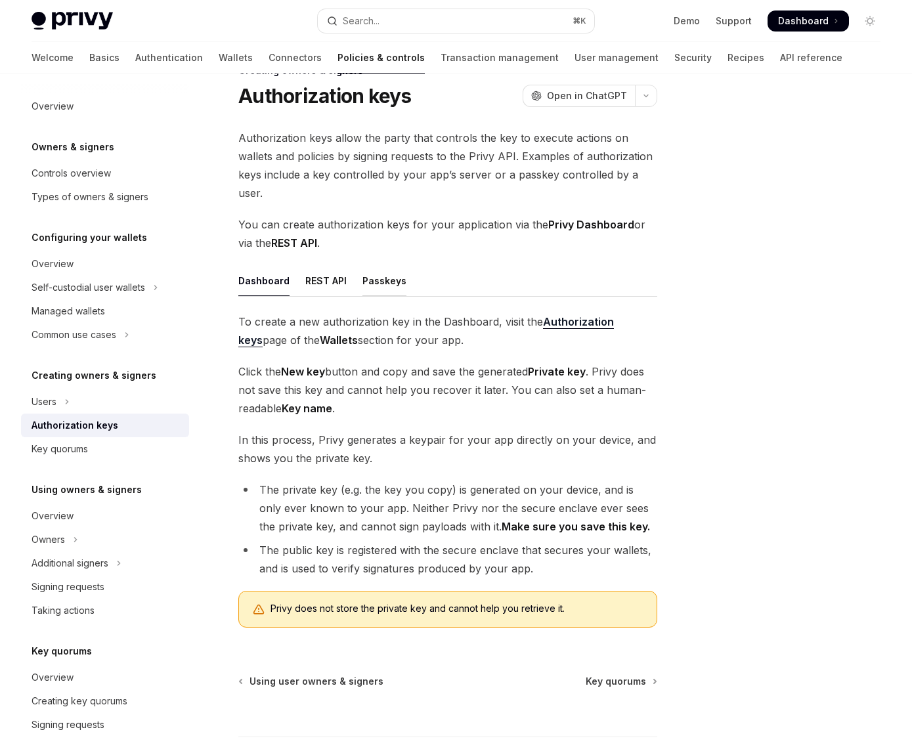
click at [392, 266] on div "Passkeys" at bounding box center [384, 280] width 44 height 31
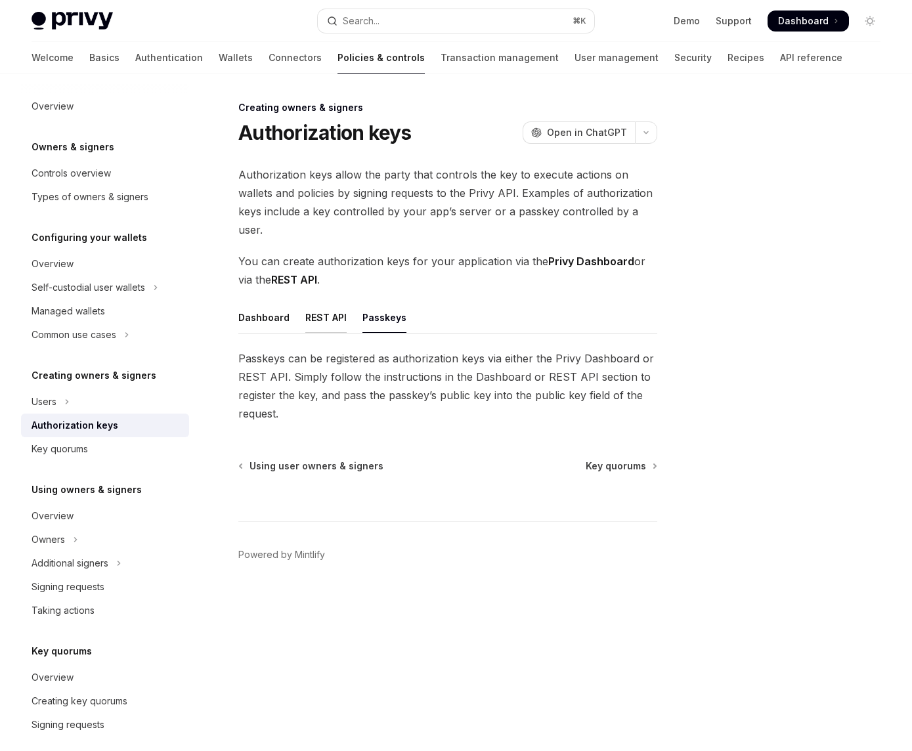
click at [317, 302] on div "REST API" at bounding box center [325, 317] width 41 height 31
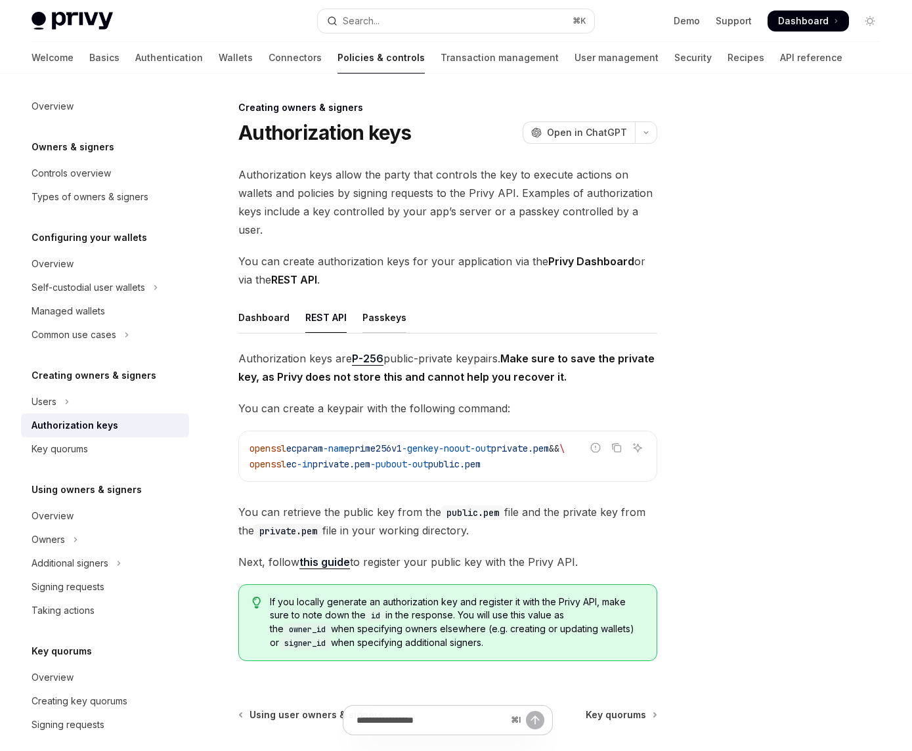
click at [364, 302] on div "Passkeys" at bounding box center [384, 317] width 44 height 31
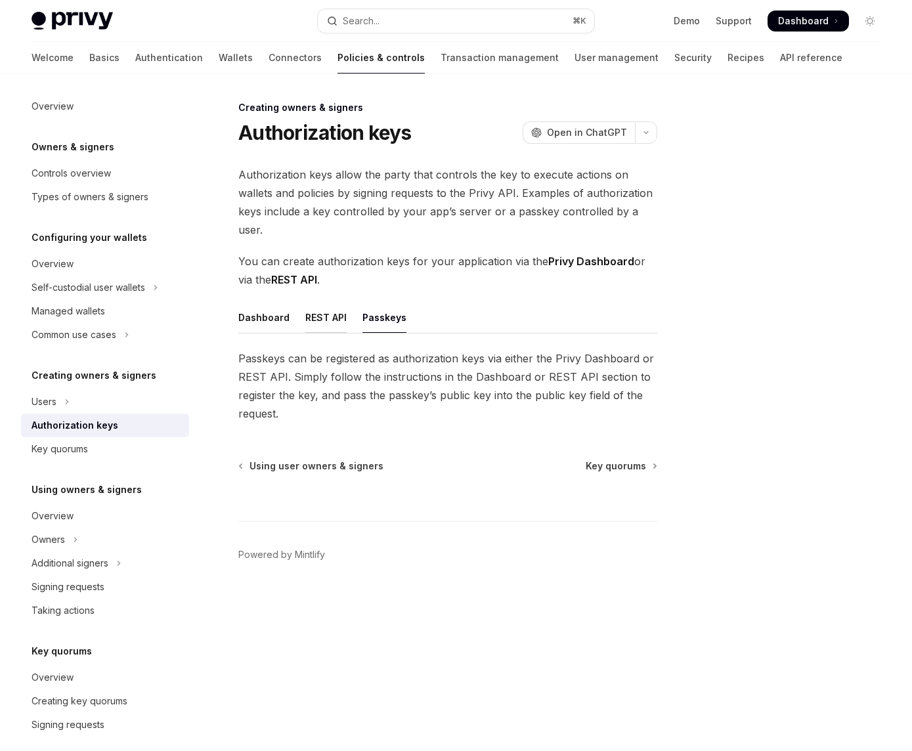
click at [332, 302] on div "REST API" at bounding box center [325, 317] width 41 height 31
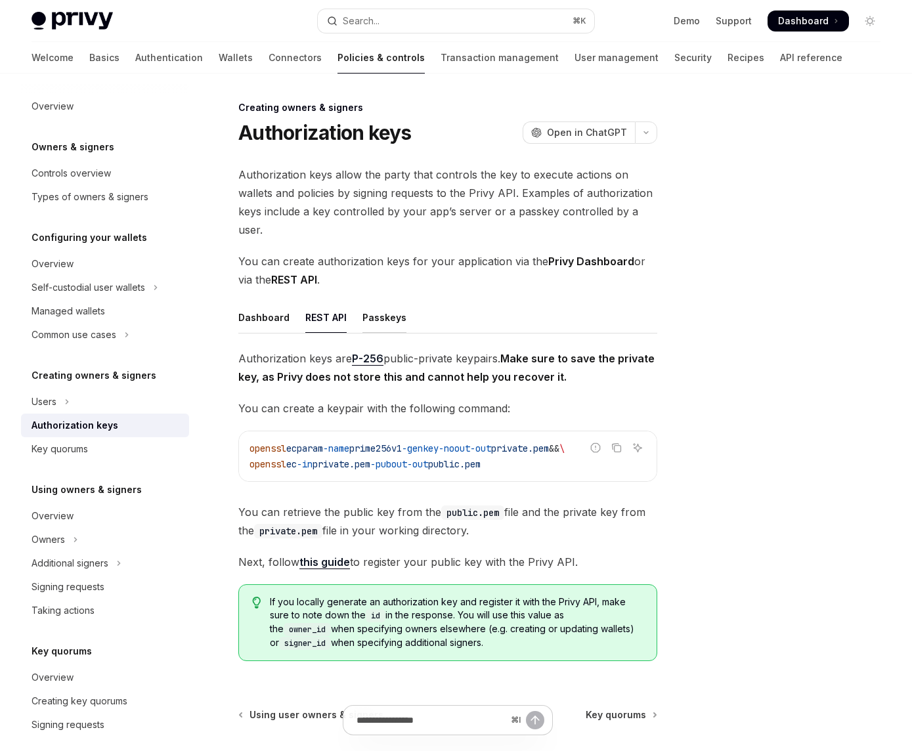
click at [379, 302] on div "Passkeys" at bounding box center [384, 317] width 44 height 31
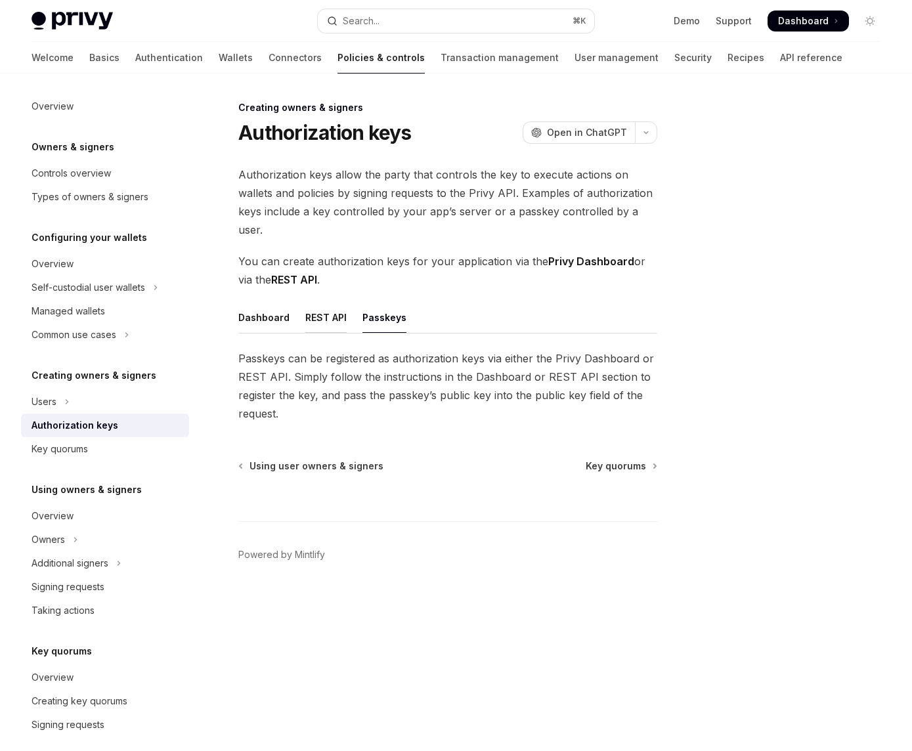
click at [327, 302] on div "REST API" at bounding box center [325, 317] width 41 height 31
type textarea "*"
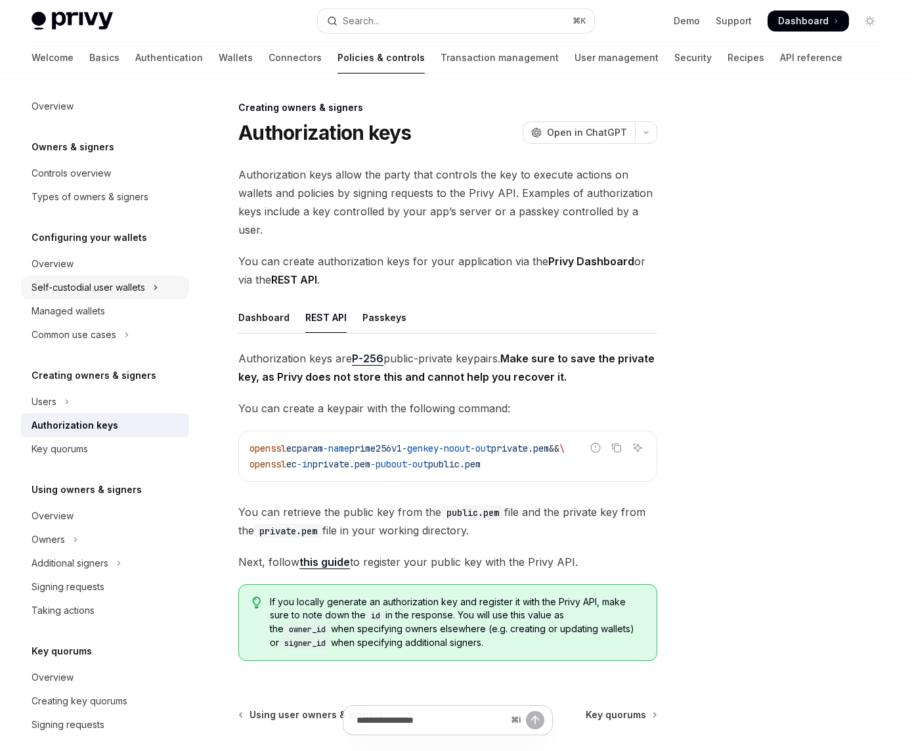
scroll to position [0, 5]
click at [329, 555] on link "this guide" at bounding box center [324, 562] width 51 height 14
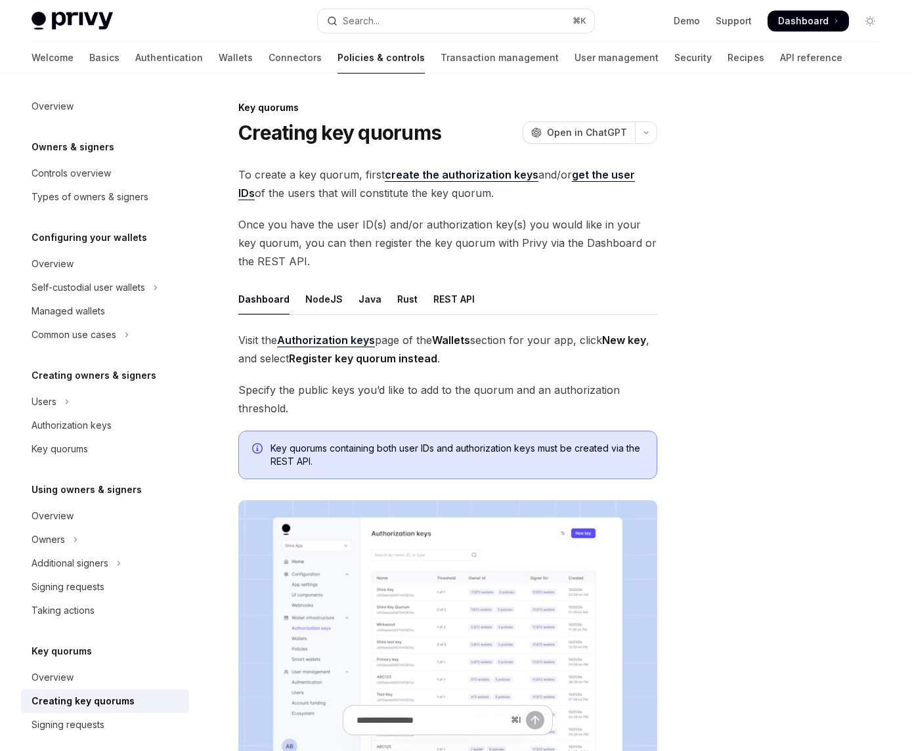
click at [768, 469] on div at bounding box center [791, 425] width 200 height 651
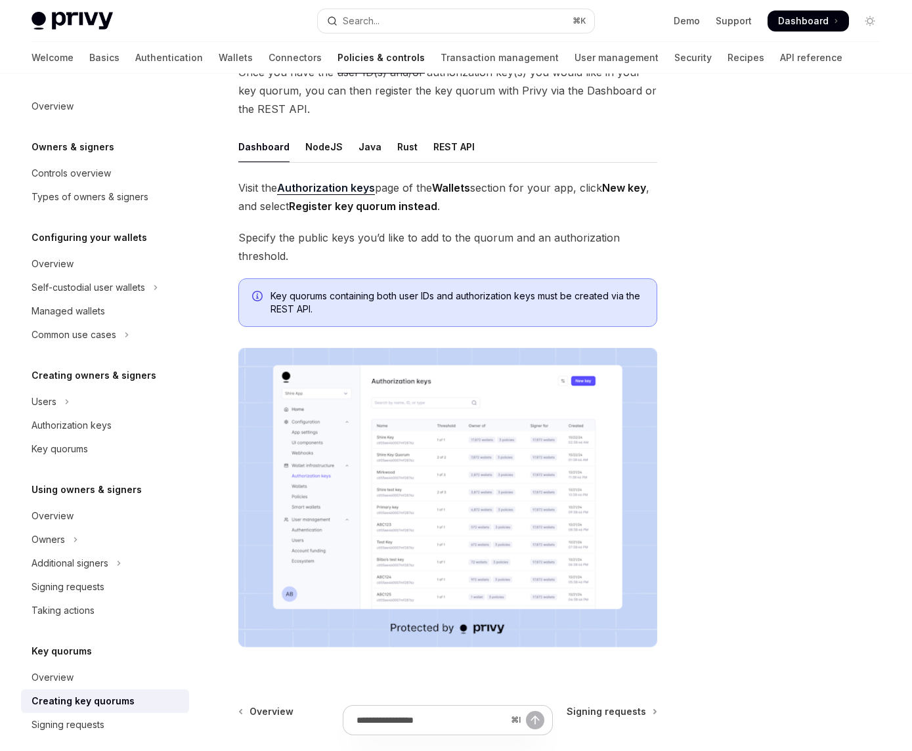
scroll to position [282, 0]
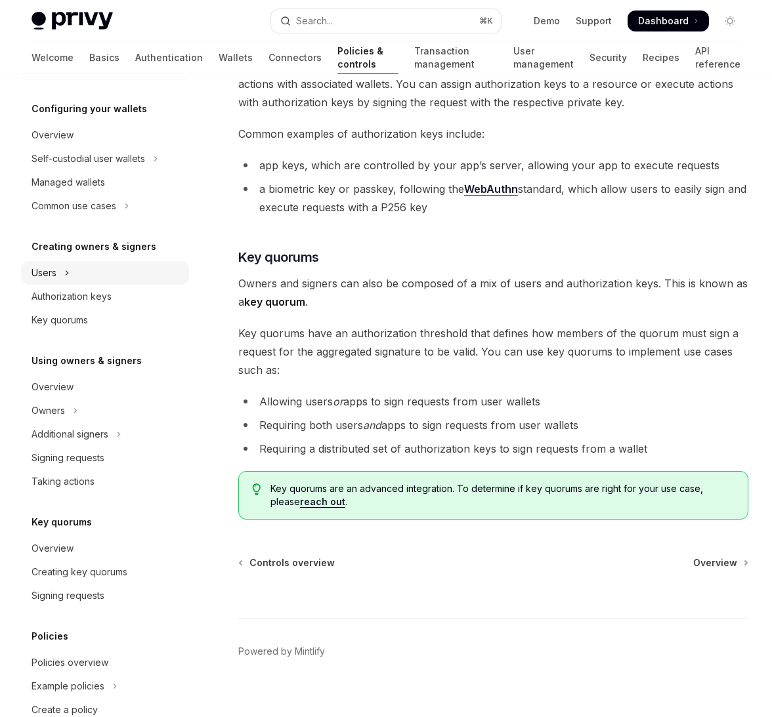
scroll to position [135, 0]
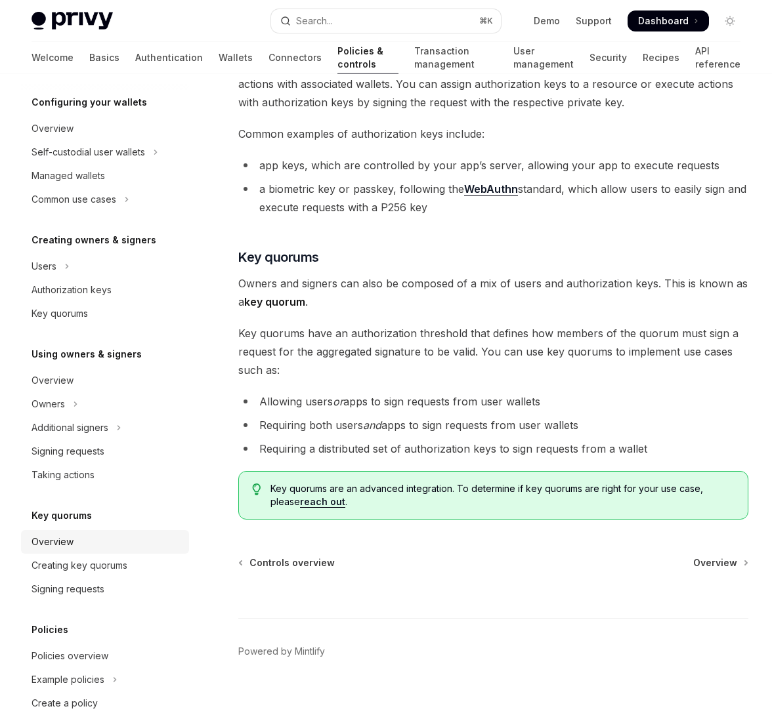
click at [64, 544] on div "Overview" at bounding box center [53, 542] width 42 height 16
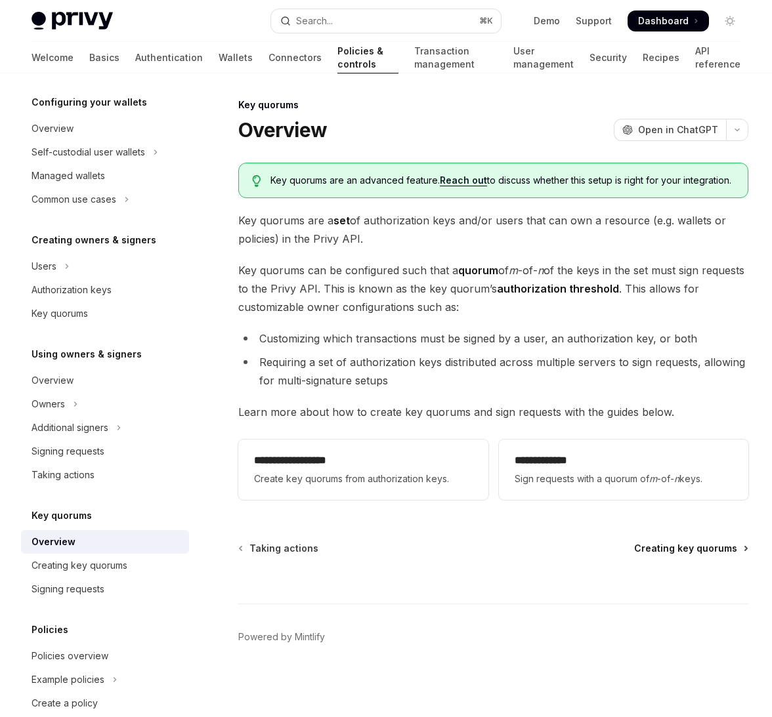
click at [670, 545] on span "Creating key quorums" at bounding box center [685, 548] width 103 height 13
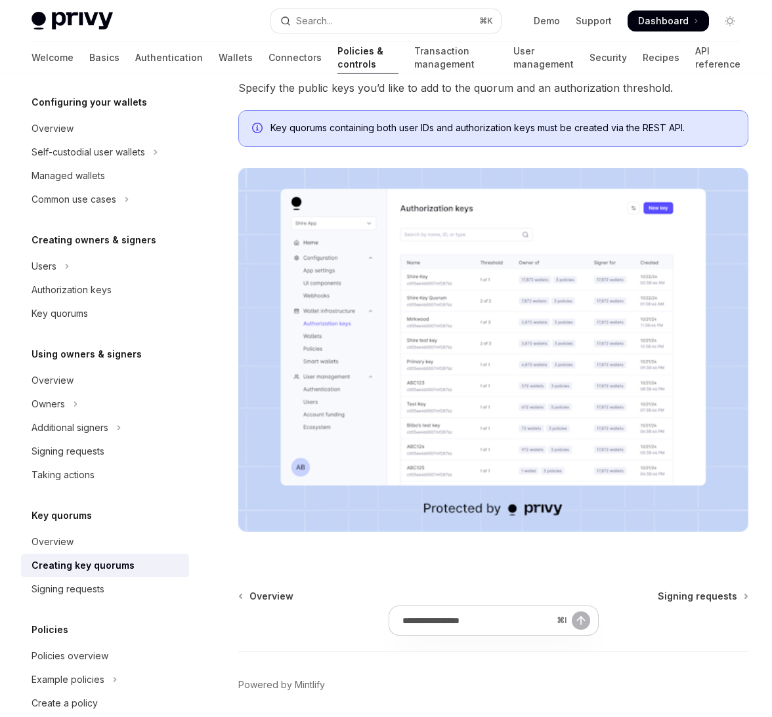
scroll to position [331, 0]
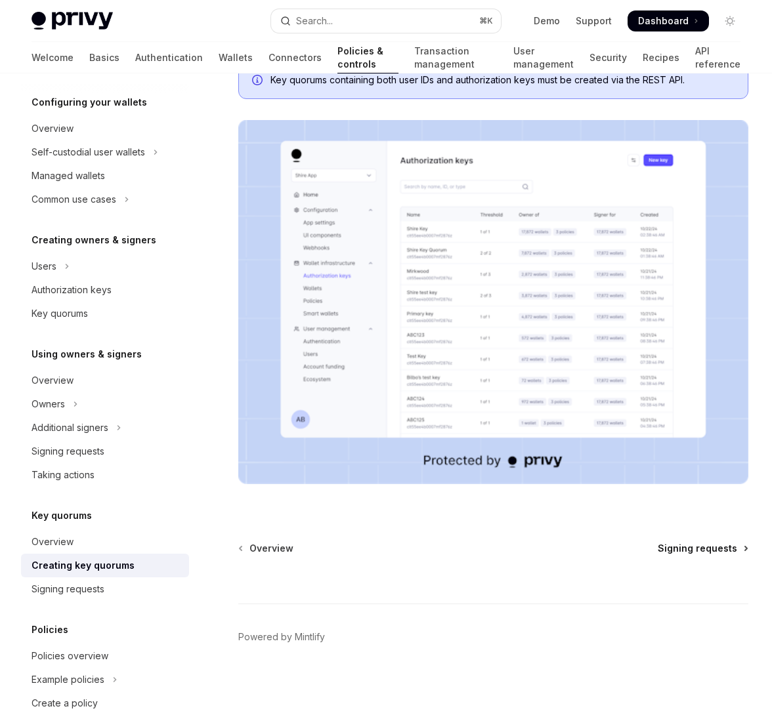
click at [679, 549] on span "Signing requests" at bounding box center [697, 548] width 79 height 13
type textarea "*"
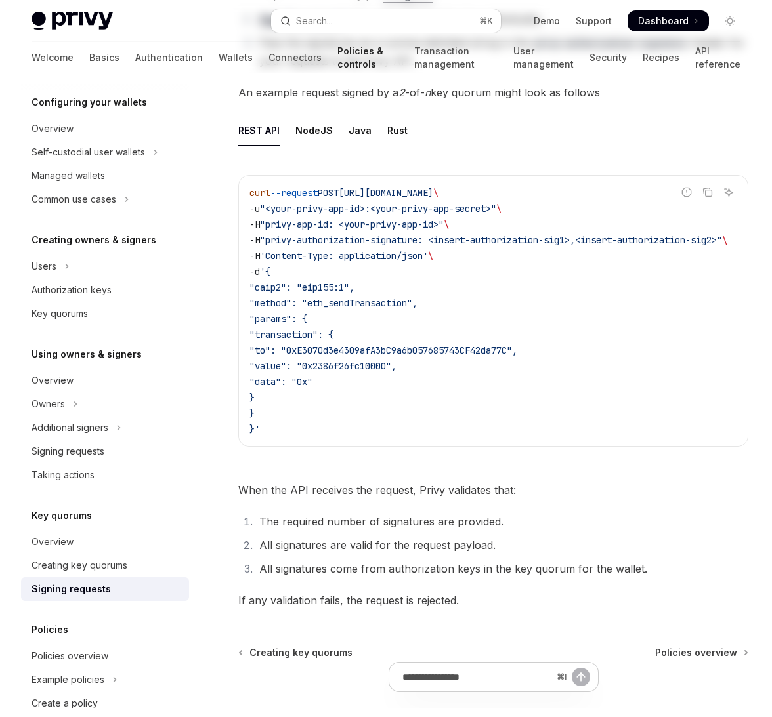
scroll to position [280, 0]
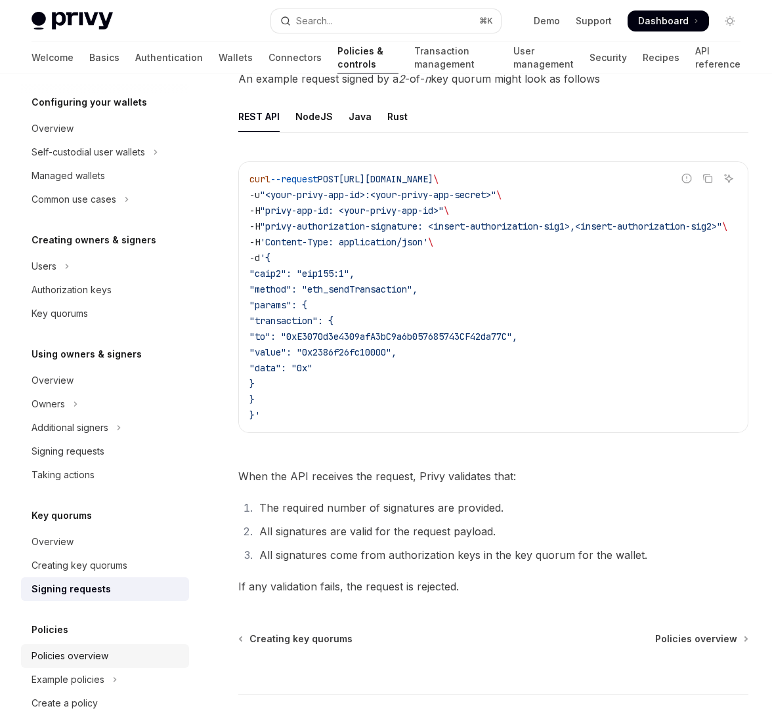
click at [66, 653] on div "Policies overview" at bounding box center [70, 656] width 77 height 16
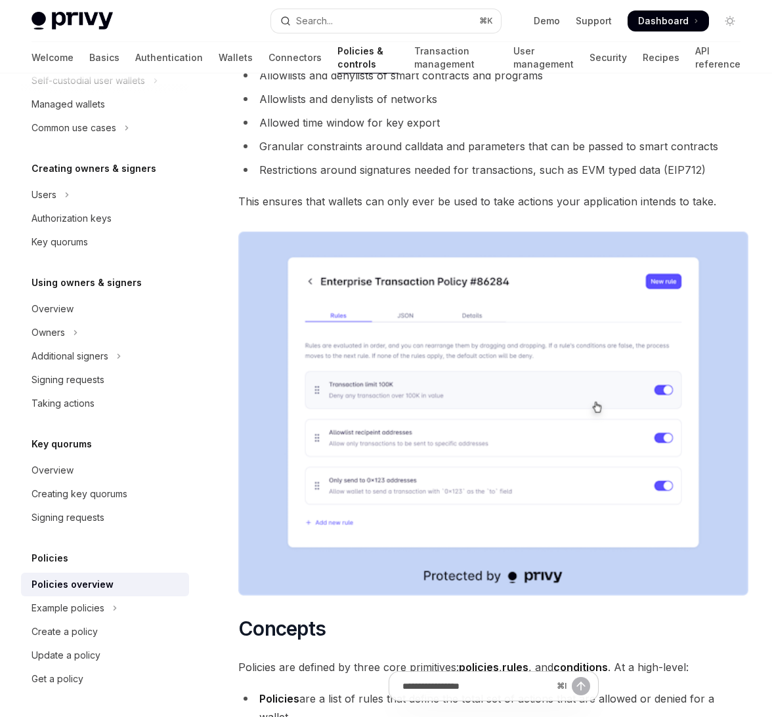
scroll to position [336, 0]
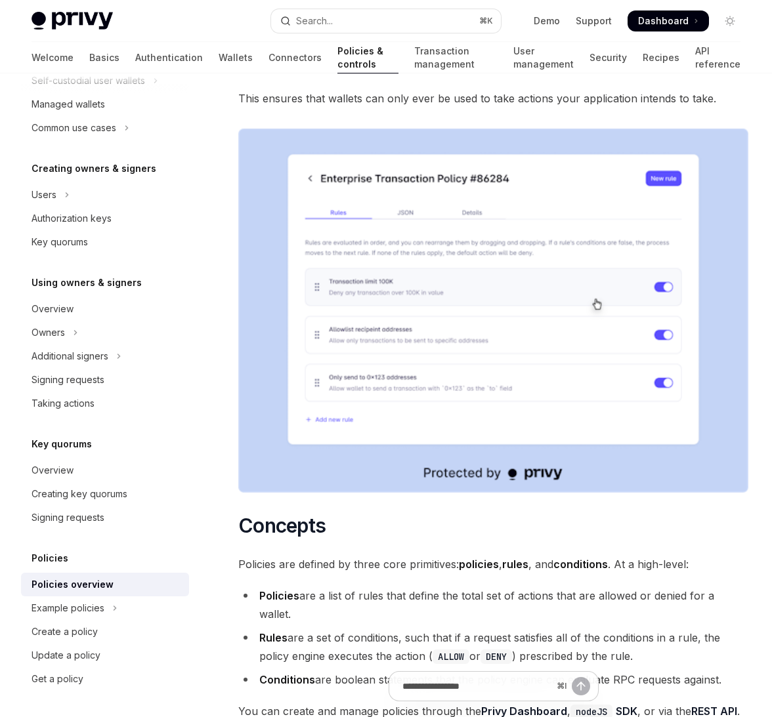
click at [658, 23] on span "Dashboard" at bounding box center [663, 20] width 51 height 13
click at [60, 487] on div "Creating key quorums" at bounding box center [80, 494] width 96 height 16
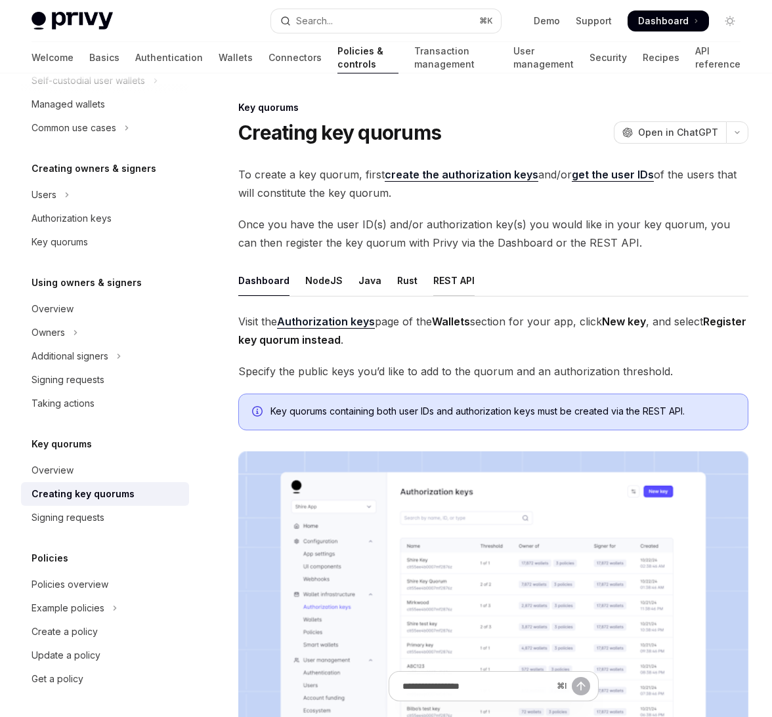
click at [442, 286] on div "REST API" at bounding box center [453, 280] width 41 height 31
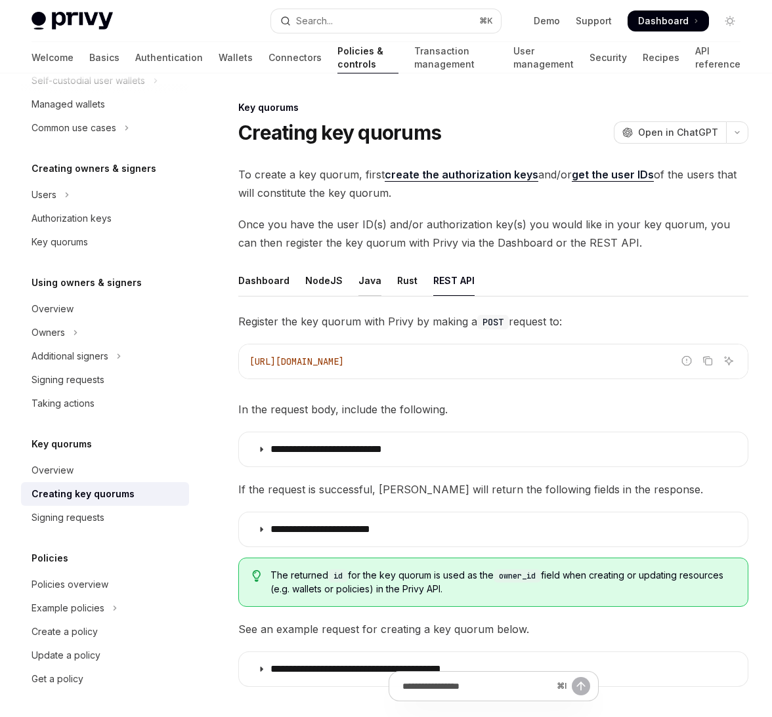
click at [358, 283] on div "Java" at bounding box center [369, 280] width 23 height 31
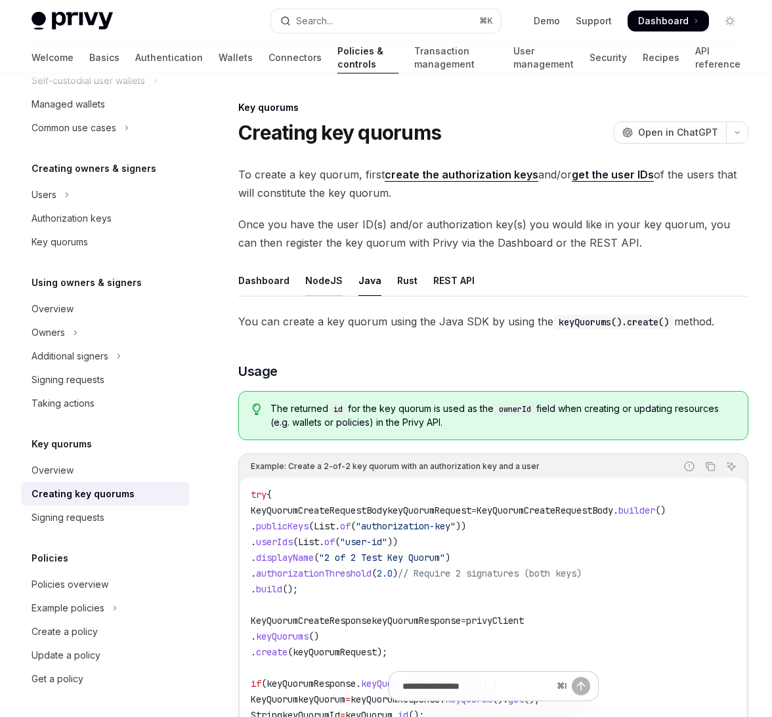
click at [315, 277] on div "NodeJS" at bounding box center [323, 280] width 37 height 31
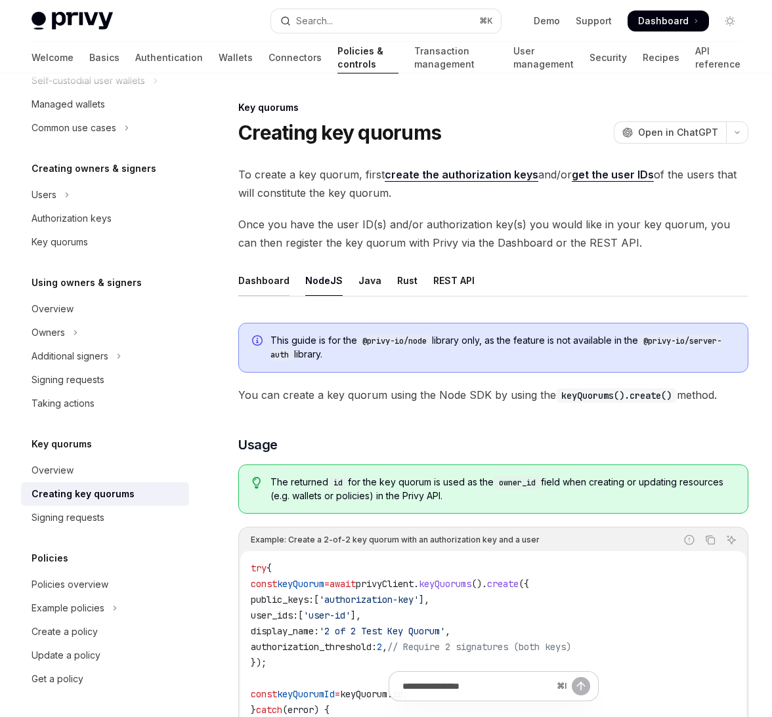
click at [261, 277] on div "Dashboard" at bounding box center [263, 280] width 51 height 31
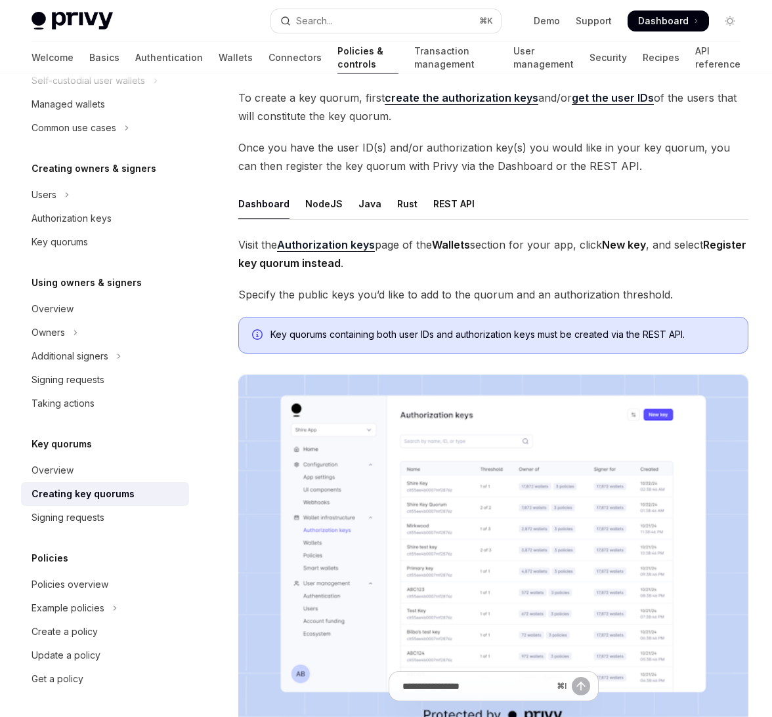
scroll to position [76, 0]
click at [322, 208] on div "NodeJS" at bounding box center [323, 204] width 37 height 31
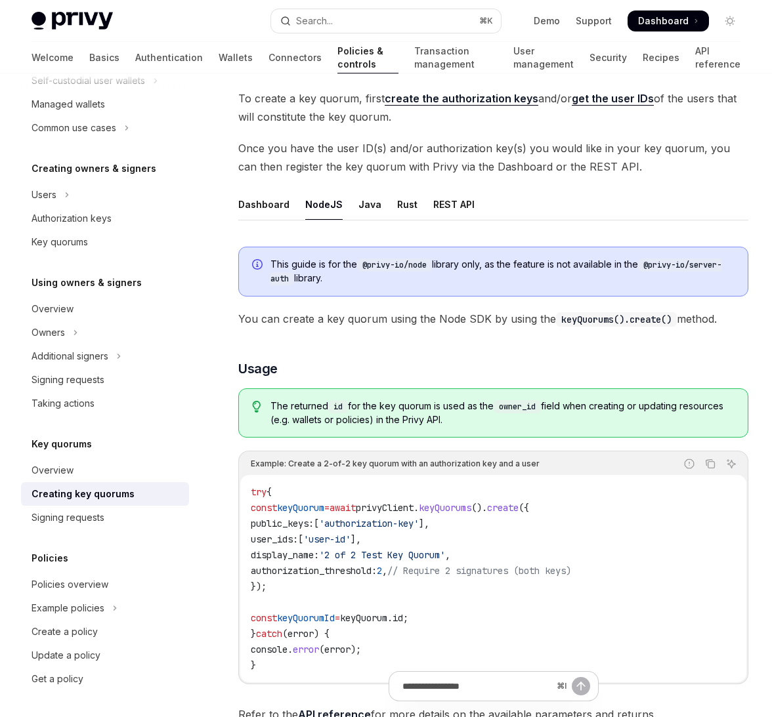
click at [378, 208] on ul "Dashboard NodeJS Java Rust REST API" at bounding box center [493, 205] width 510 height 32
click at [374, 201] on ul "Dashboard NodeJS Java Rust REST API" at bounding box center [493, 205] width 510 height 32
click at [358, 207] on div "Java" at bounding box center [369, 204] width 23 height 31
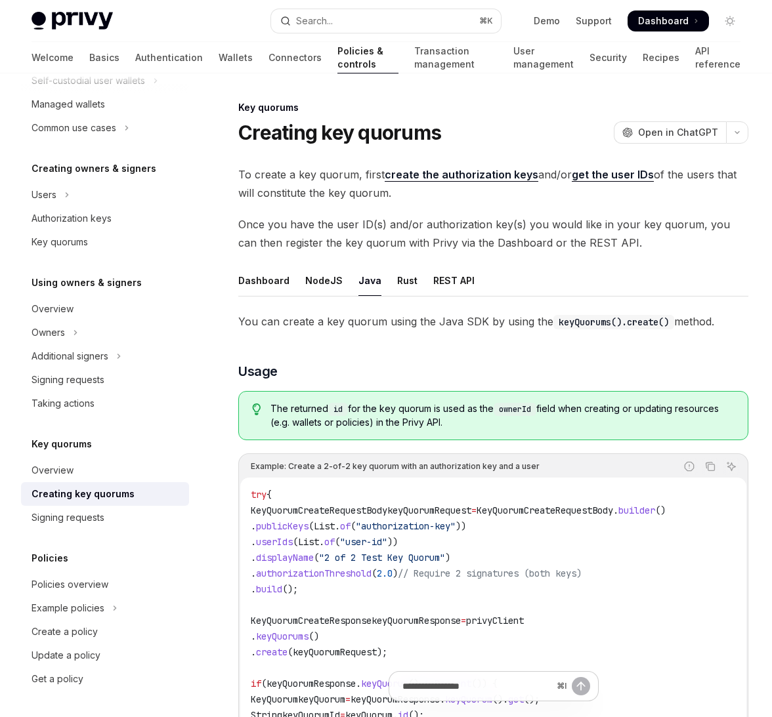
click at [424, 176] on link "create the authorization keys" at bounding box center [462, 175] width 154 height 14
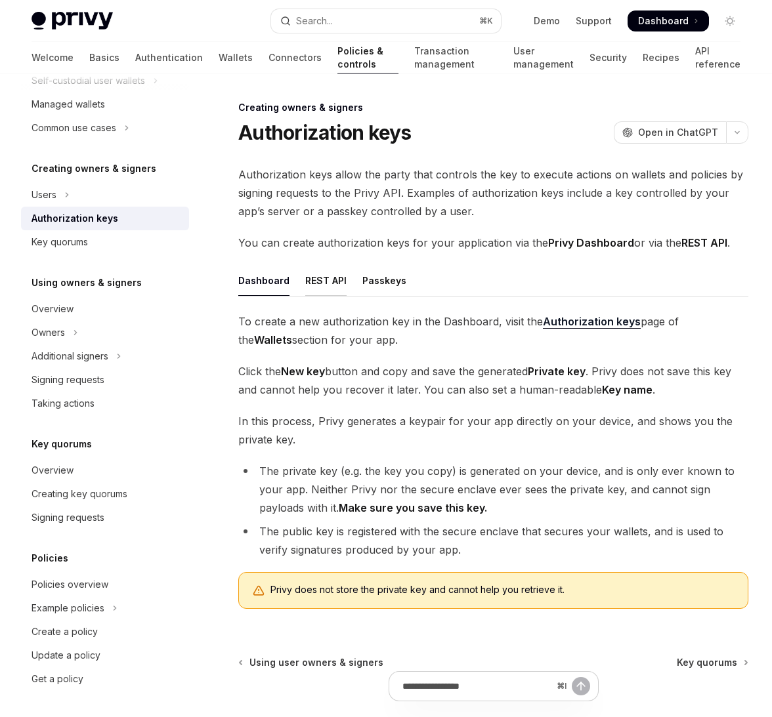
click at [310, 282] on div "REST API" at bounding box center [325, 280] width 41 height 31
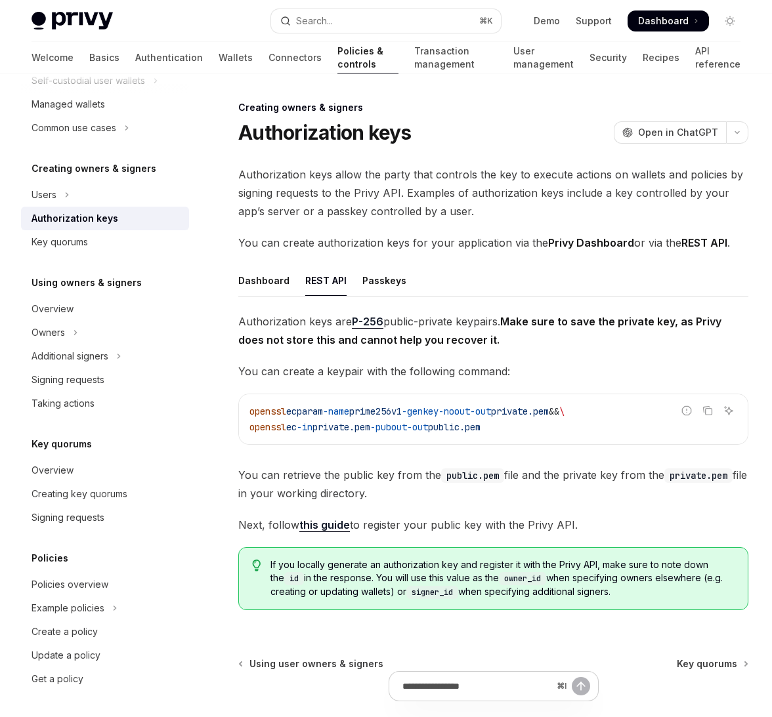
click at [349, 411] on span "-name" at bounding box center [336, 412] width 26 height 12
click at [404, 423] on span "-pubout" at bounding box center [388, 427] width 37 height 12
drag, startPoint x: 531, startPoint y: 430, endPoint x: 235, endPoint y: 405, distance: 297.0
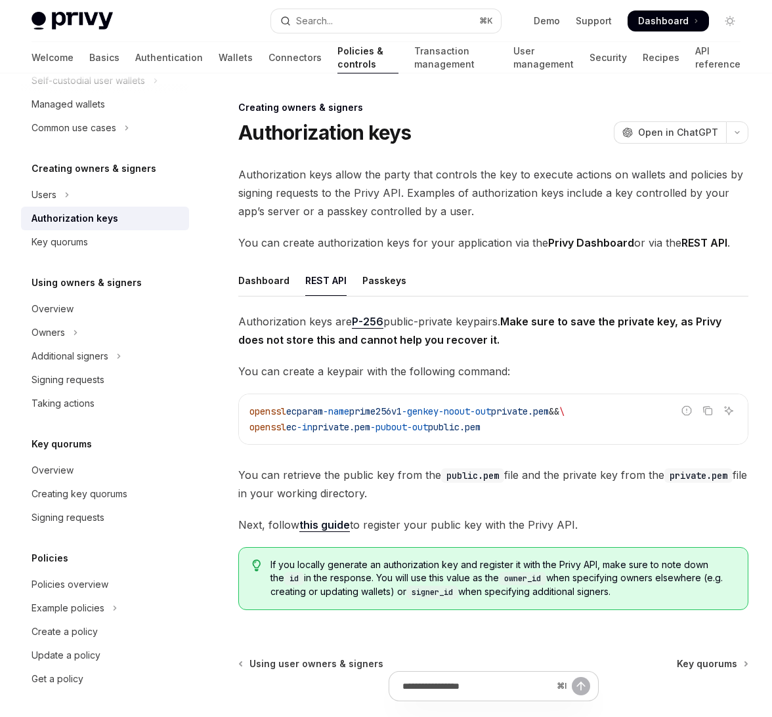
click at [235, 405] on div "Creating owners & signers Authorization keys OpenAI Open in ChatGPT OpenAI Open…" at bounding box center [369, 466] width 761 height 733
copy code "openssl ecparam -name prime256v1 -genkey -noout -out private.pem && \ openssl e…"
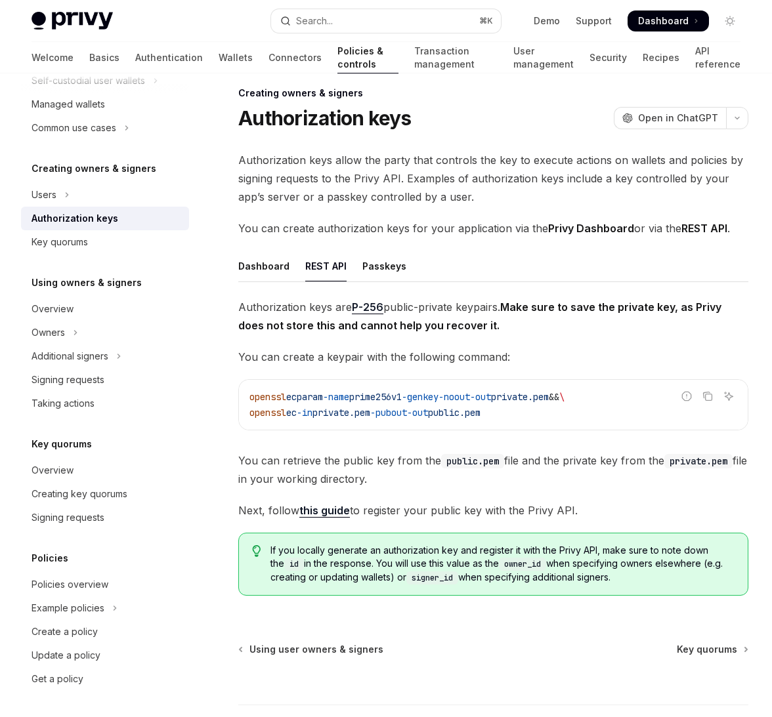
click at [327, 508] on link "this guide" at bounding box center [324, 511] width 51 height 14
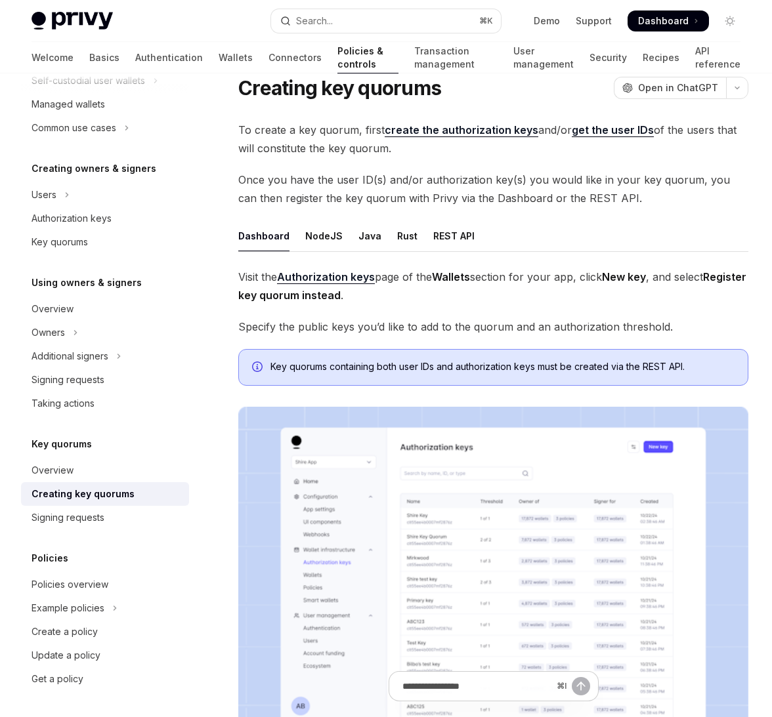
scroll to position [1, 0]
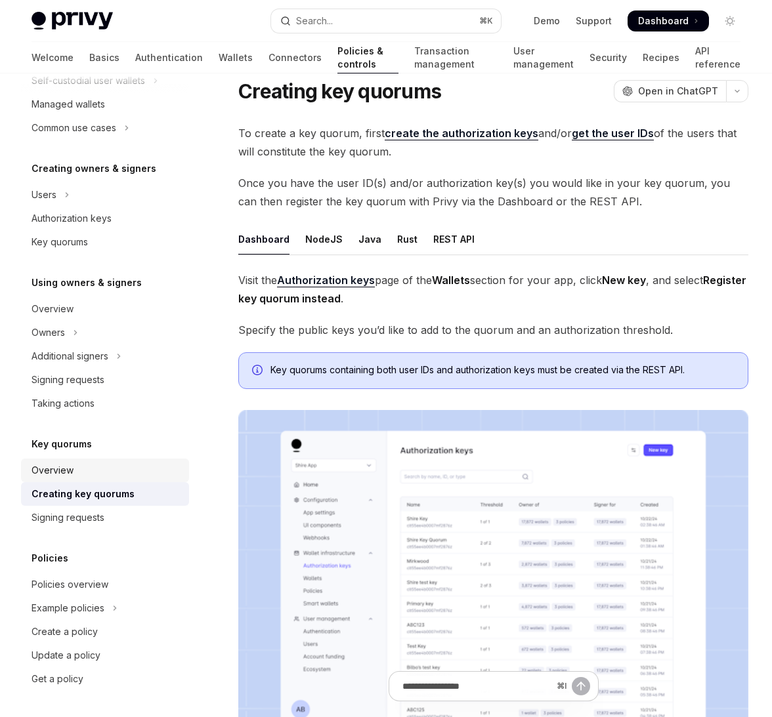
click at [130, 480] on link "Overview" at bounding box center [105, 471] width 168 height 24
type textarea "*"
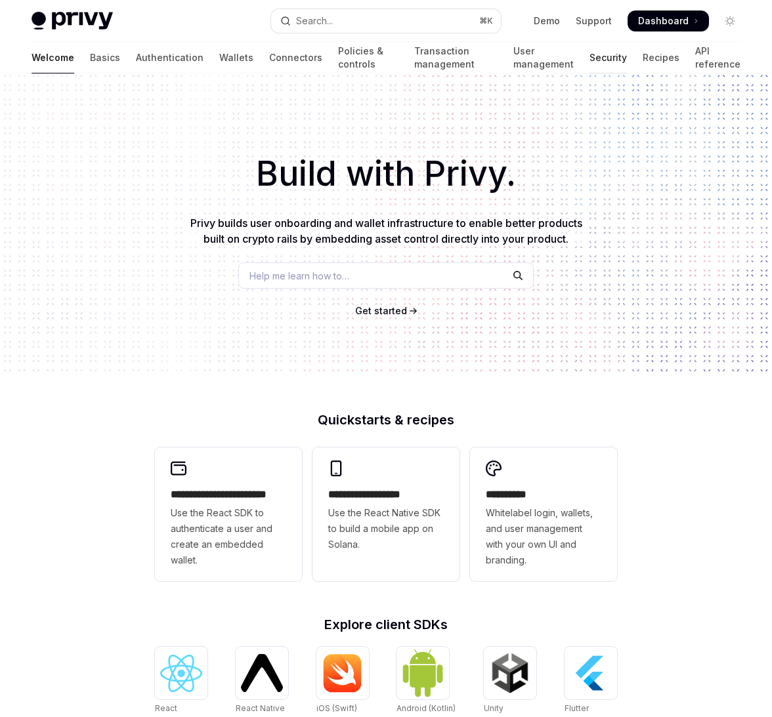
click at [595, 51] on link "Security" at bounding box center [607, 58] width 37 height 32
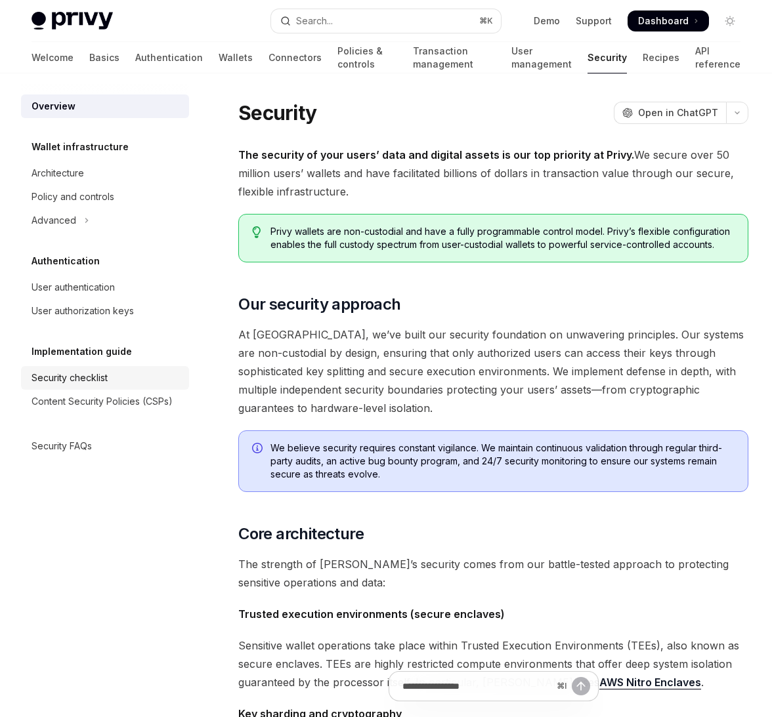
click at [43, 387] on link "Security checklist" at bounding box center [105, 378] width 168 height 24
type textarea "*"
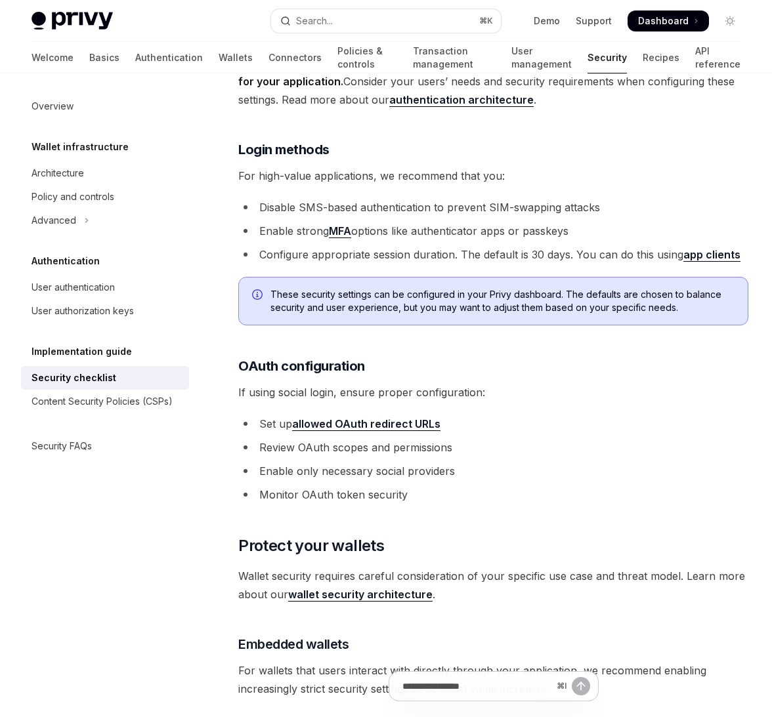
scroll to position [1473, 0]
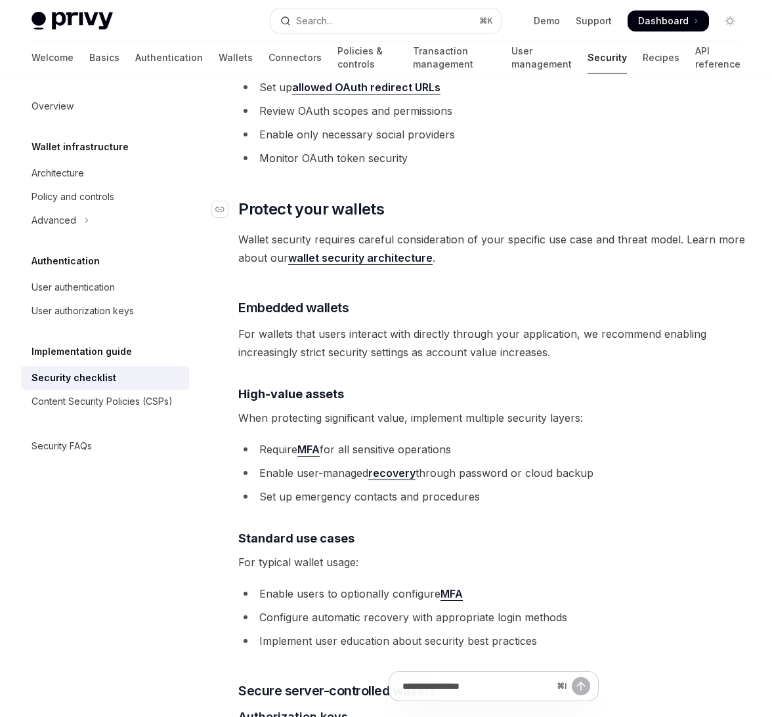
click at [357, 211] on span "Protect your wallets" at bounding box center [311, 209] width 146 height 21
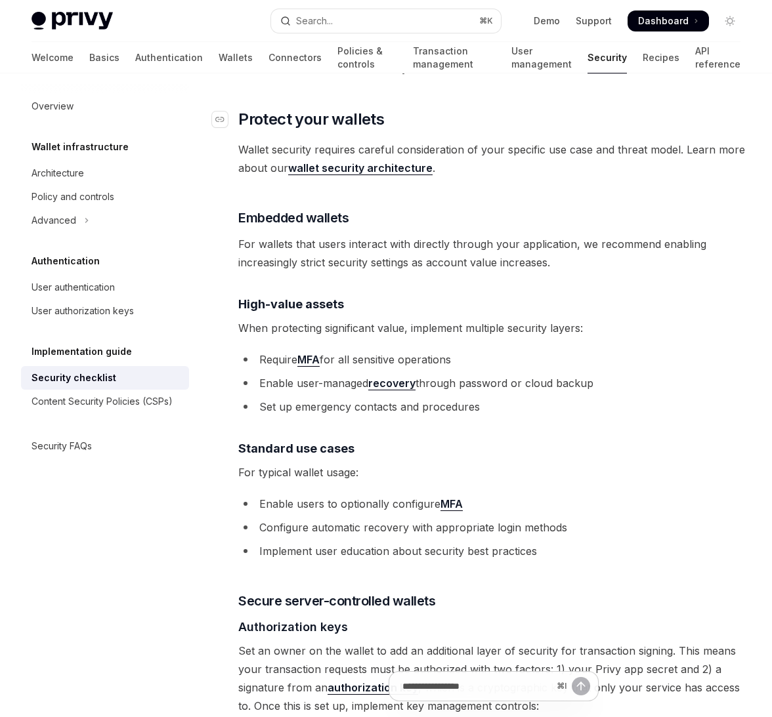
scroll to position [1572, 0]
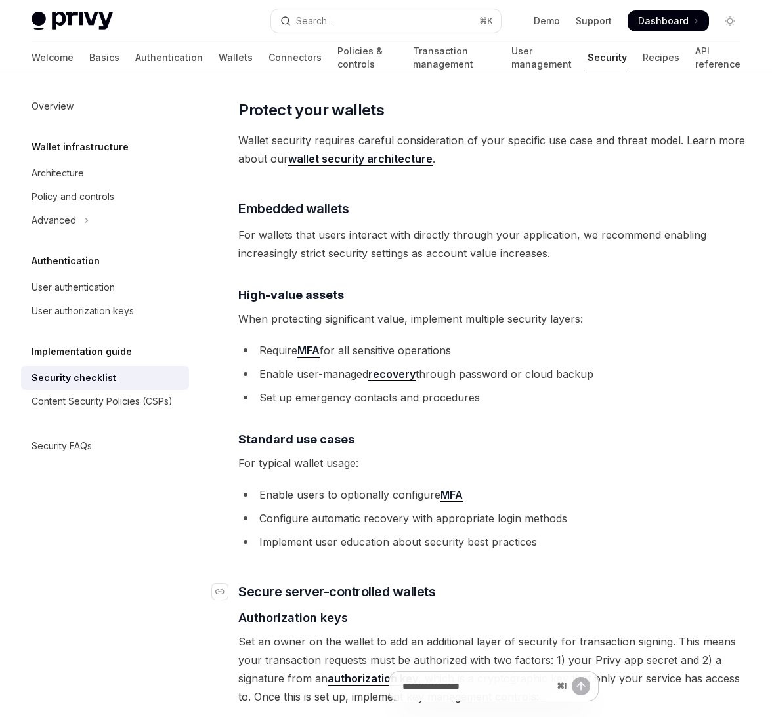
click at [290, 587] on span "Secure server-controlled wallets" at bounding box center [336, 592] width 197 height 18
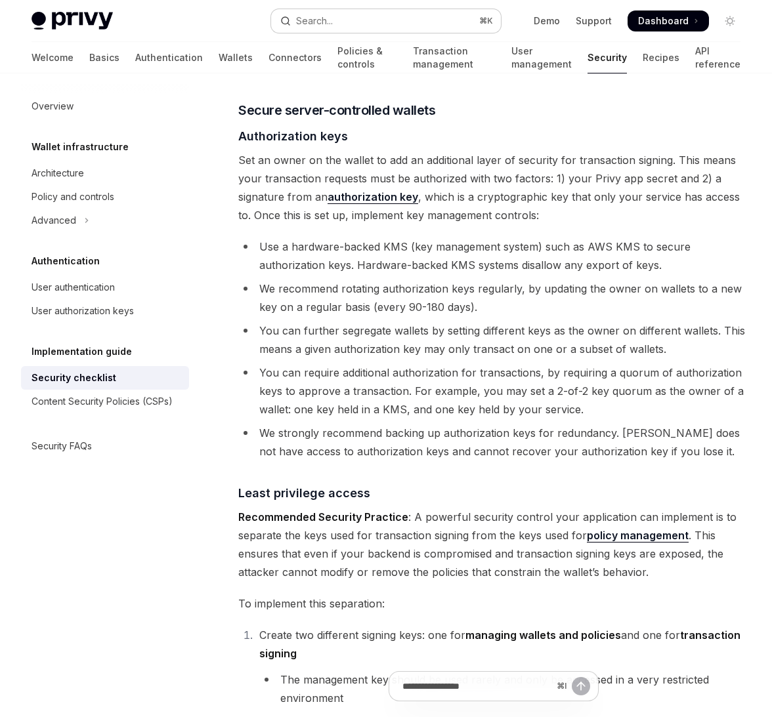
scroll to position [2055, 0]
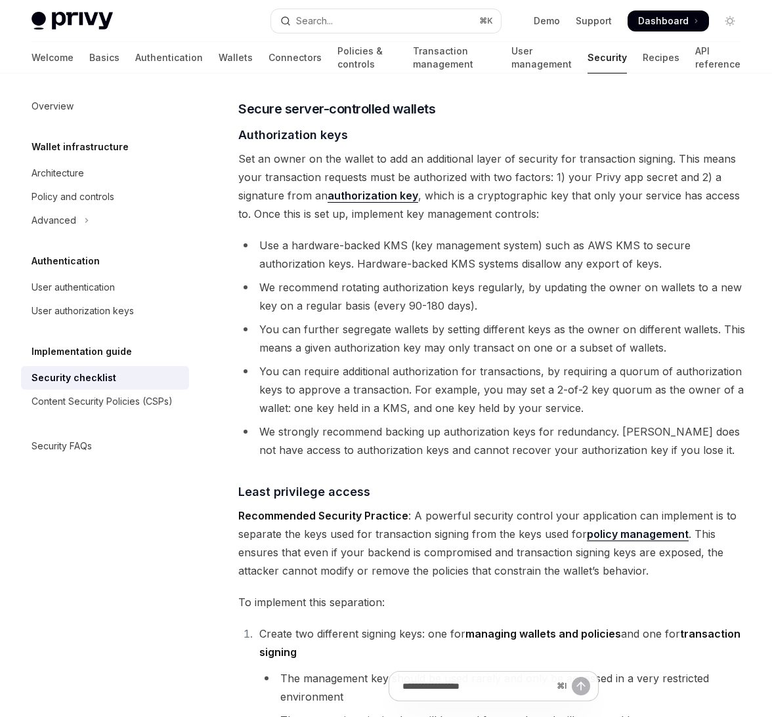
click at [65, 628] on div "Overview Wallet infrastructure Architecture Policy and controls Advanced Authen…" at bounding box center [115, 396] width 189 height 644
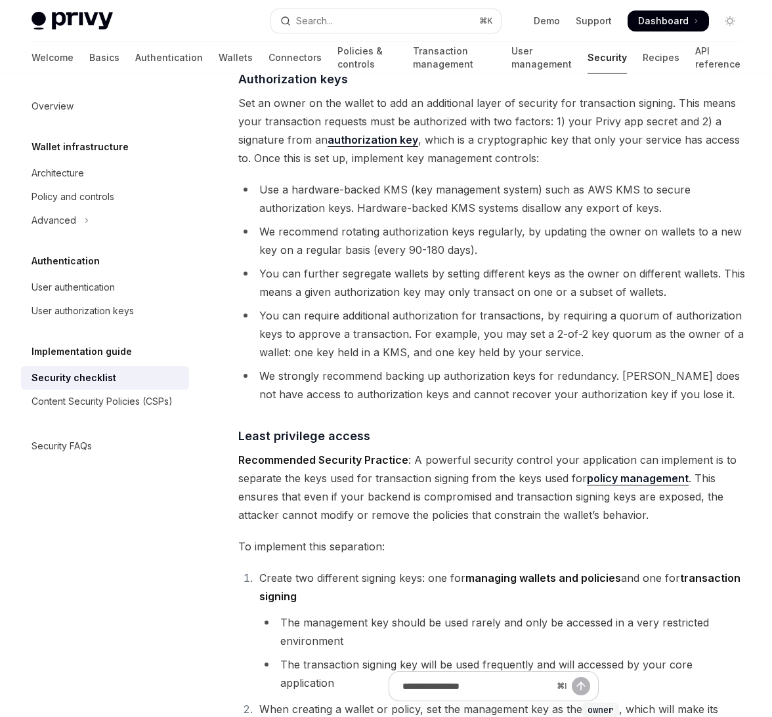
scroll to position [2110, 0]
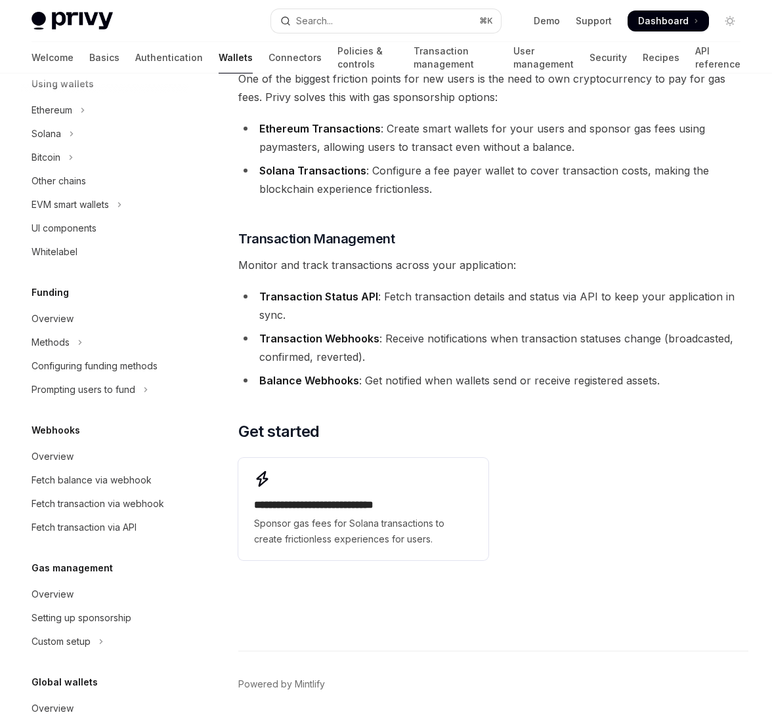
scroll to position [410, 0]
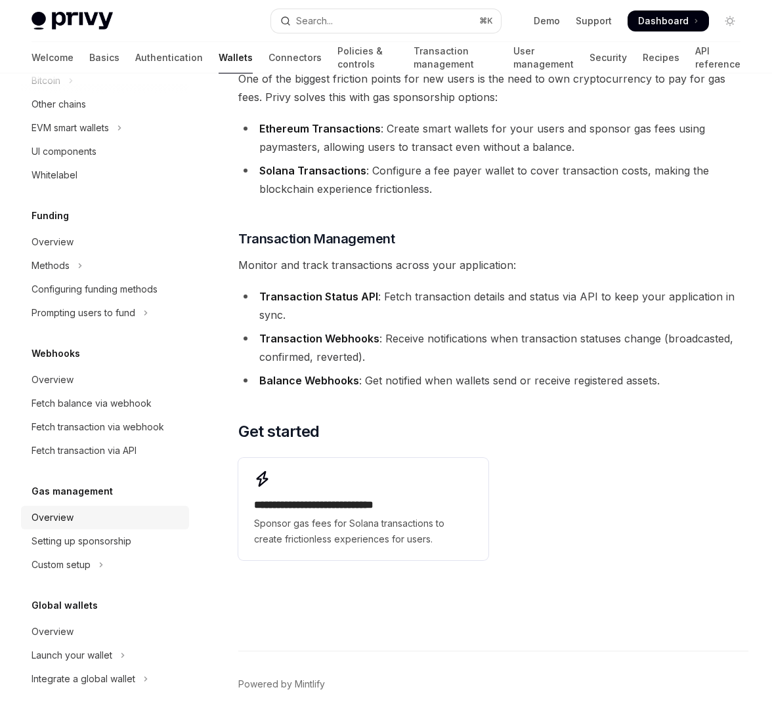
click at [86, 523] on div "Overview" at bounding box center [107, 518] width 150 height 16
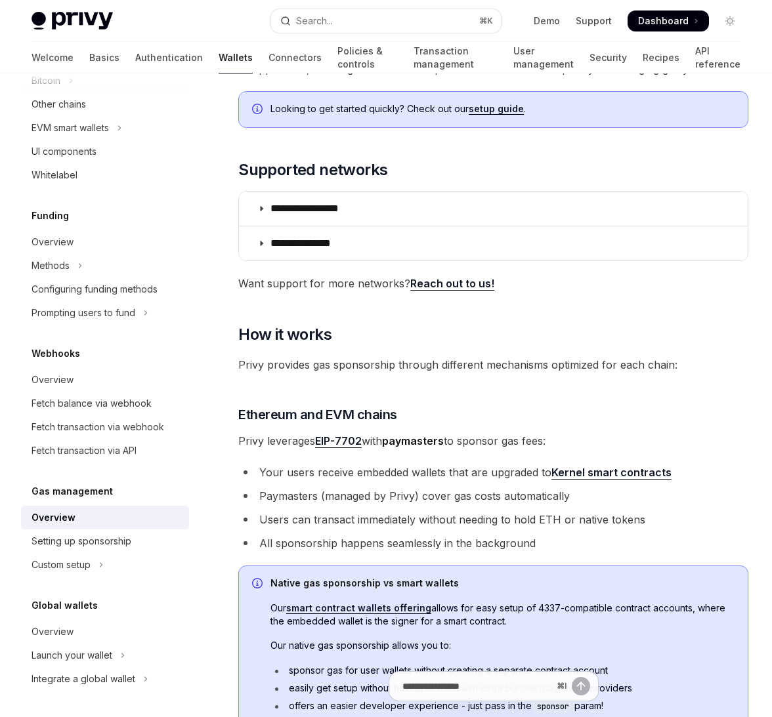
scroll to position [135, 0]
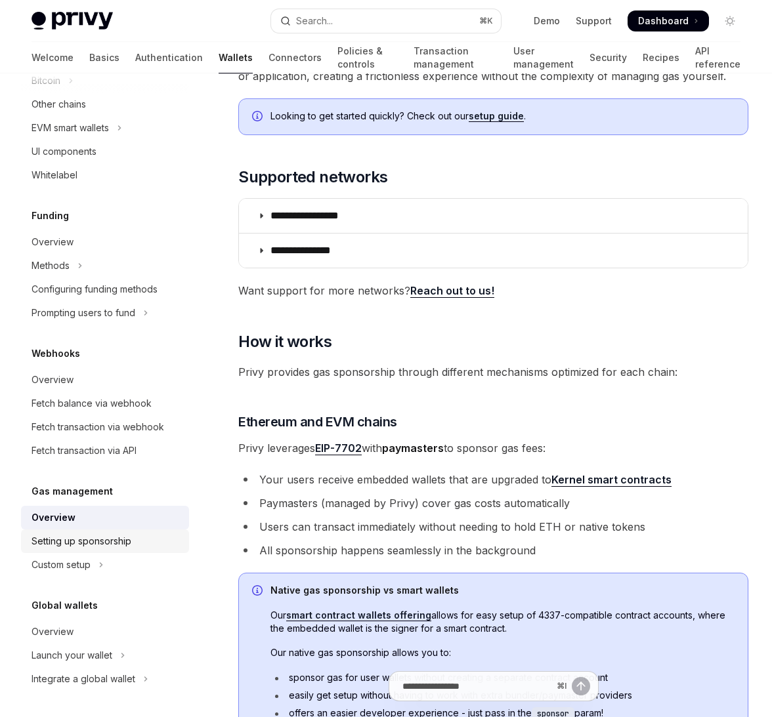
click at [54, 549] on link "Setting up sponsorship" at bounding box center [105, 542] width 168 height 24
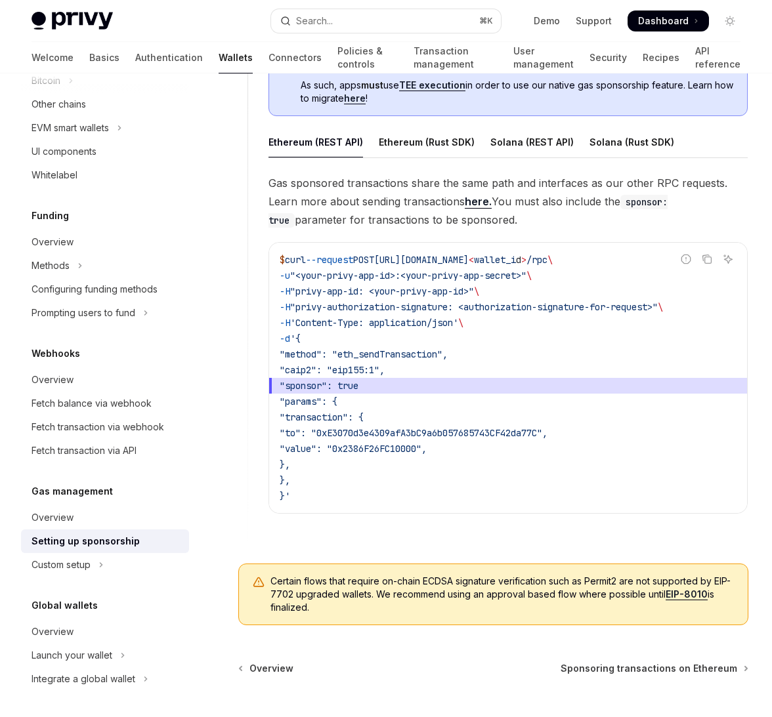
scroll to position [913, 0]
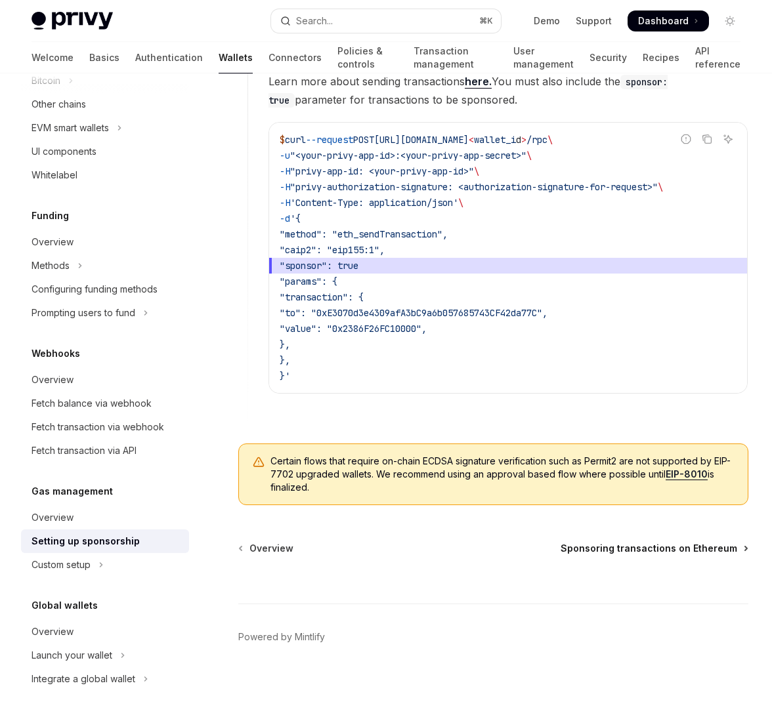
click at [702, 542] on span "Sponsoring transactions on Ethereum" at bounding box center [648, 548] width 177 height 13
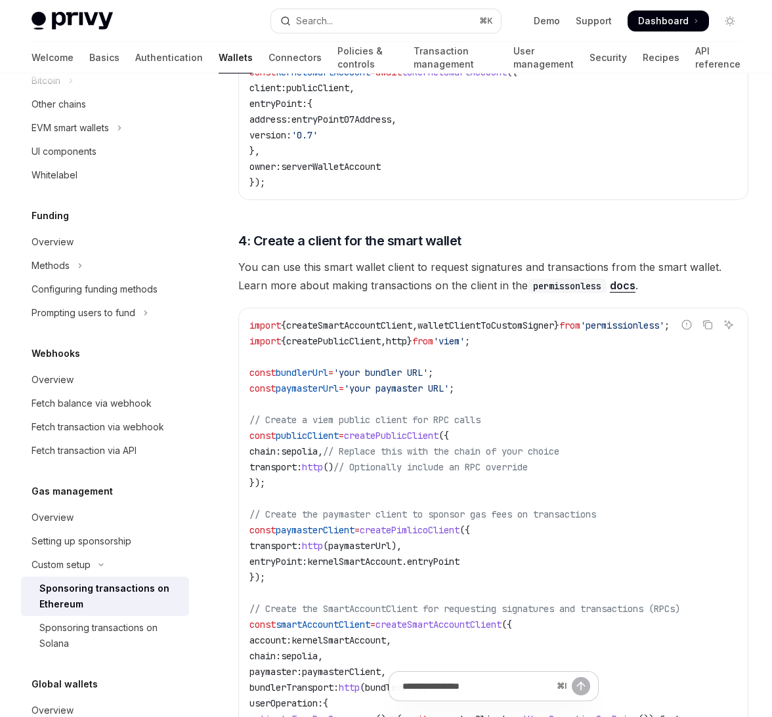
scroll to position [1800, 0]
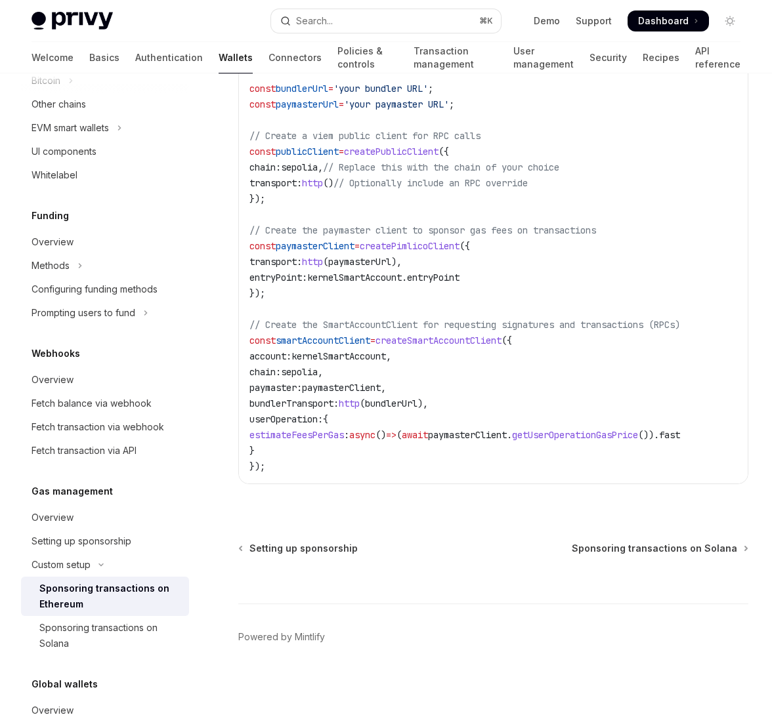
click at [66, 545] on div "Setting up sponsorship" at bounding box center [82, 542] width 100 height 16
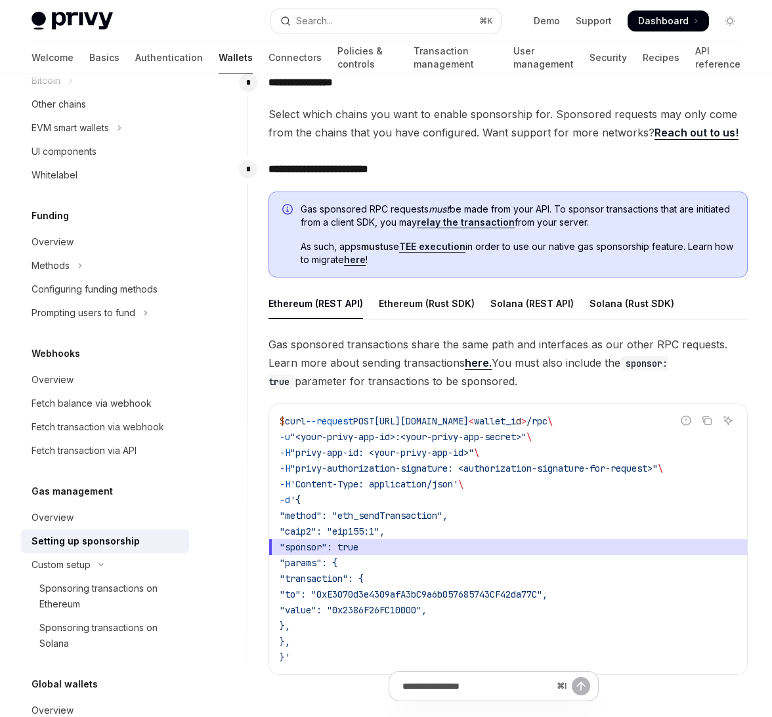
scroll to position [642, 0]
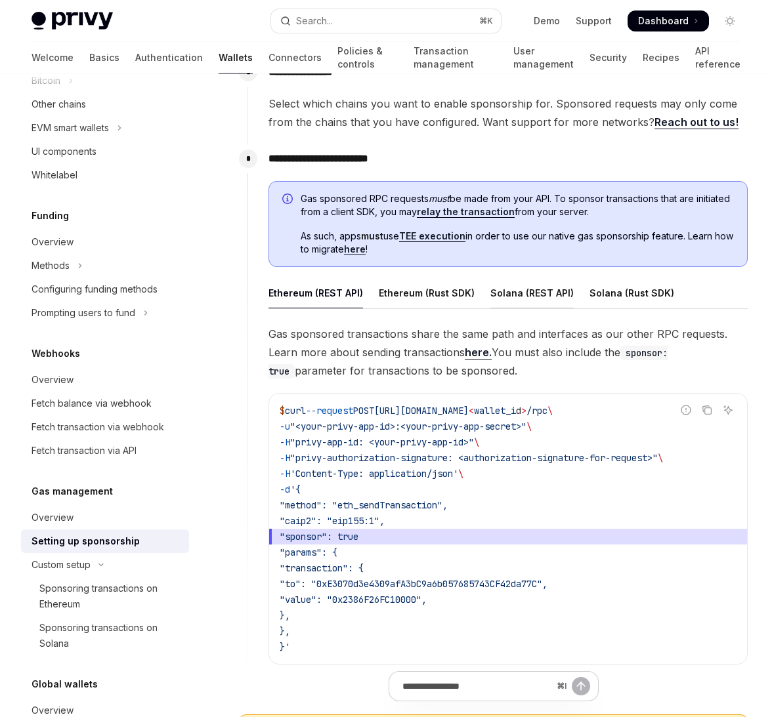
click at [543, 292] on div "Solana (REST API)" at bounding box center [531, 293] width 83 height 31
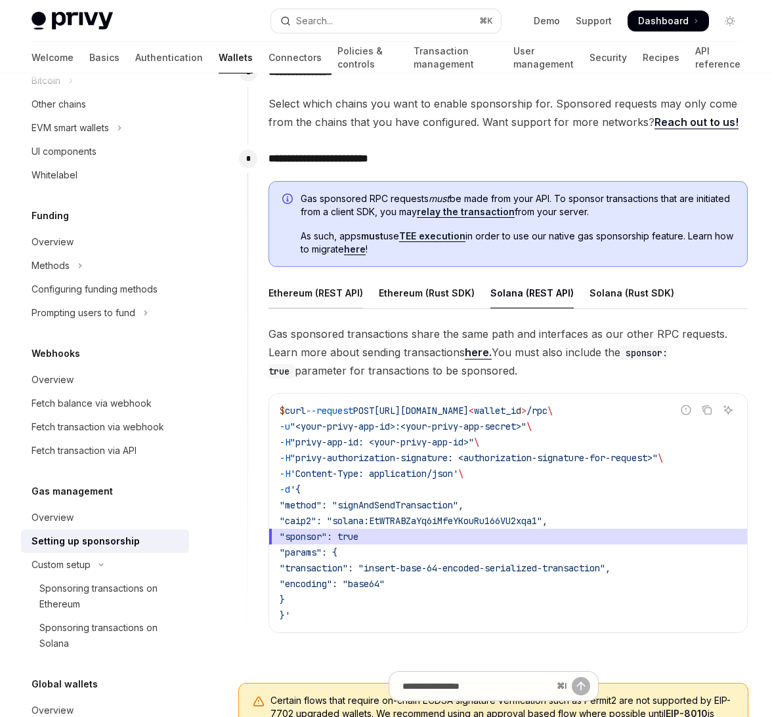
click at [351, 289] on div "Ethereum (REST API)" at bounding box center [315, 293] width 95 height 31
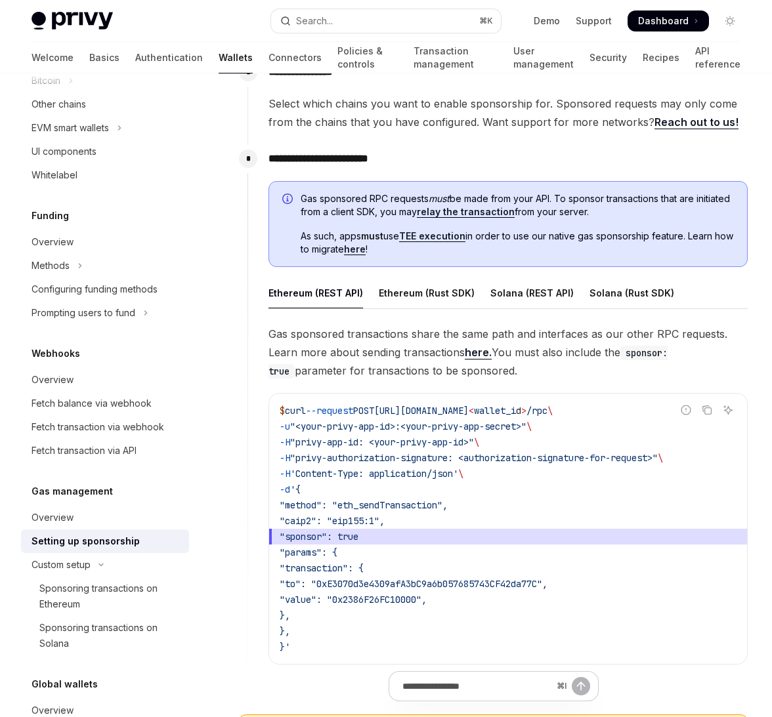
type textarea "*"
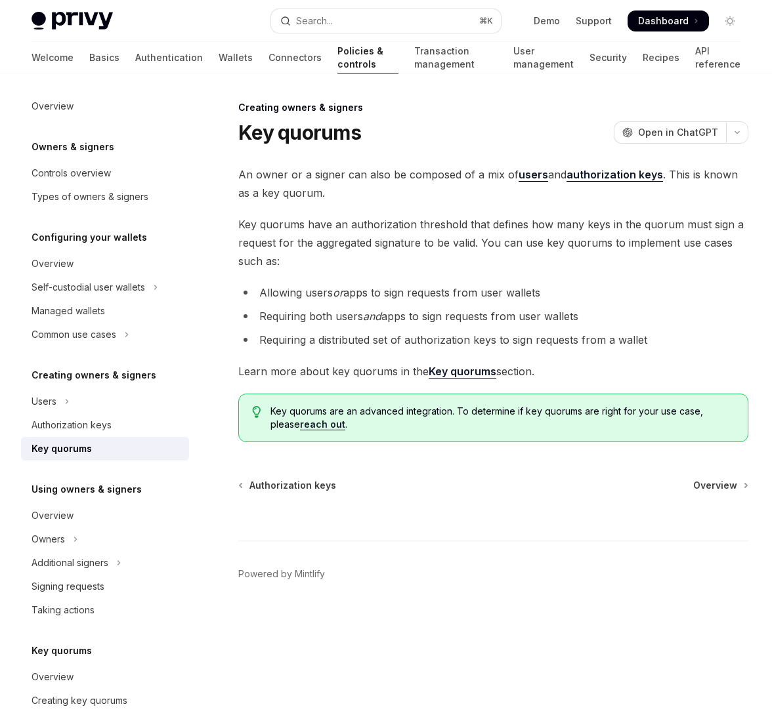
click at [225, 217] on div "Creating owners & signers Key quorums OpenAI Open in ChatGPT OpenAI Open in Cha…" at bounding box center [369, 377] width 761 height 555
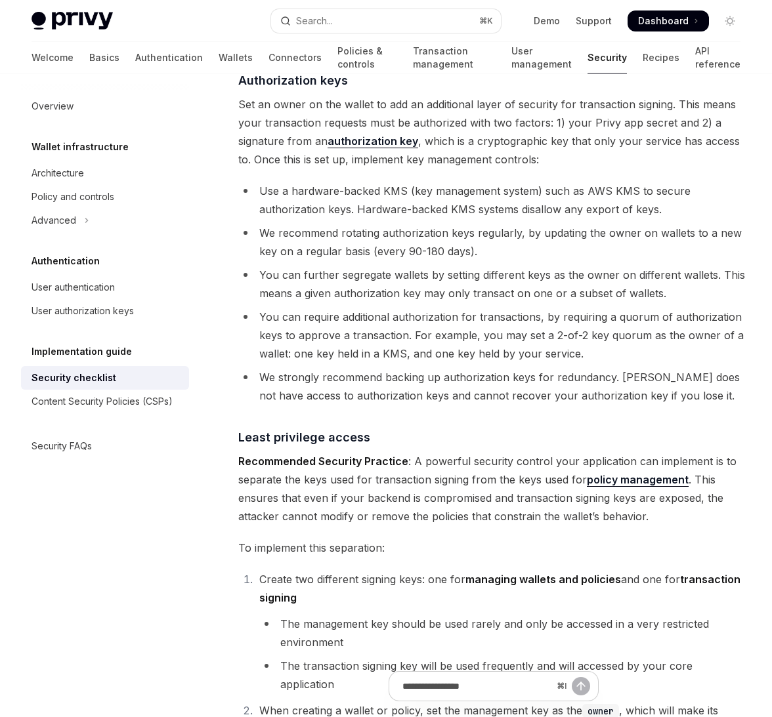
click at [82, 383] on div "Security checklist" at bounding box center [74, 378] width 85 height 16
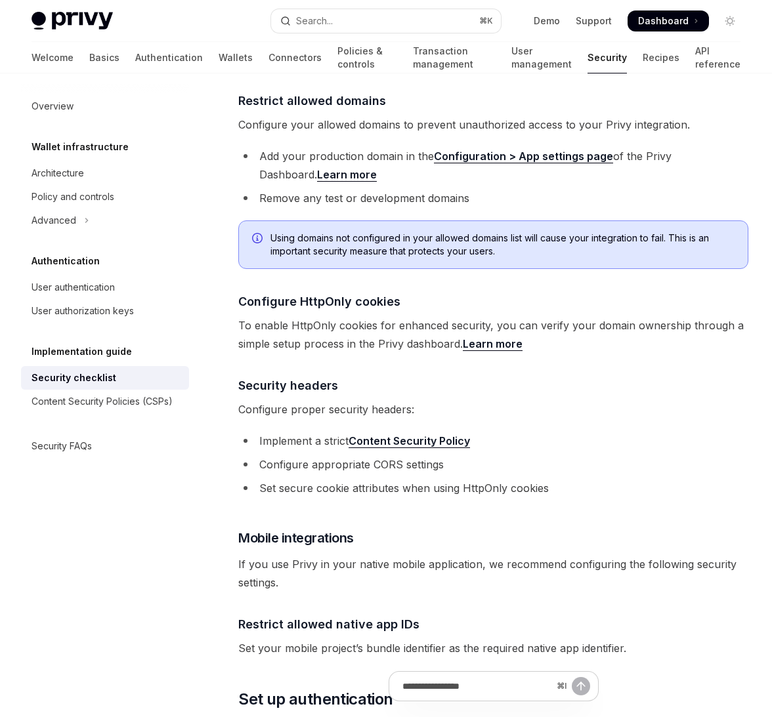
scroll to position [457, 0]
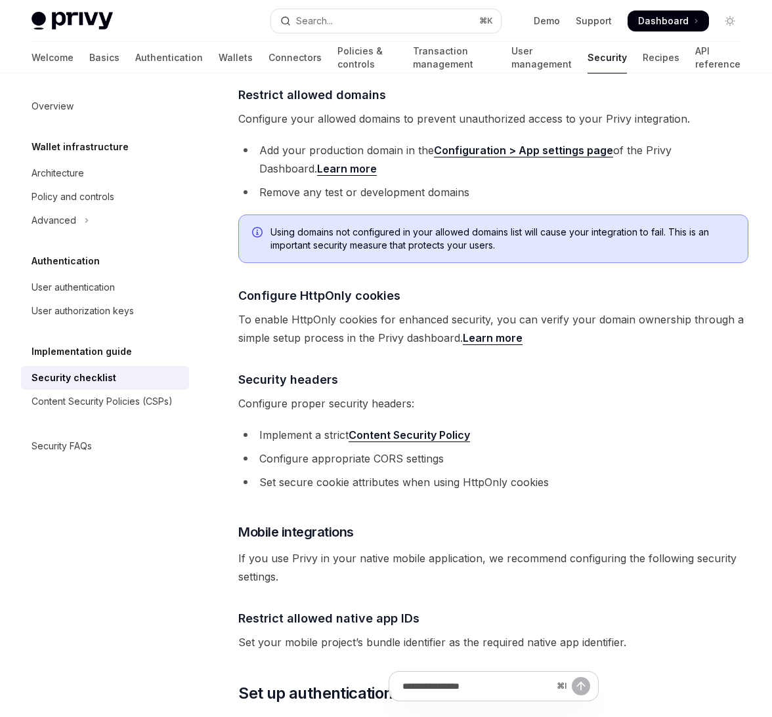
click at [83, 377] on div "Security checklist" at bounding box center [74, 378] width 85 height 16
type textarea "*"
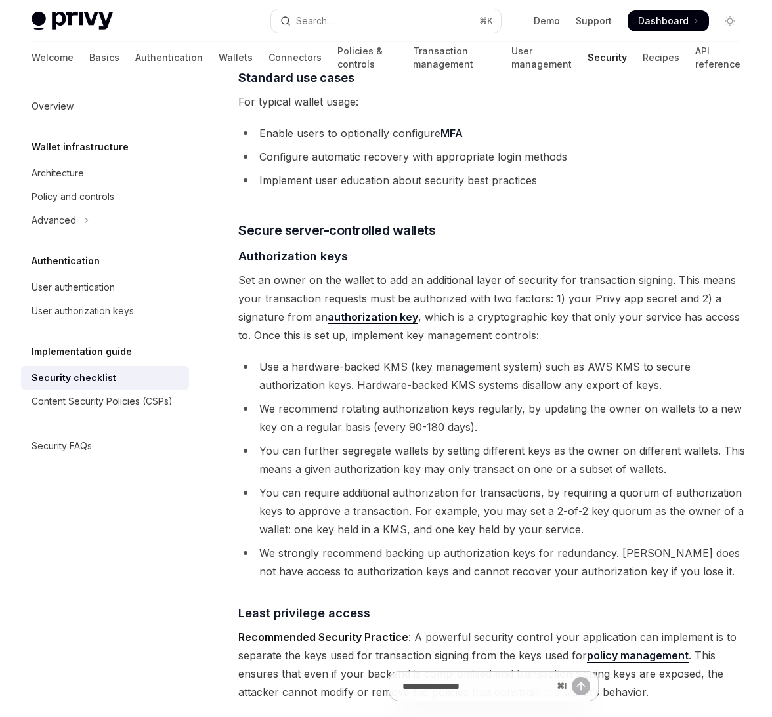
scroll to position [2001, 0]
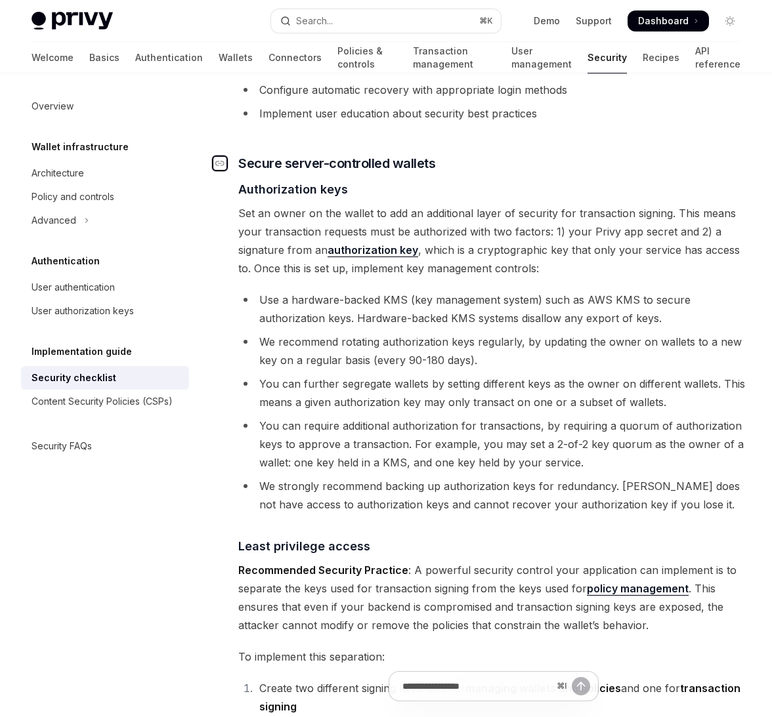
click at [220, 159] on icon "Navigate to header" at bounding box center [219, 163] width 9 height 8
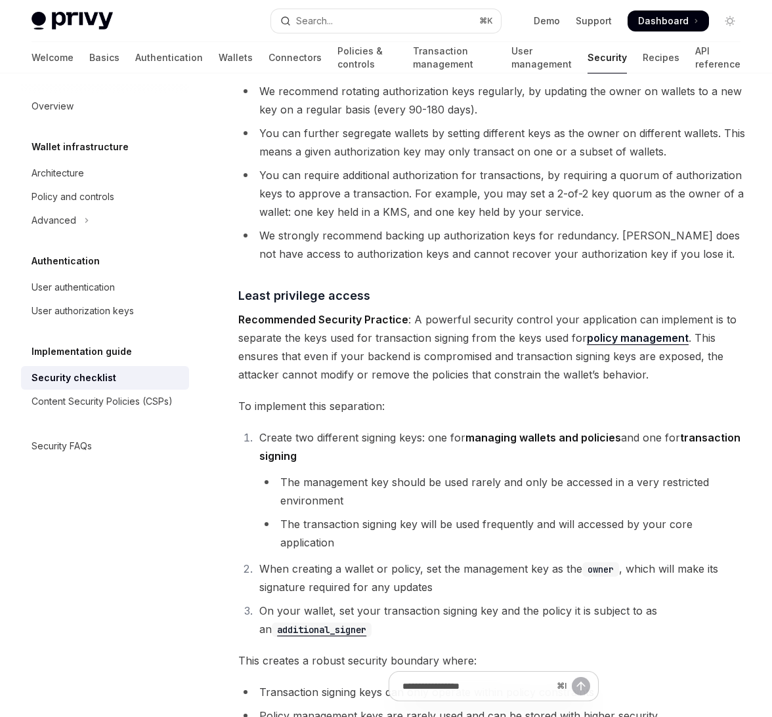
scroll to position [2246, 0]
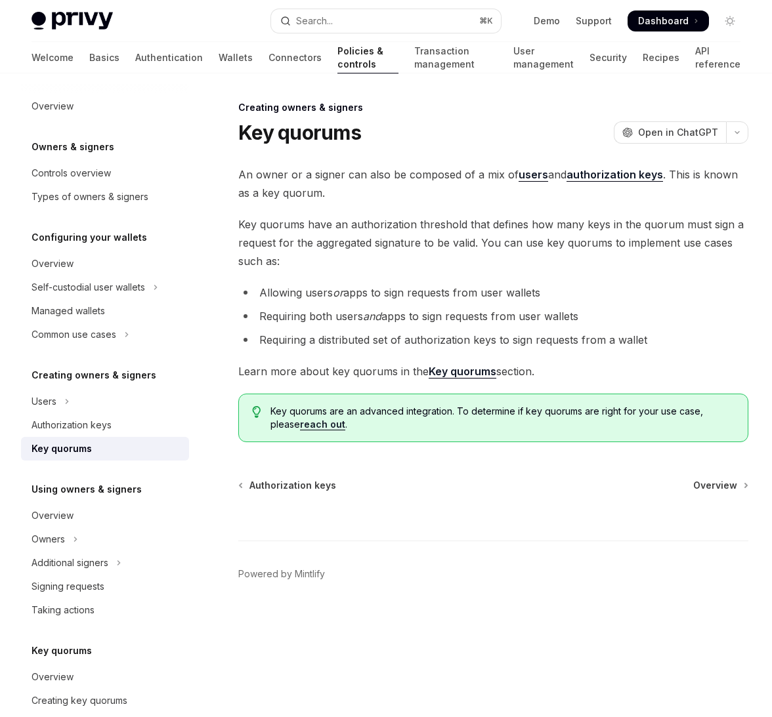
click at [453, 370] on strong "Key quorums" at bounding box center [463, 371] width 68 height 13
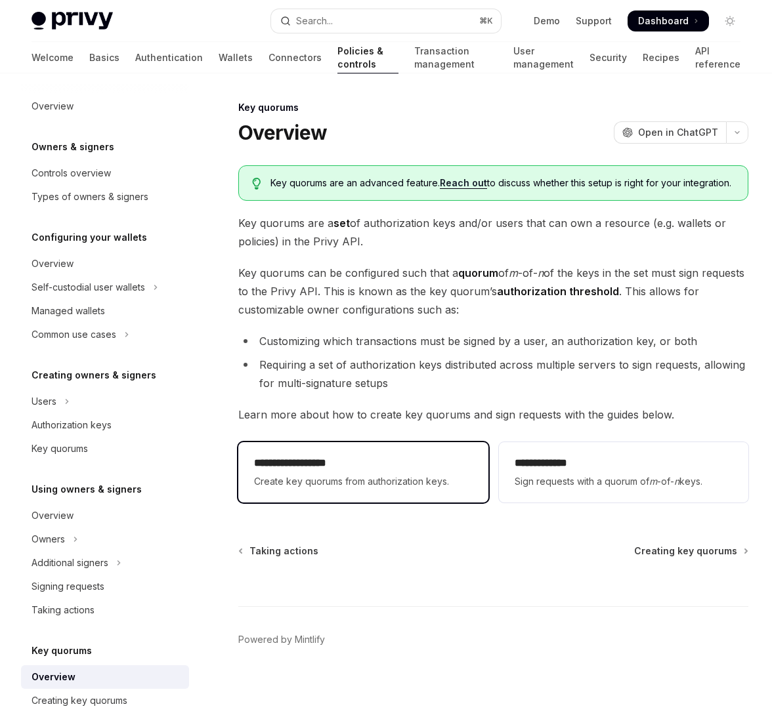
click at [403, 464] on div "**********" at bounding box center [362, 472] width 249 height 60
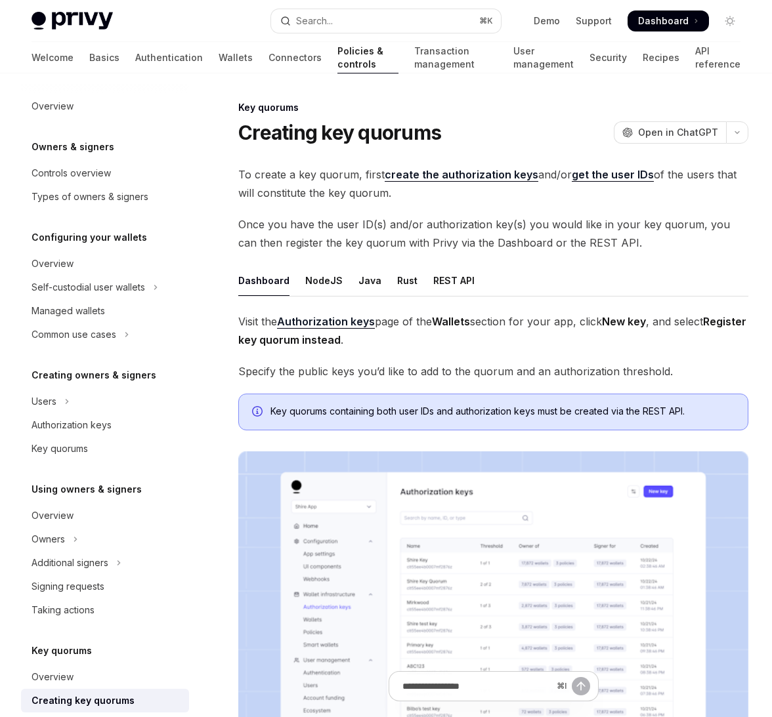
click at [443, 171] on link "create the authorization keys" at bounding box center [462, 175] width 154 height 14
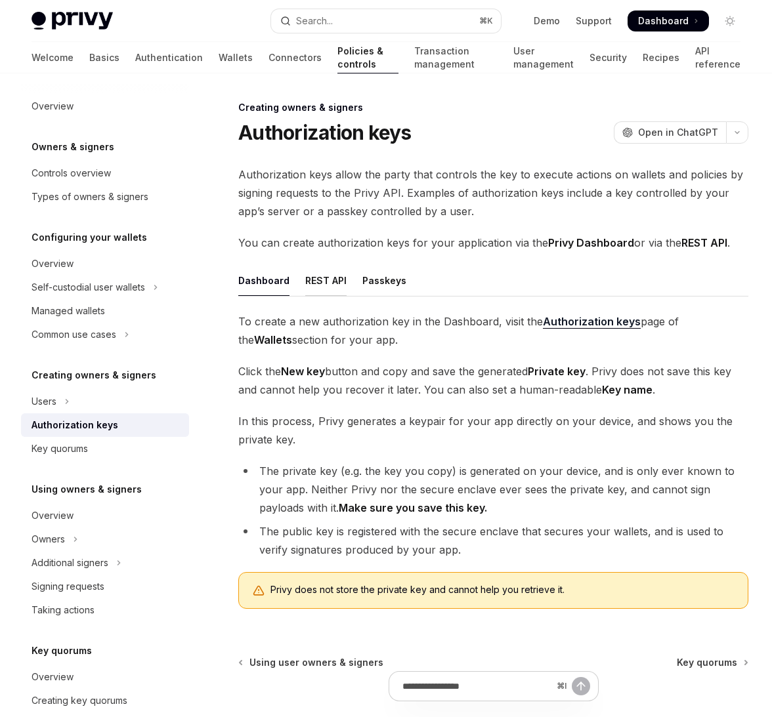
click at [323, 274] on div "REST API" at bounding box center [325, 280] width 41 height 31
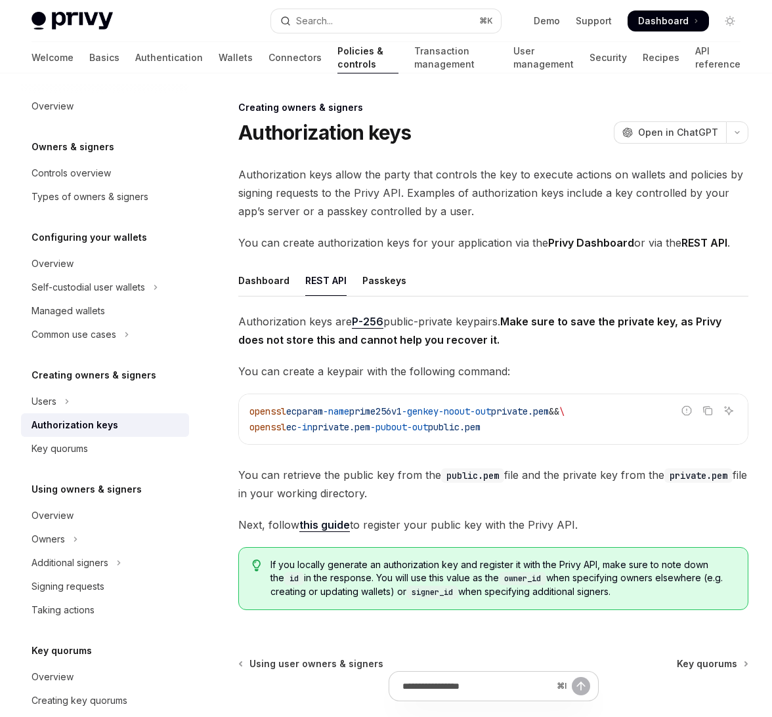
click at [329, 521] on link "this guide" at bounding box center [324, 525] width 51 height 14
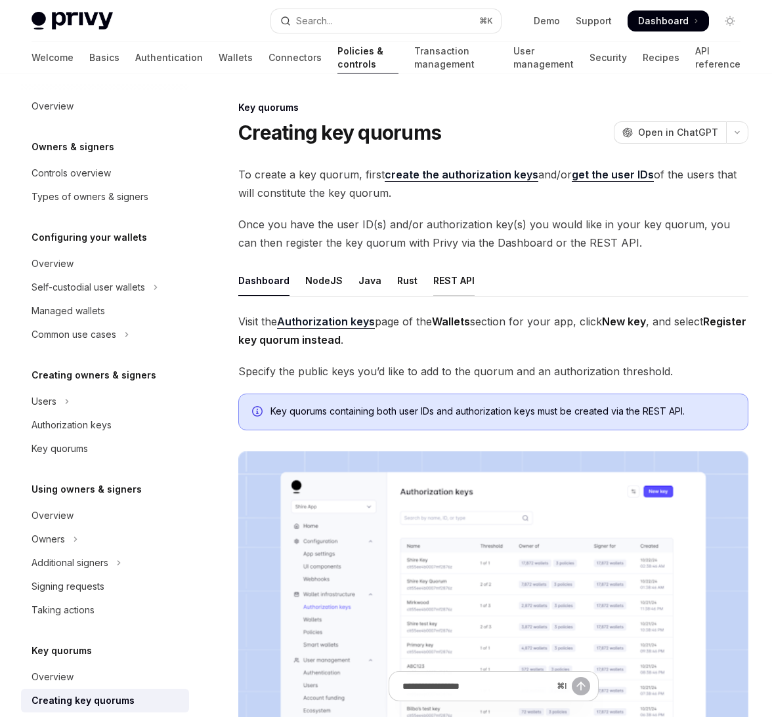
click at [442, 282] on div "REST API" at bounding box center [453, 280] width 41 height 31
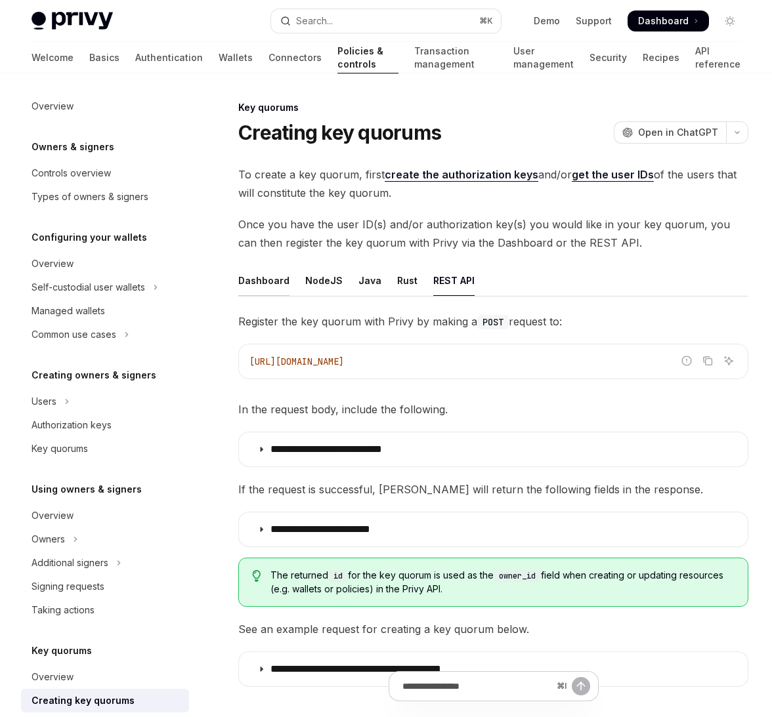
click at [270, 280] on div "Dashboard" at bounding box center [263, 280] width 51 height 31
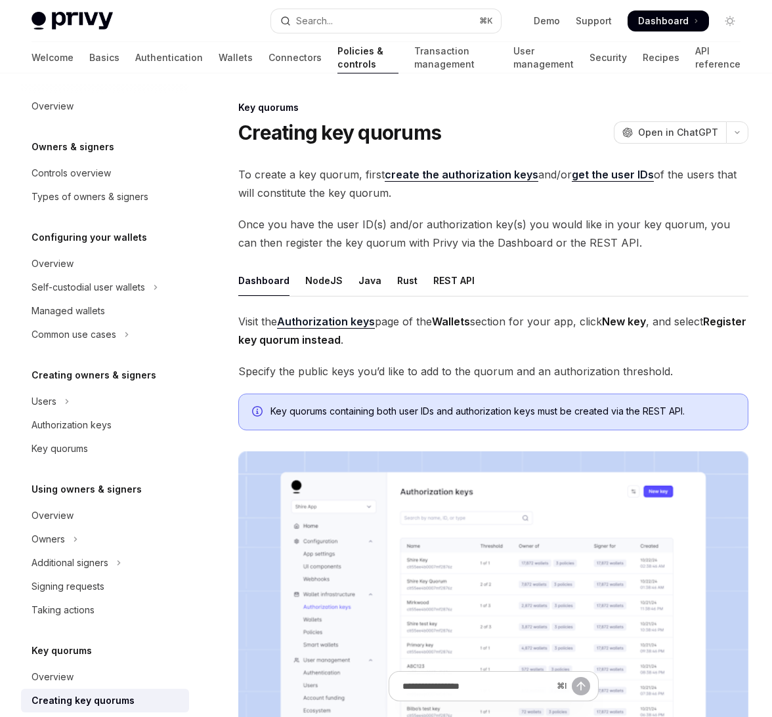
click at [460, 169] on link "create the authorization keys" at bounding box center [462, 175] width 154 height 14
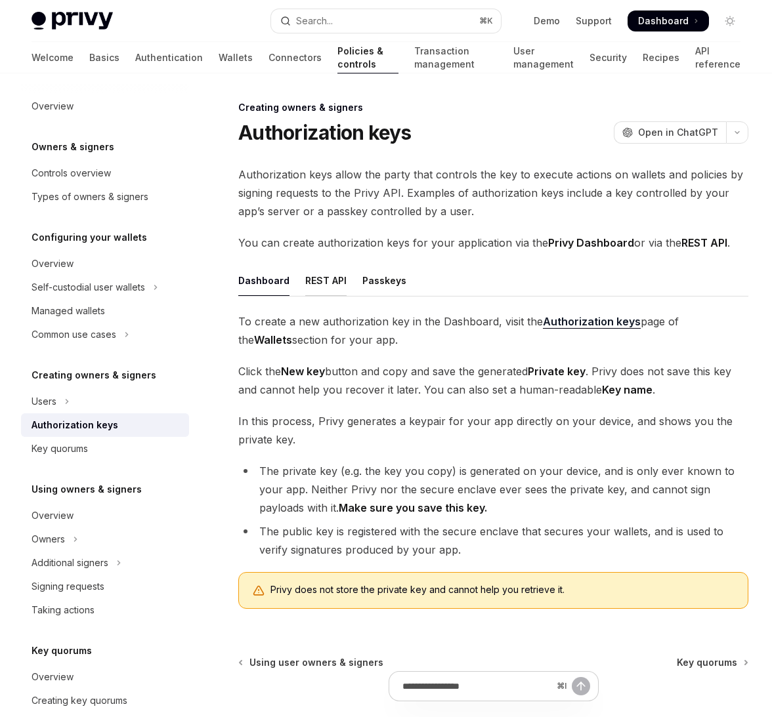
click at [311, 282] on div "REST API" at bounding box center [325, 280] width 41 height 31
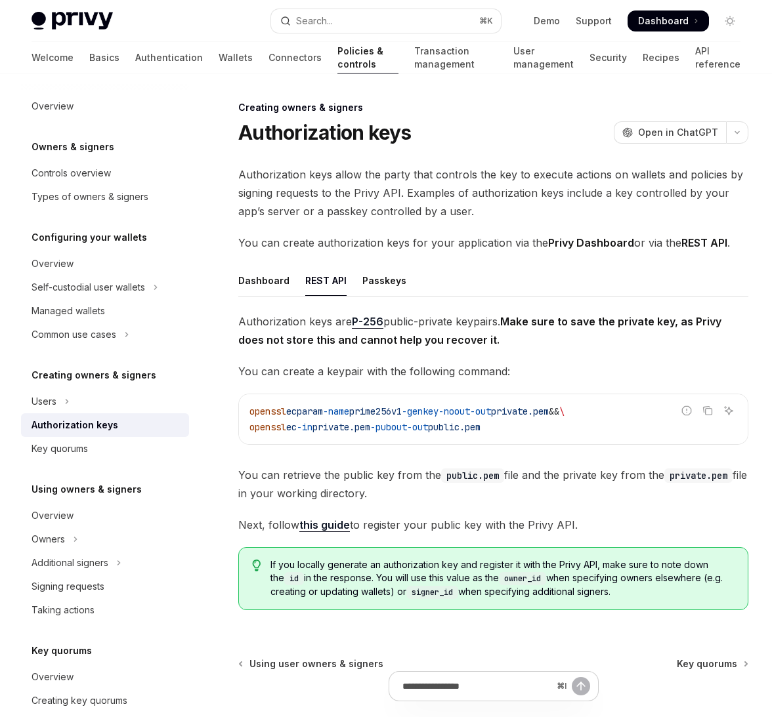
click at [333, 513] on div "Authorization keys are P-256 public-private keypairs. Make sure to save the pri…" at bounding box center [493, 466] width 510 height 308
click at [319, 523] on link "this guide" at bounding box center [324, 525] width 51 height 14
type textarea "*"
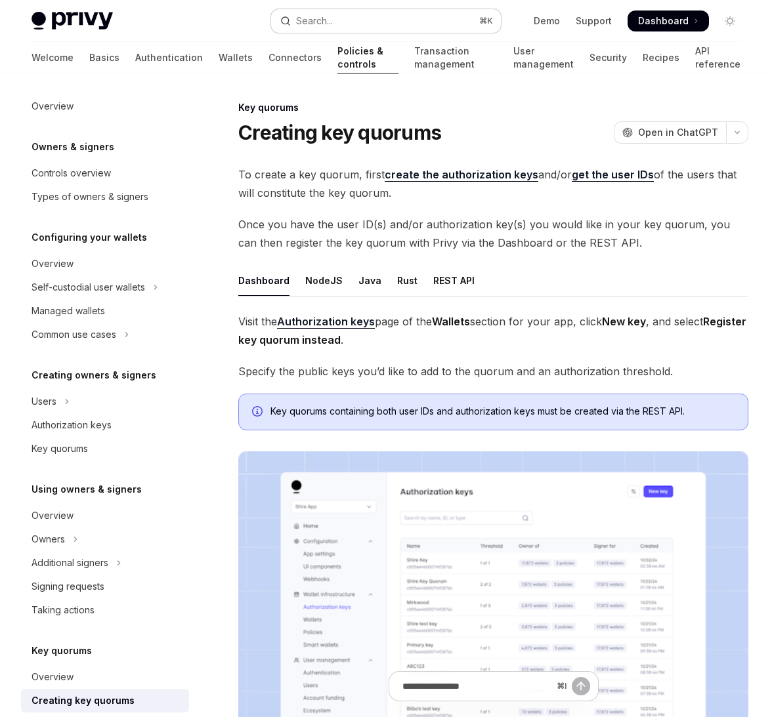
click at [397, 21] on button "Search... ⌘ K" at bounding box center [385, 21] width 229 height 24
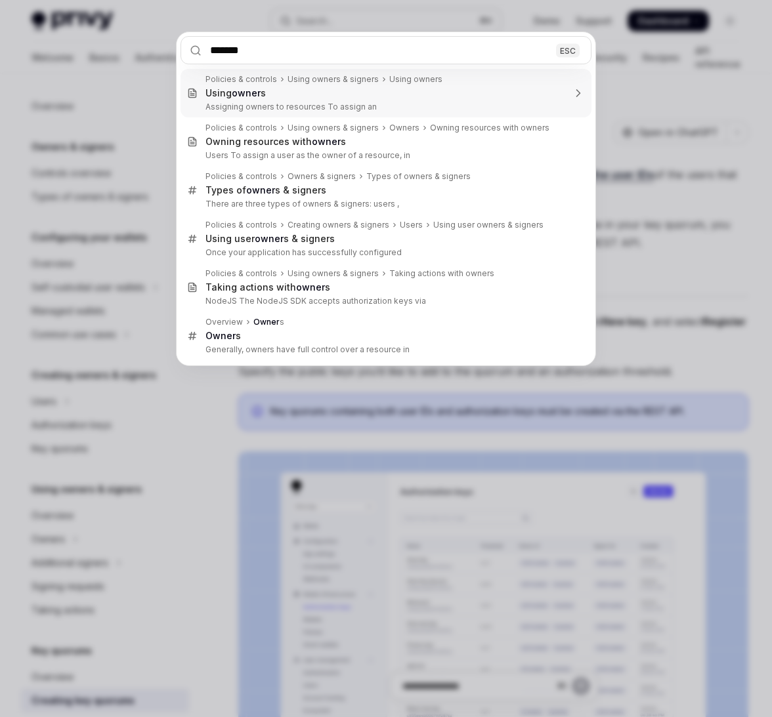
type input "********"
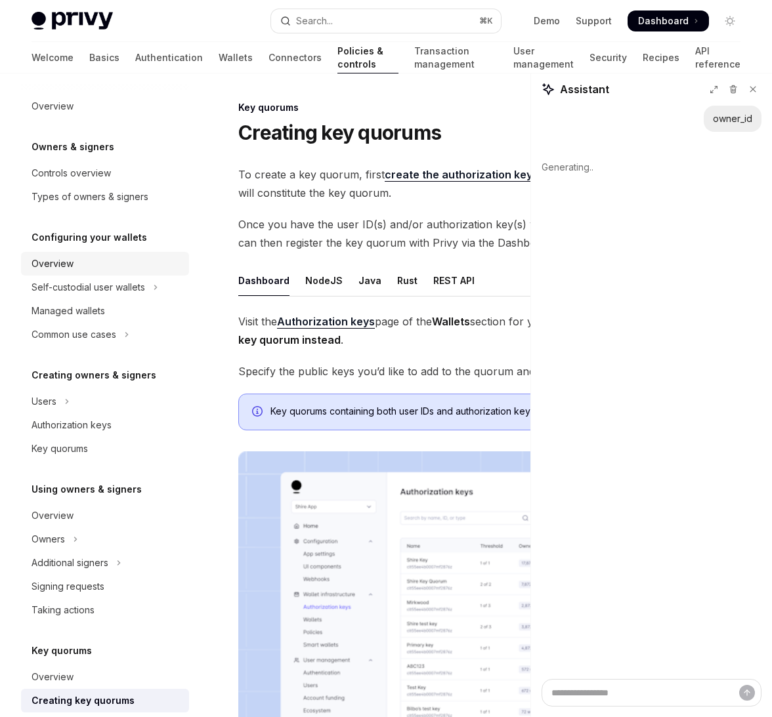
click at [50, 266] on div "Overview" at bounding box center [53, 264] width 42 height 16
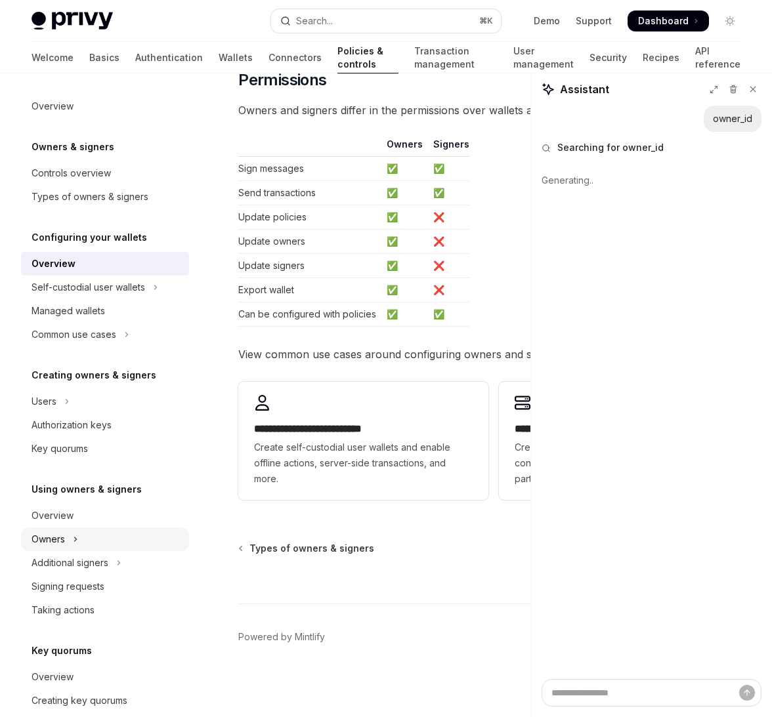
click at [45, 542] on div "Owners" at bounding box center [48, 540] width 33 height 16
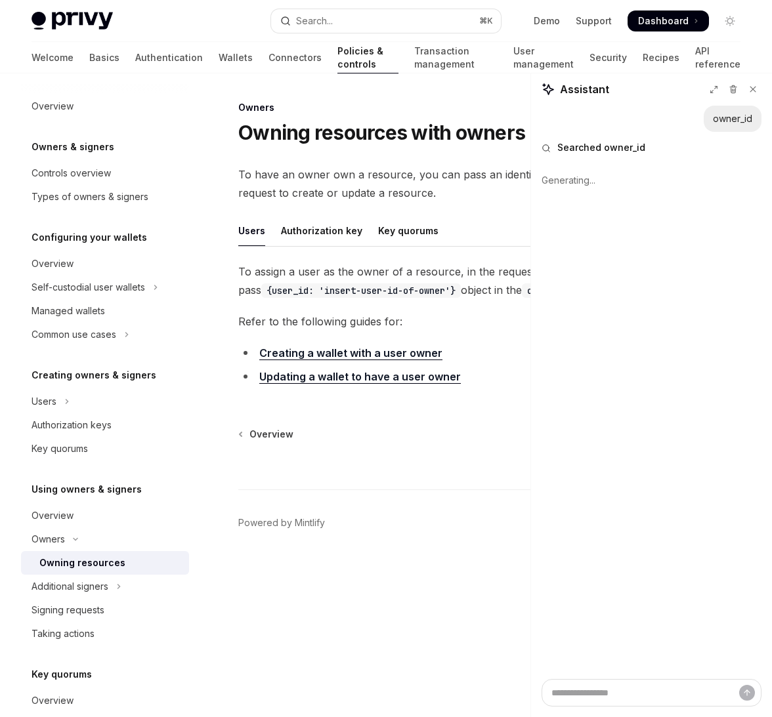
click at [321, 349] on link "Creating a wallet with a user owner" at bounding box center [350, 354] width 183 height 14
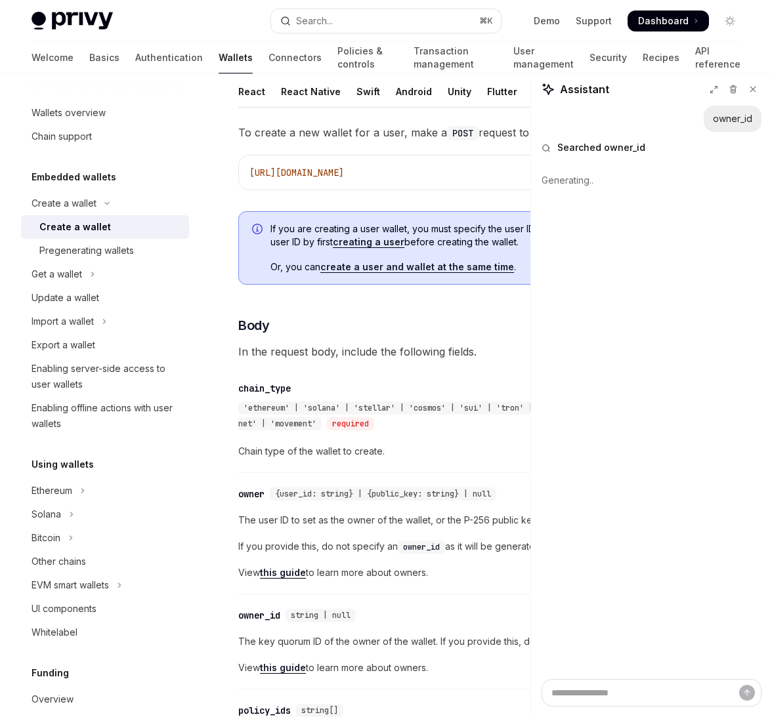
scroll to position [257, 0]
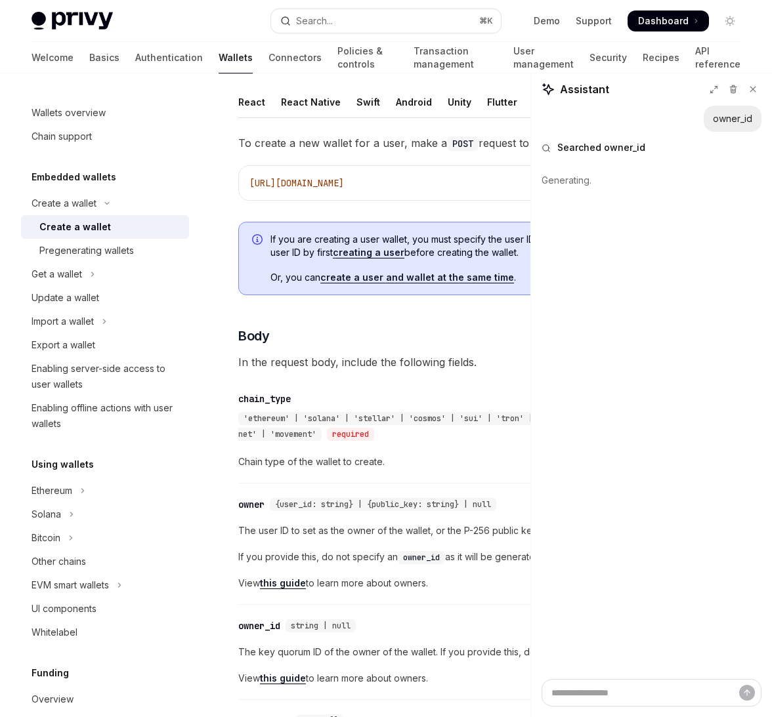
click at [261, 615] on div "​ owner_id string | null The key quorum ID of the owner of the wallet. If you p…" at bounding box center [493, 656] width 510 height 89
click at [251, 625] on div "owner_id" at bounding box center [259, 626] width 42 height 13
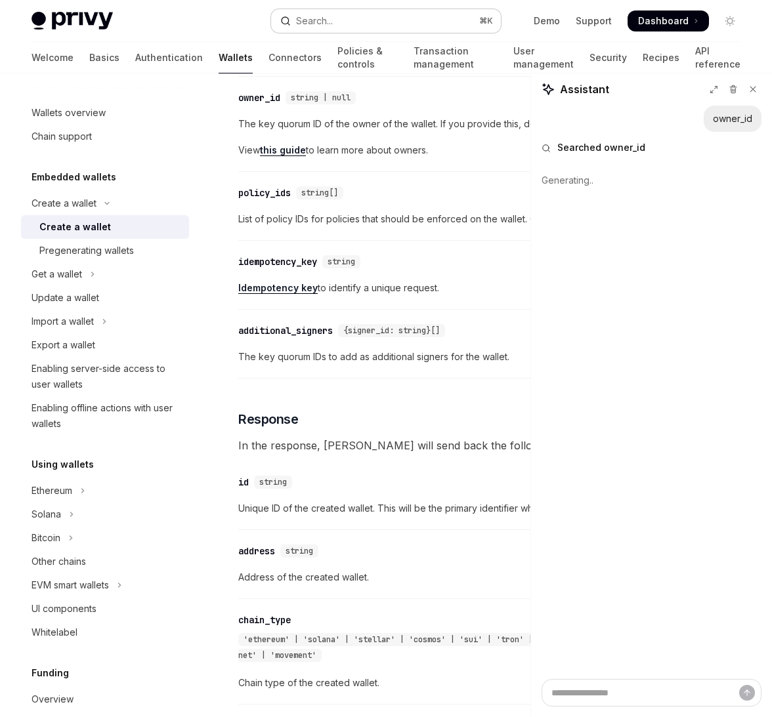
scroll to position [788, 0]
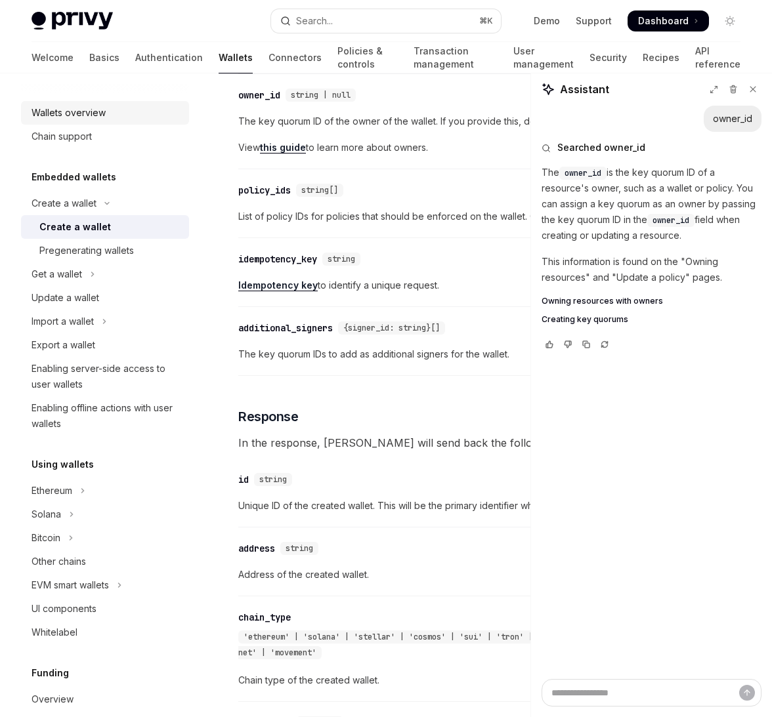
type textarea "*"
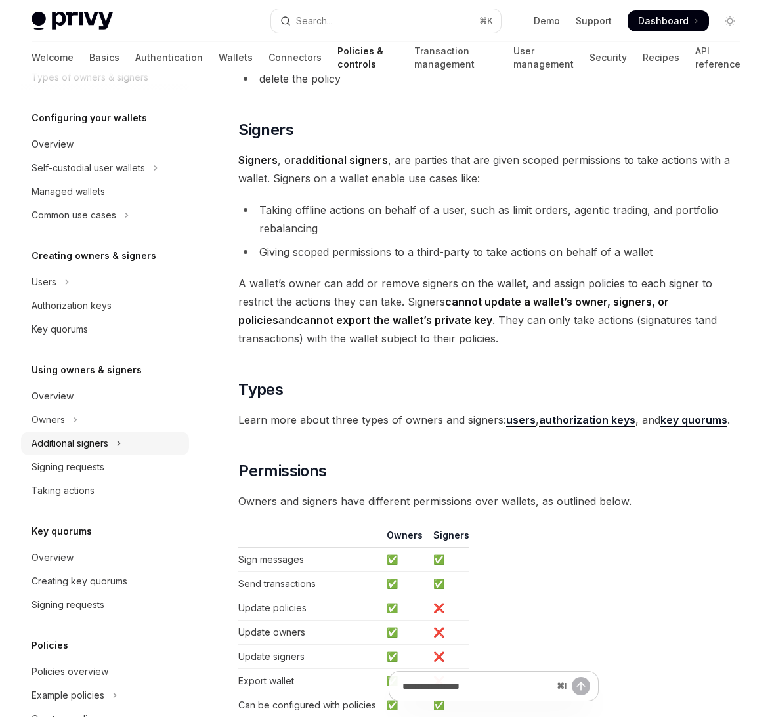
scroll to position [123, 0]
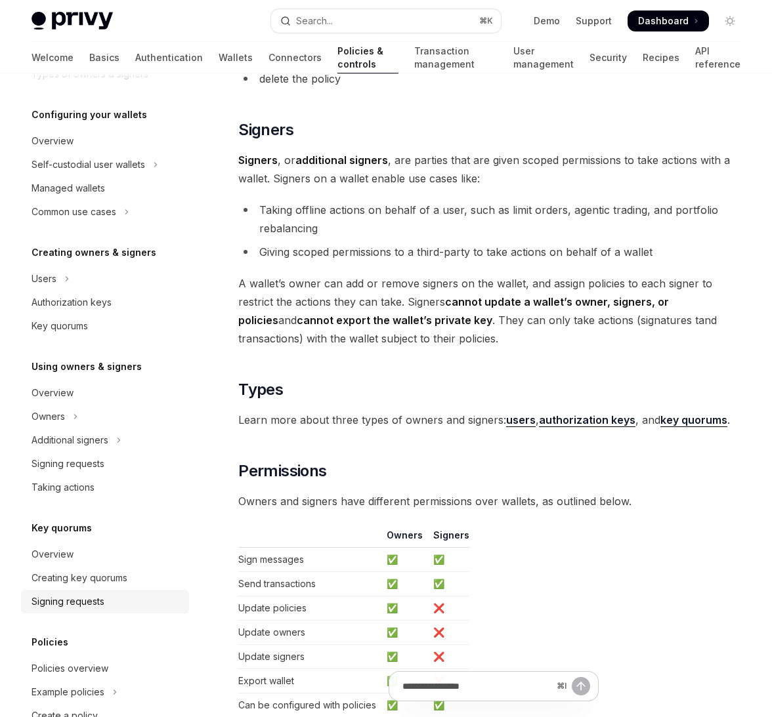
click at [58, 608] on div "Signing requests" at bounding box center [68, 602] width 73 height 16
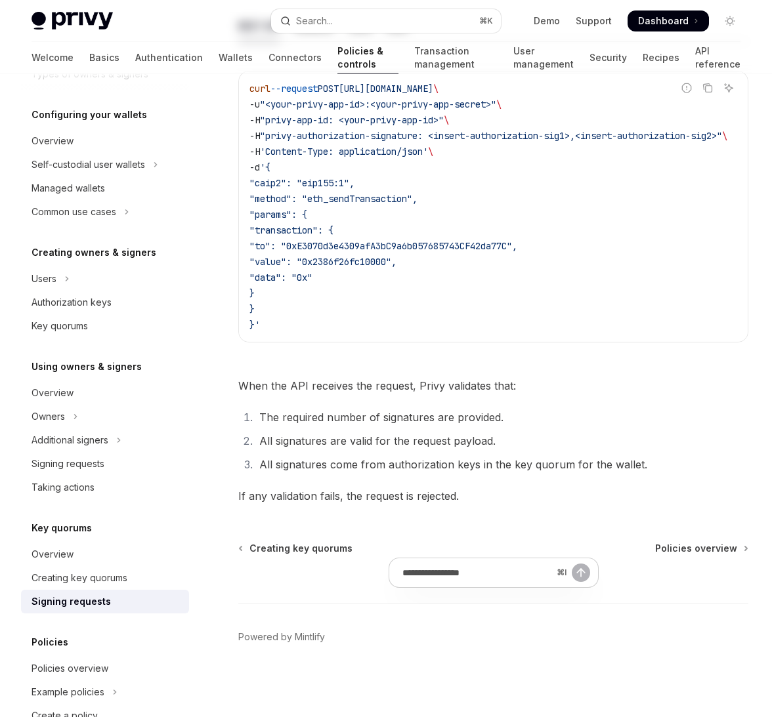
type textarea "*"
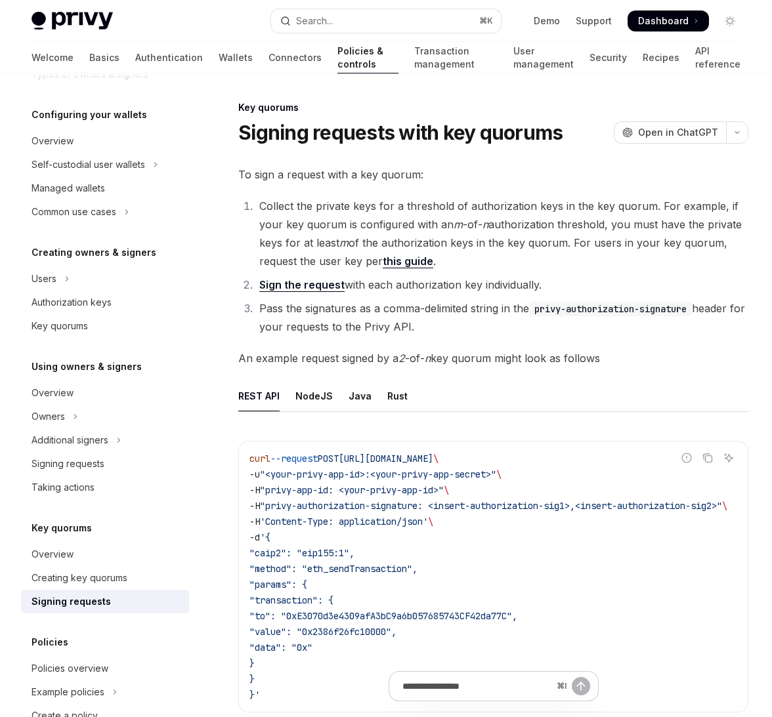
click at [289, 509] on span ""privy-authorization-signature: <insert-authorization-sig1>,<insert-authorizati…" at bounding box center [491, 506] width 462 height 12
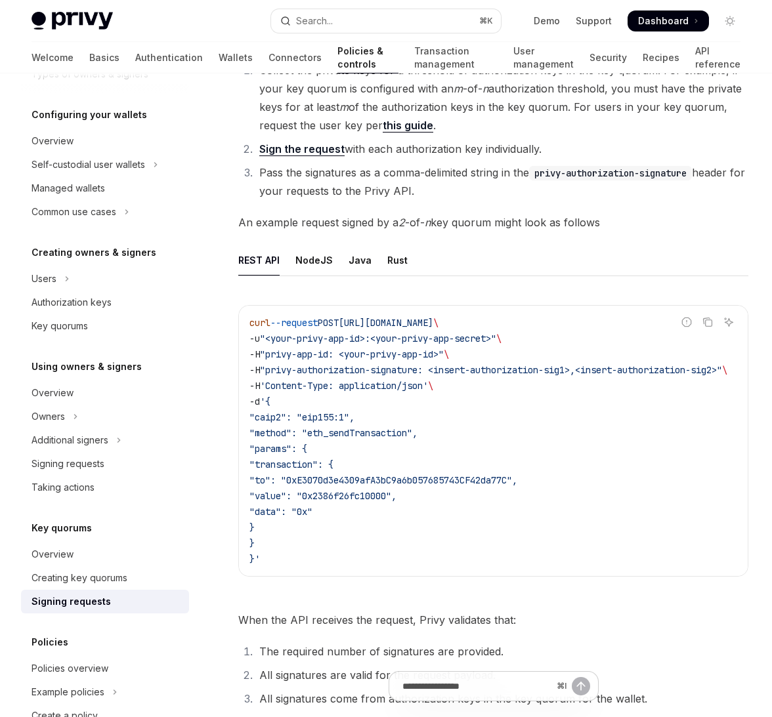
scroll to position [164, 0]
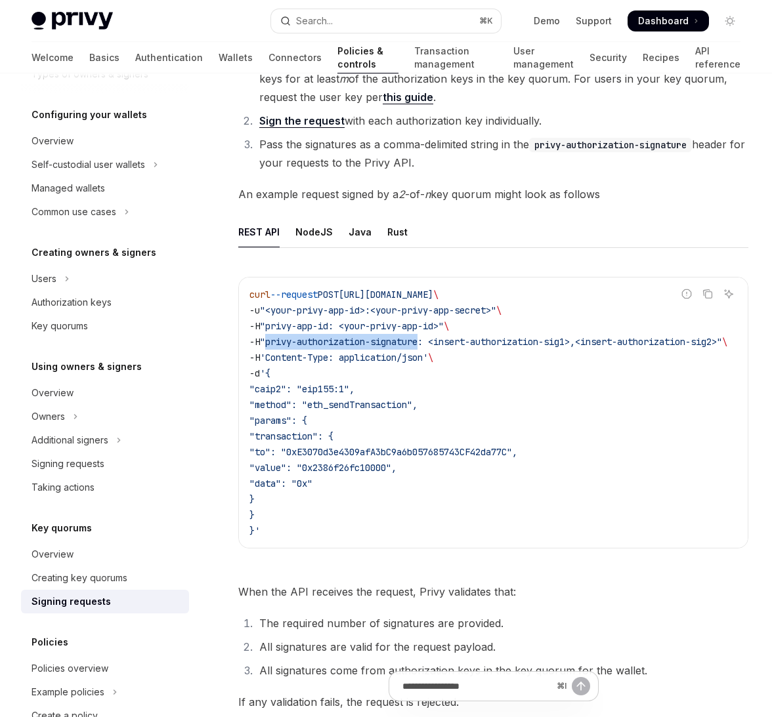
drag, startPoint x: 270, startPoint y: 341, endPoint x: 430, endPoint y: 337, distance: 159.5
click at [430, 337] on span ""privy-authorization-signature: <insert-authorization-sig1>,<insert-authorizati…" at bounding box center [491, 342] width 462 height 12
copy span "privy-authorization-signature"
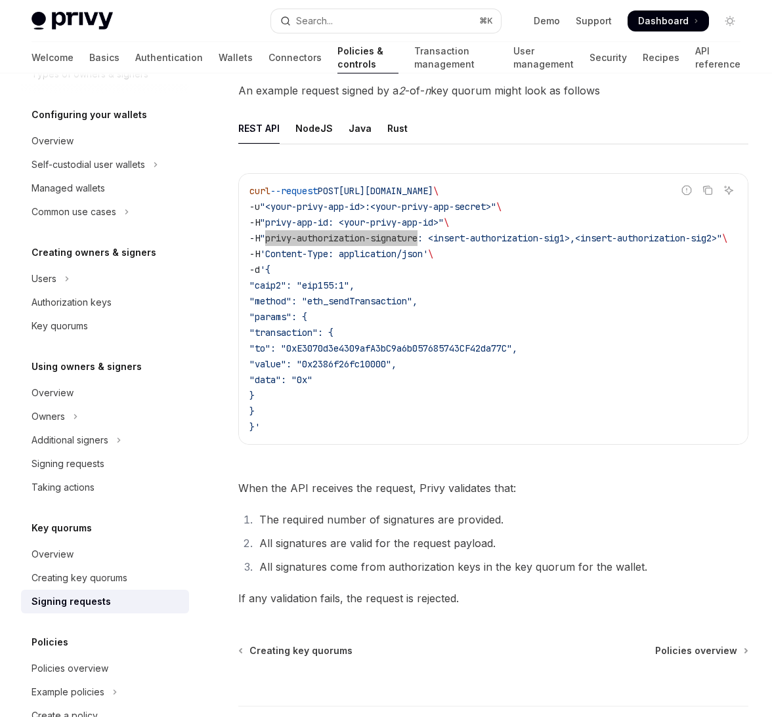
scroll to position [269, 0]
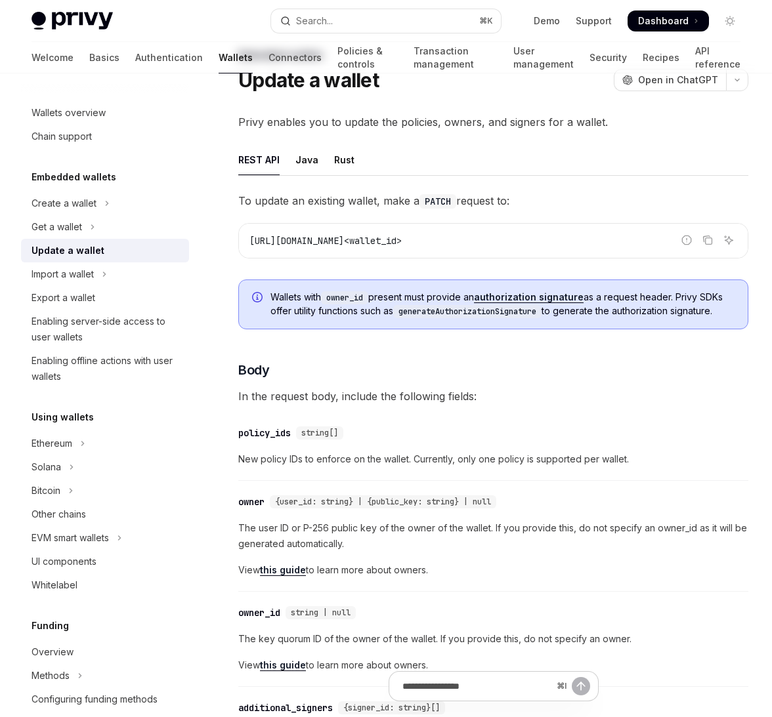
scroll to position [54, 0]
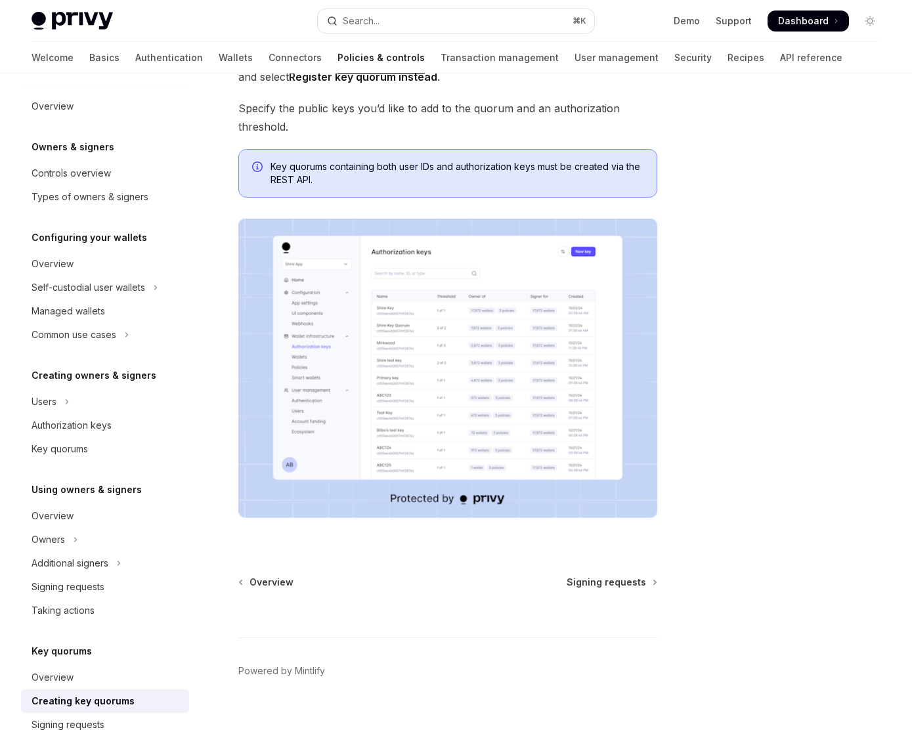
type textarea "*"
